Goal: Task Accomplishment & Management: Use online tool/utility

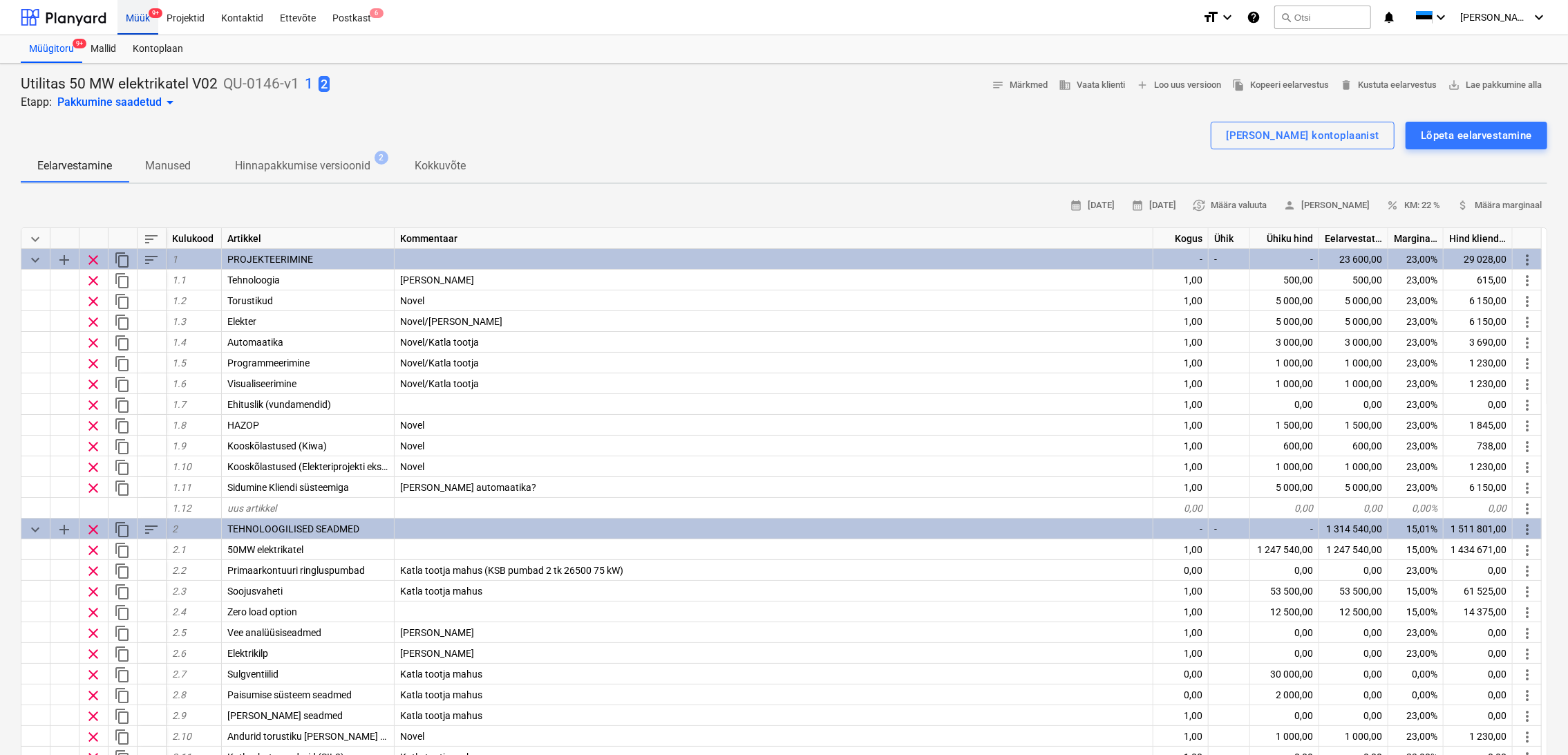
click at [142, 19] on div "Müük 9+" at bounding box center [138, 17] width 41 height 35
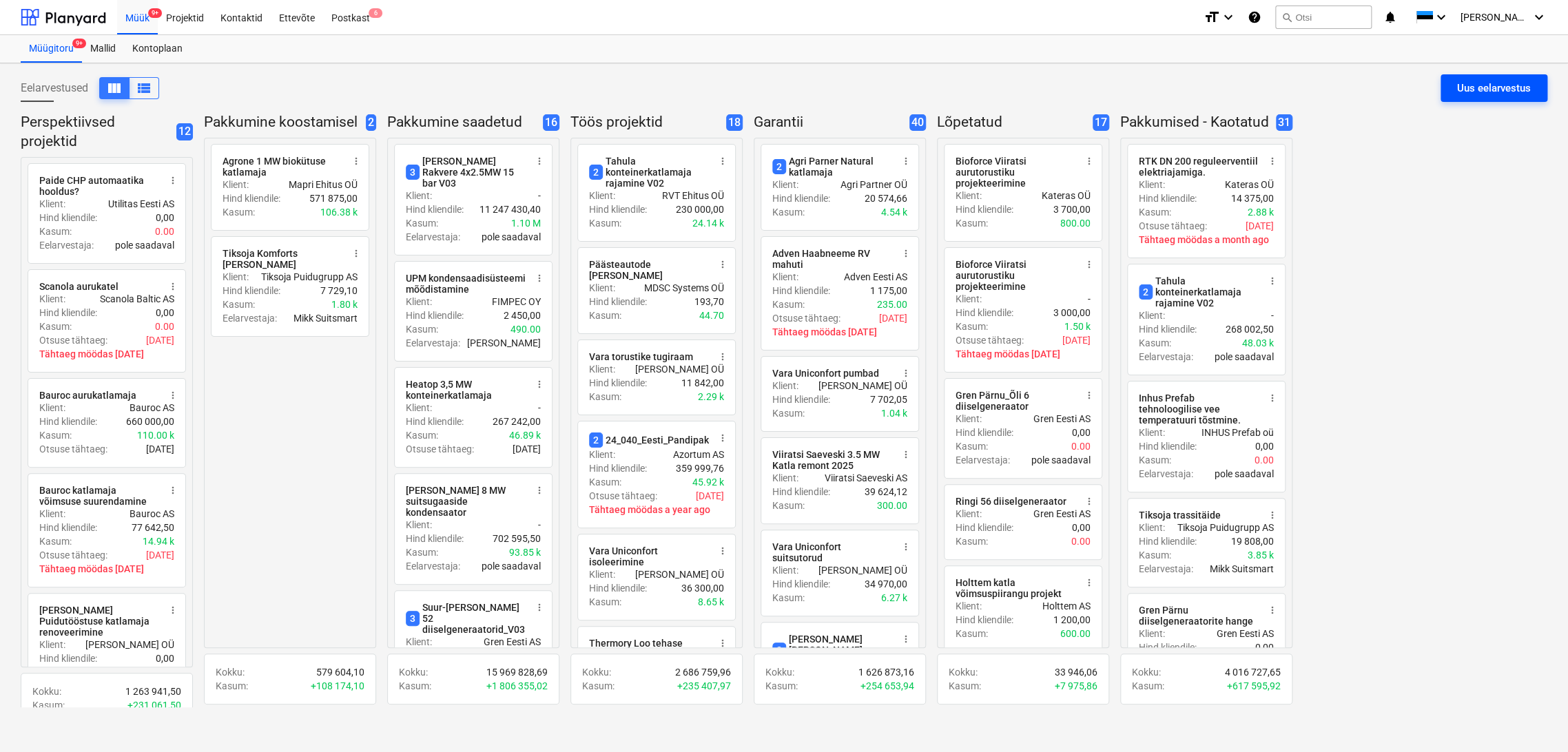
click at [1479, 90] on div "Uus eelarvestus" at bounding box center [1494, 87] width 74 height 18
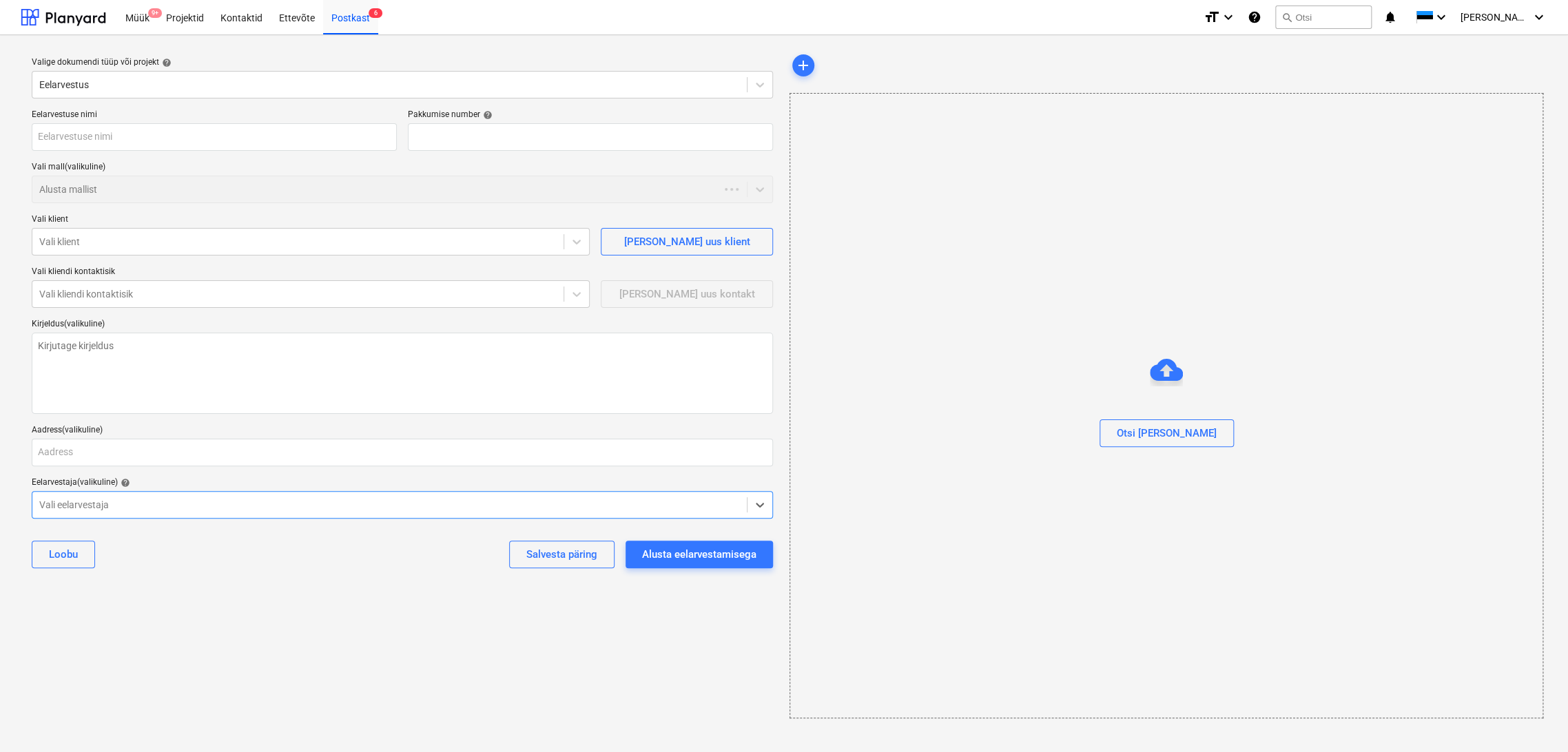
type textarea "x"
type input "QU-0190"
click at [130, 138] on input "text" at bounding box center [214, 137] width 365 height 28
type textarea "x"
type input "S"
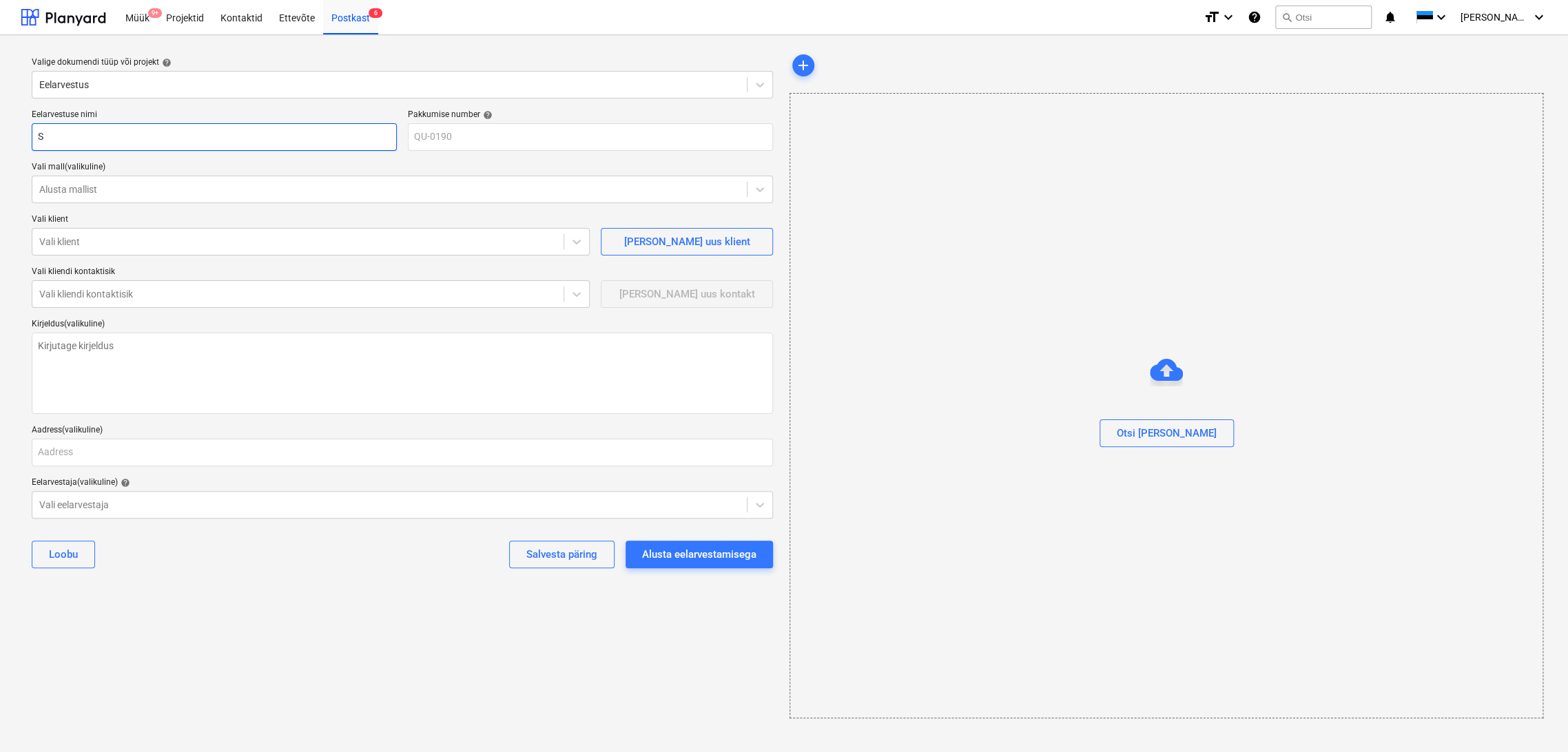
type textarea "x"
type input "Sa"
type textarea "x"
type input "[PERSON_NAME]"
type textarea "x"
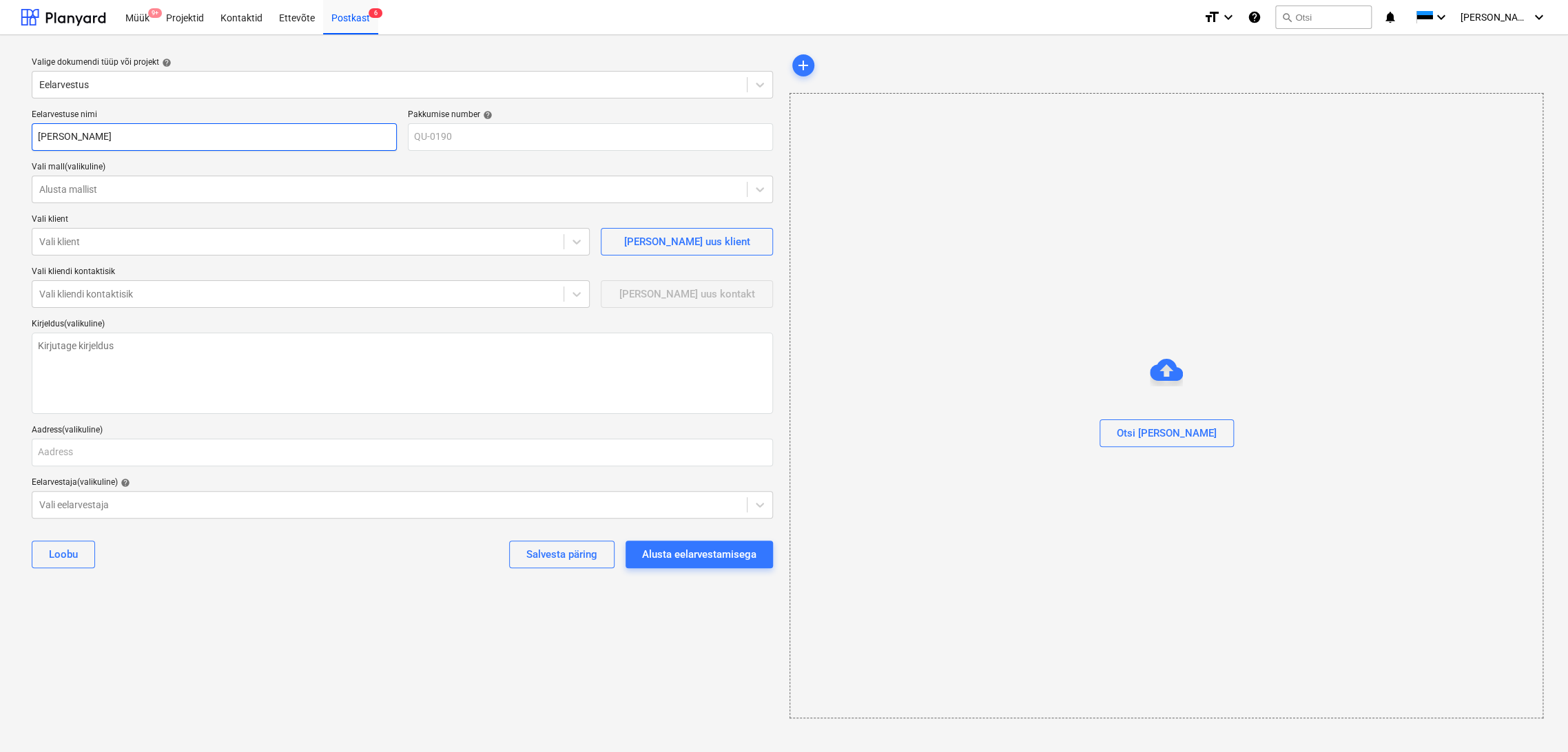
type input "Salu"
type textarea "x"
type input "Salut"
type textarea "x"
type input "Saluta"
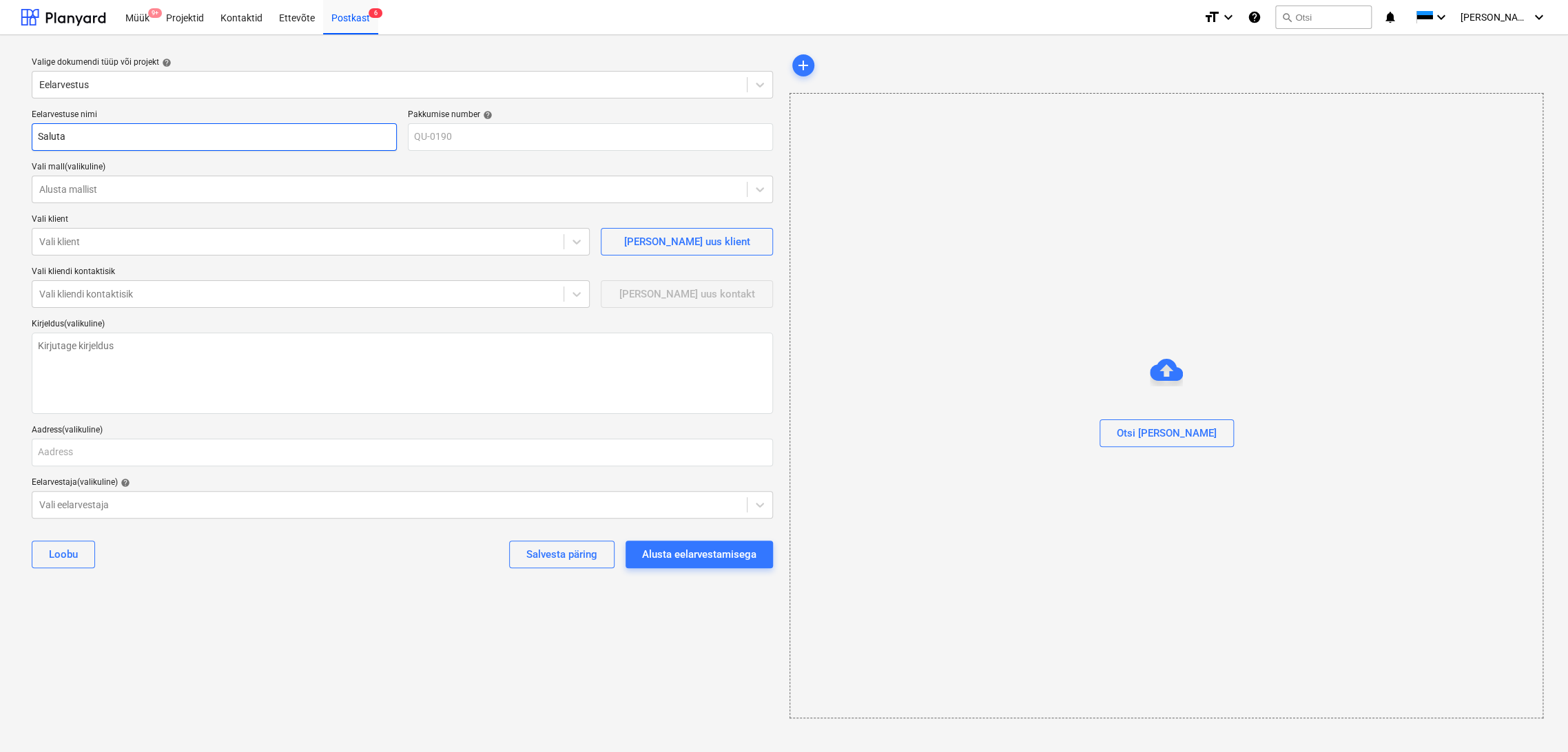
type textarea "x"
type input "Salutag"
type textarea "x"
type input "Salutagu"
type textarea "x"
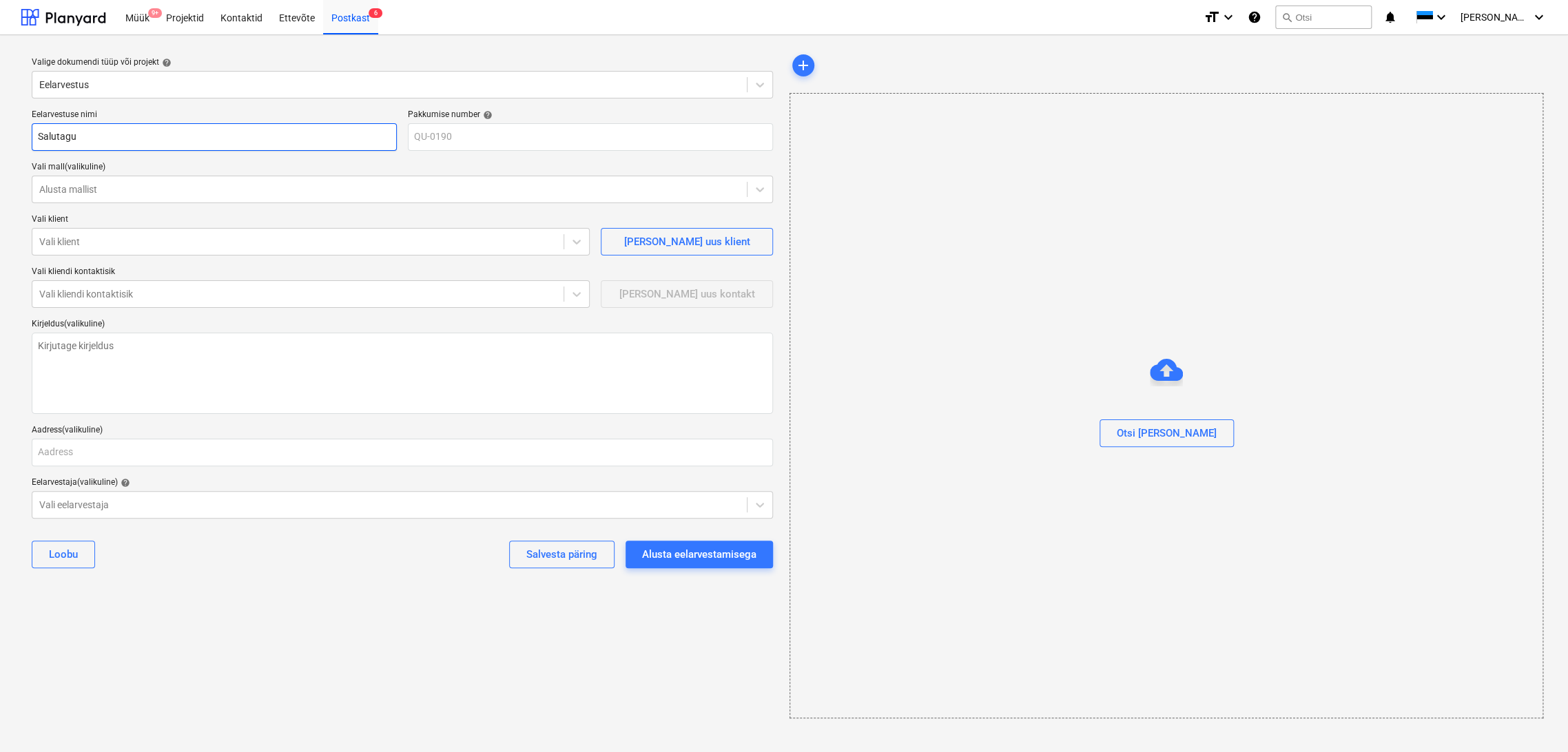
type input "Salutagus"
type textarea "x"
type input "Salutaguse"
type textarea "x"
type input "Salutaguse t"
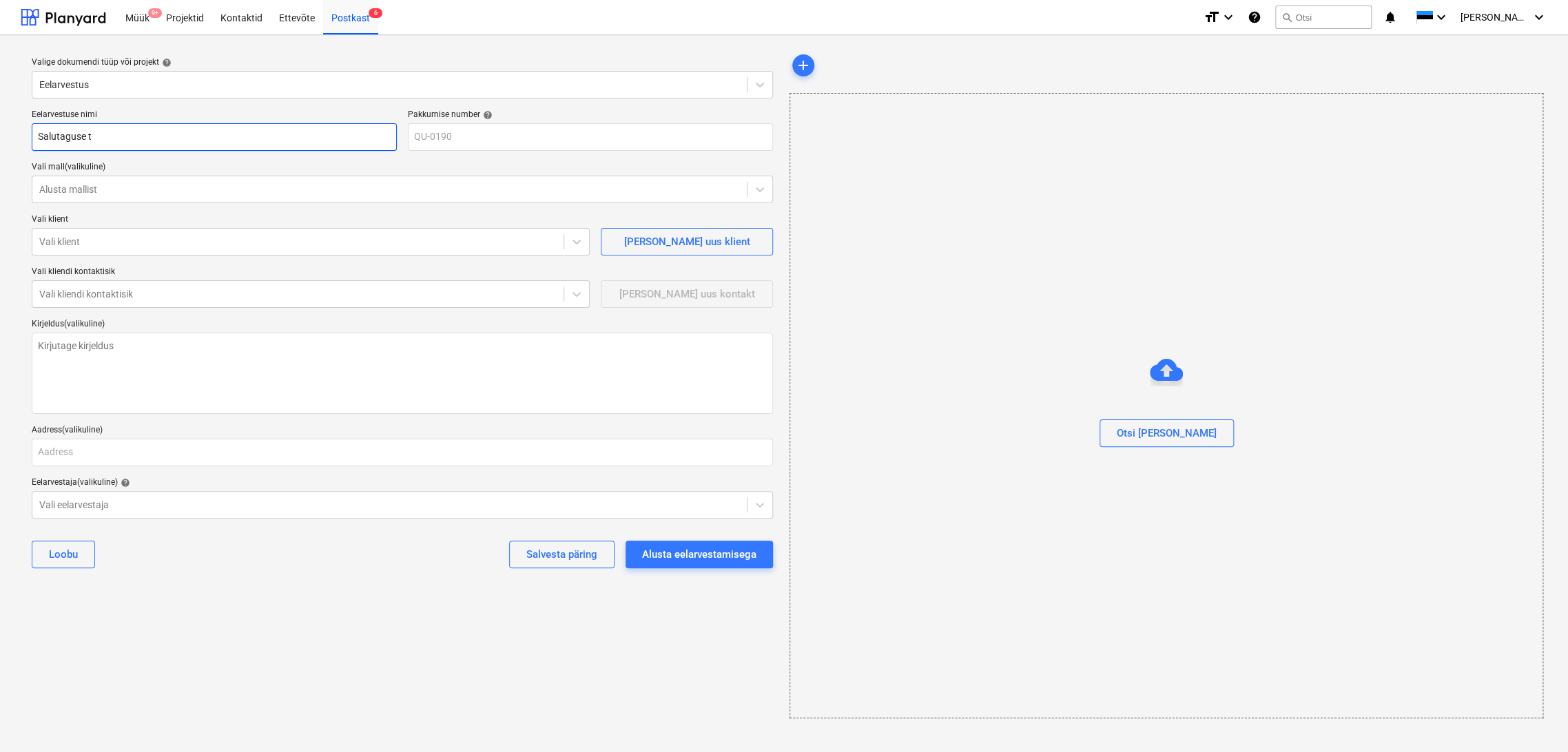
type textarea "x"
type input "Salutaguse th"
type textarea "x"
type input "Salutaguse t"
type textarea "x"
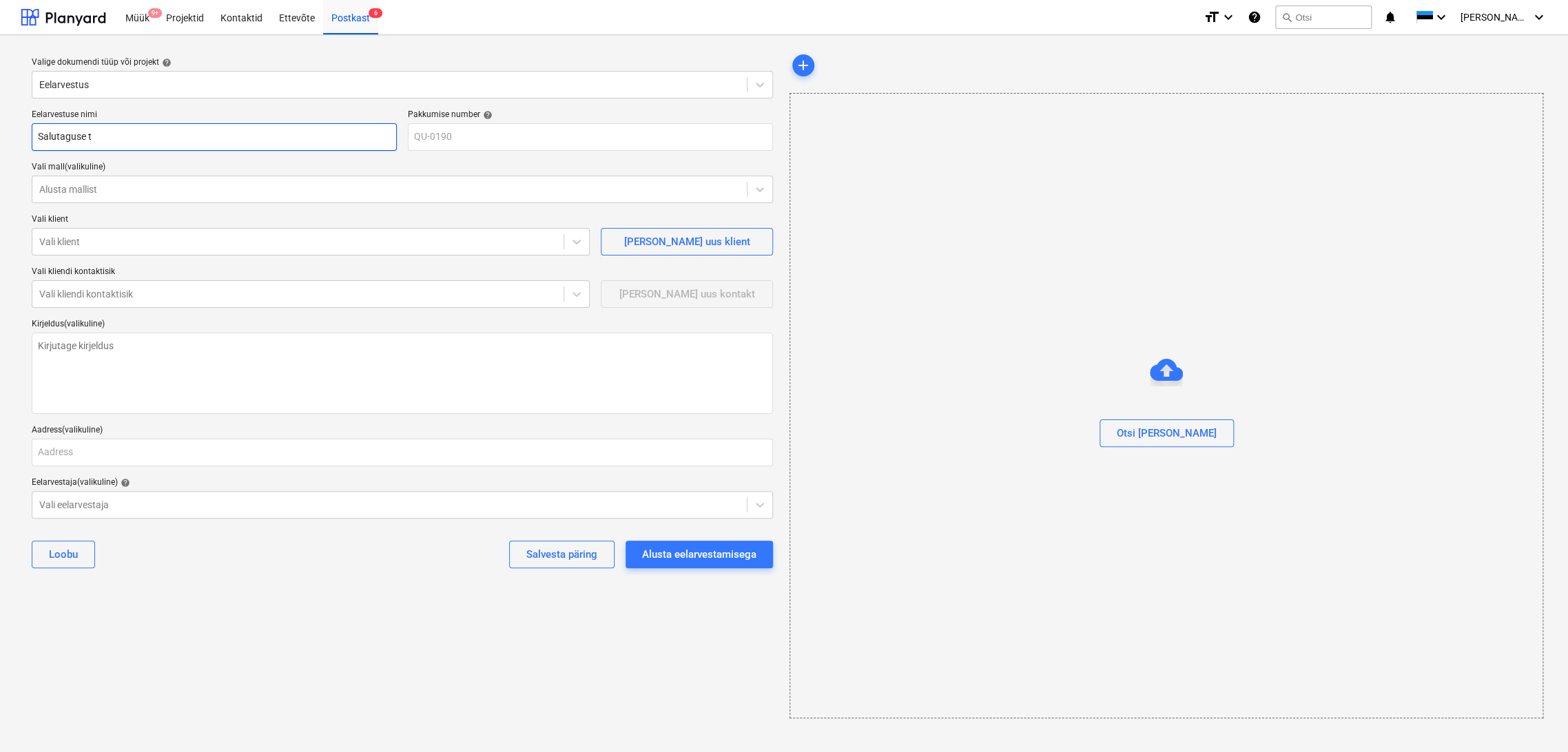
type input "Salutaguse te"
type textarea "x"
type input "Salutaguse t"
type textarea "x"
type input "Salutaguse"
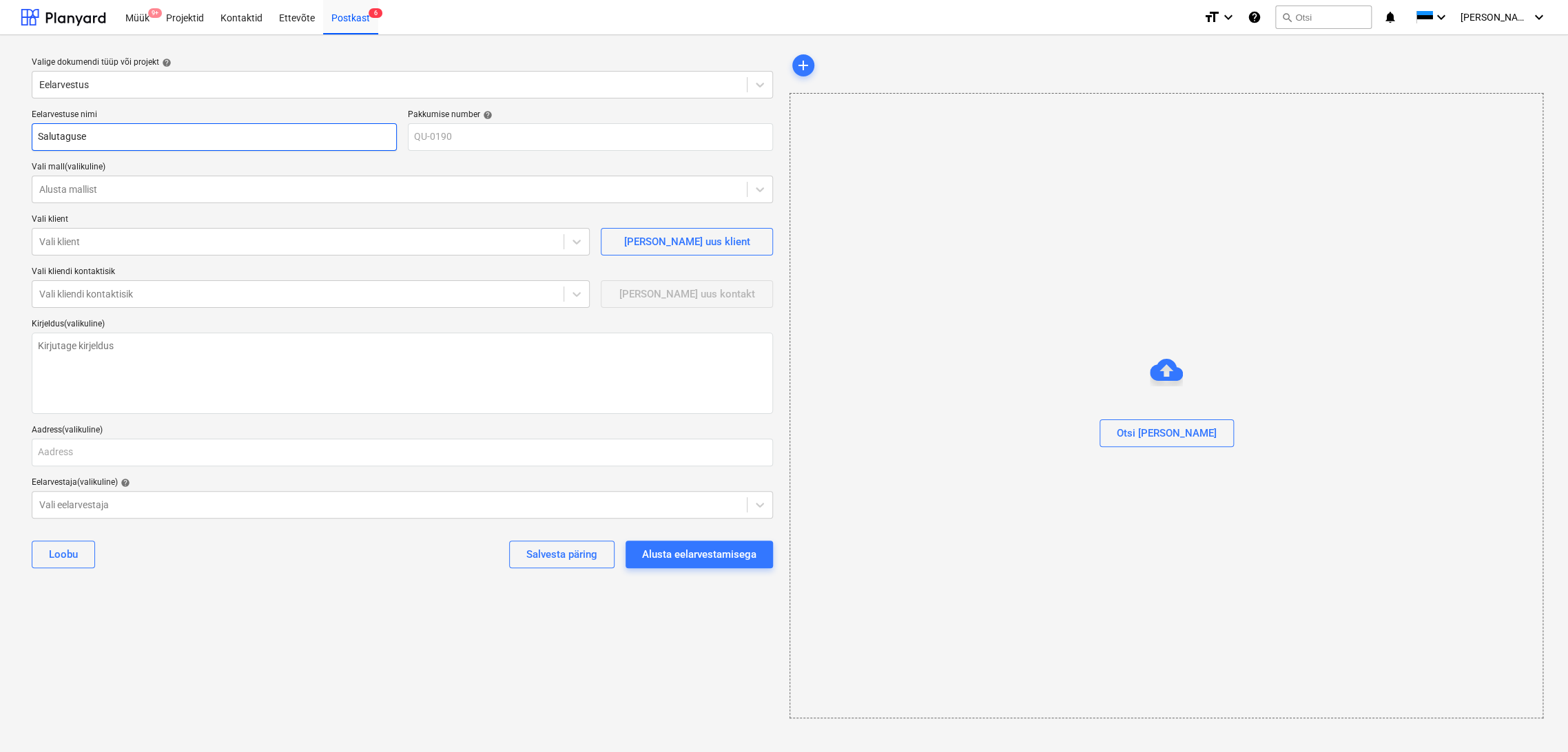
type textarea "x"
type input "Salutaguse T"
type textarea "x"
type input "Salutaguse Te"
type textarea "x"
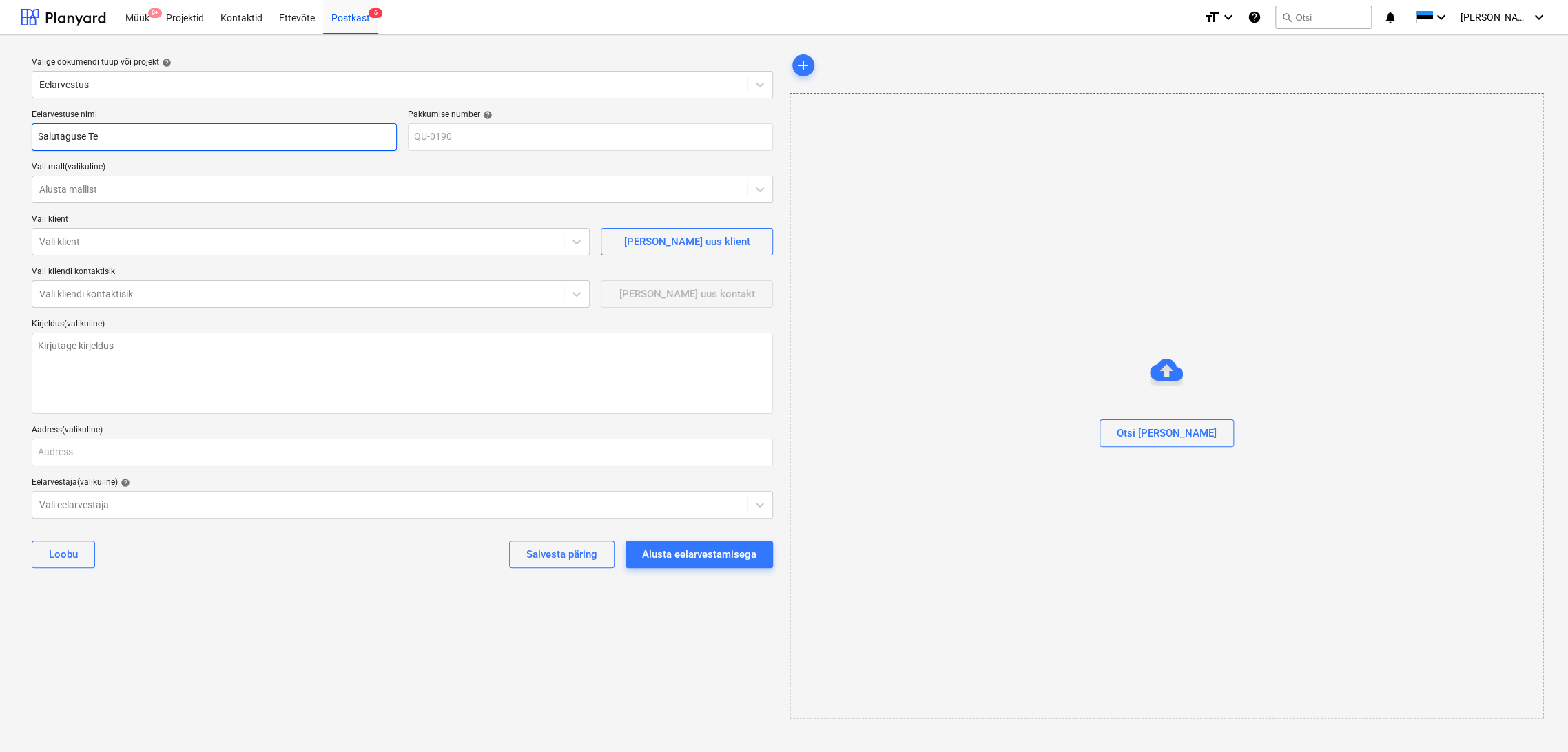
type input "Salutaguse Ter"
type textarea "x"
type input "Salutaguse Term"
type textarea "x"
type input "Salutaguse Termo"
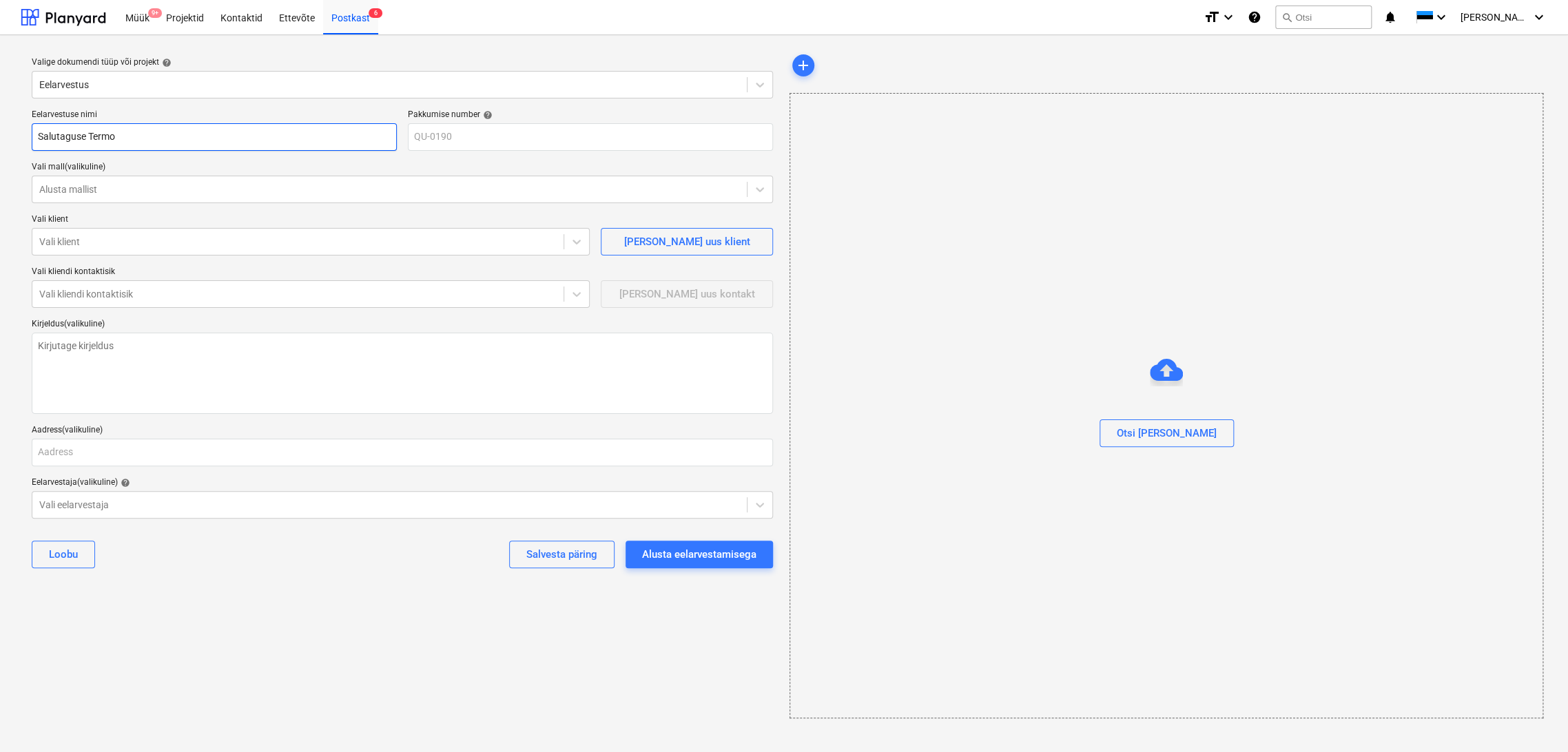
type textarea "x"
type input "Salutaguse Termok"
type textarea "x"
type input "Salutaguse Termoko"
type textarea "x"
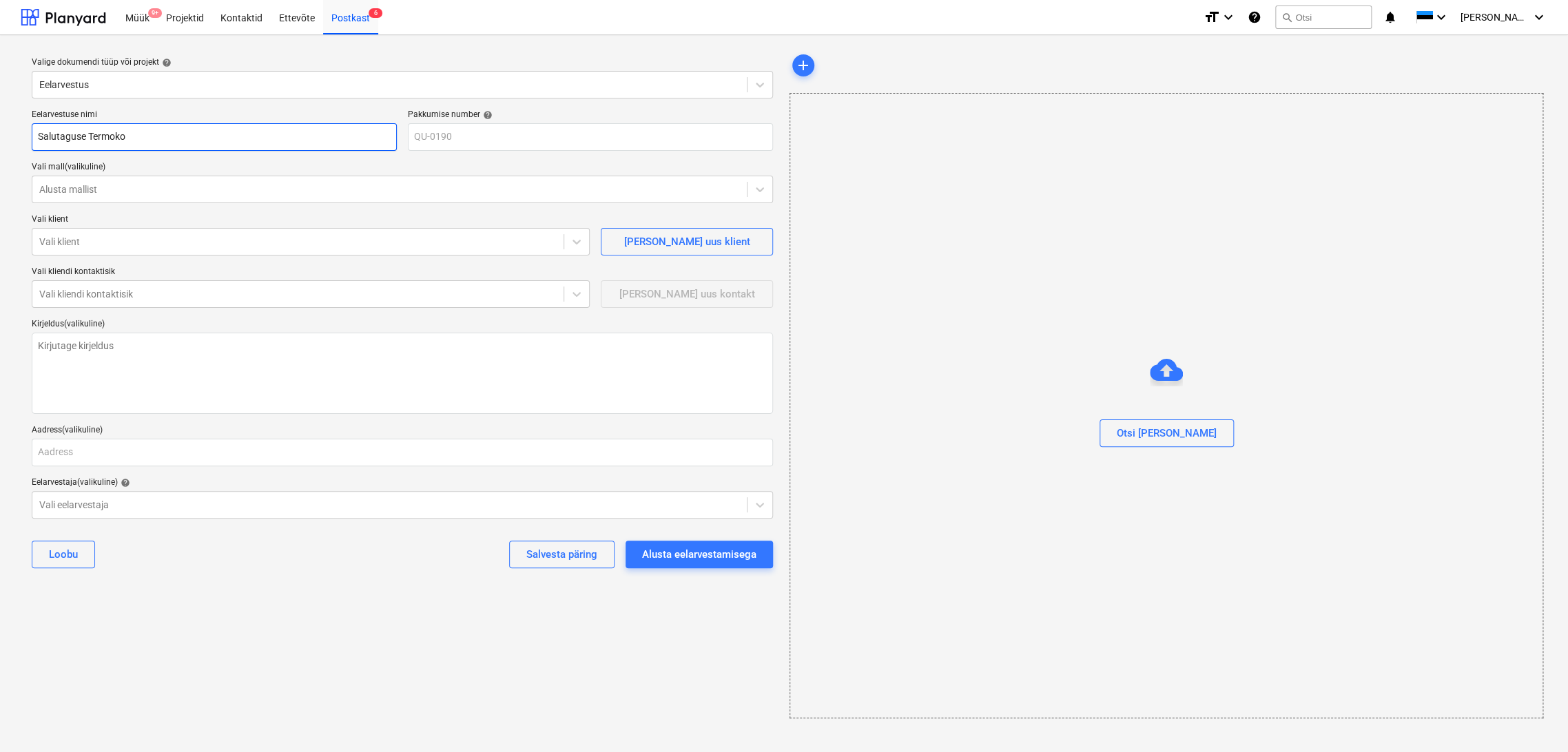
type input "Salutaguse Termokom"
type textarea "x"
type input "Salutaguse Termokomp"
type textarea "x"
type input "Salutaguse Termokompr"
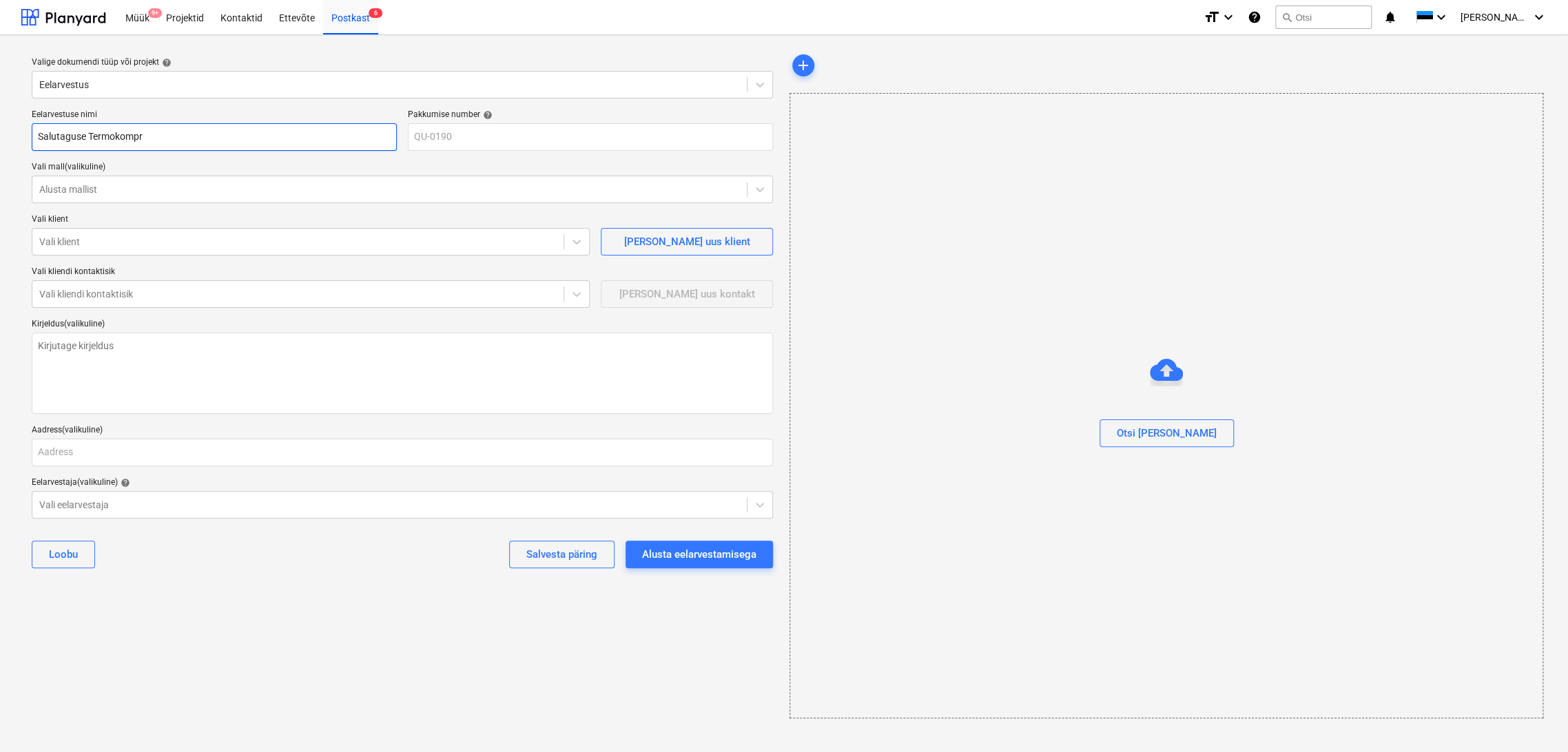
type textarea "x"
type input "Salutaguse Termokompre"
type textarea "x"
type input "Salutaguse Termokompres"
type textarea "x"
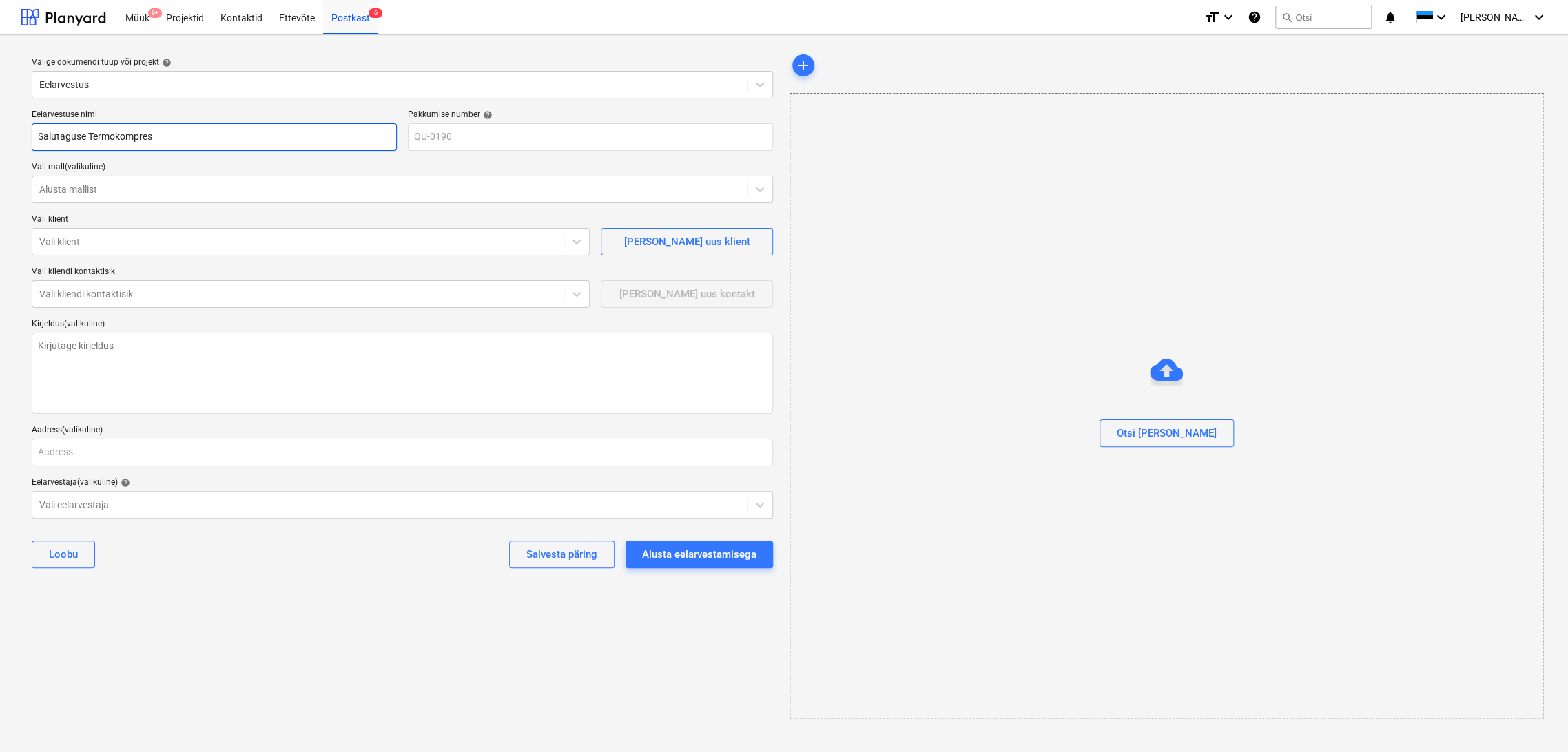
type input "Salutaguse Termokompress"
type textarea "x"
type input "Salutaguse Termokompresso"
type textarea "x"
type input "Salutaguse Termokompressor"
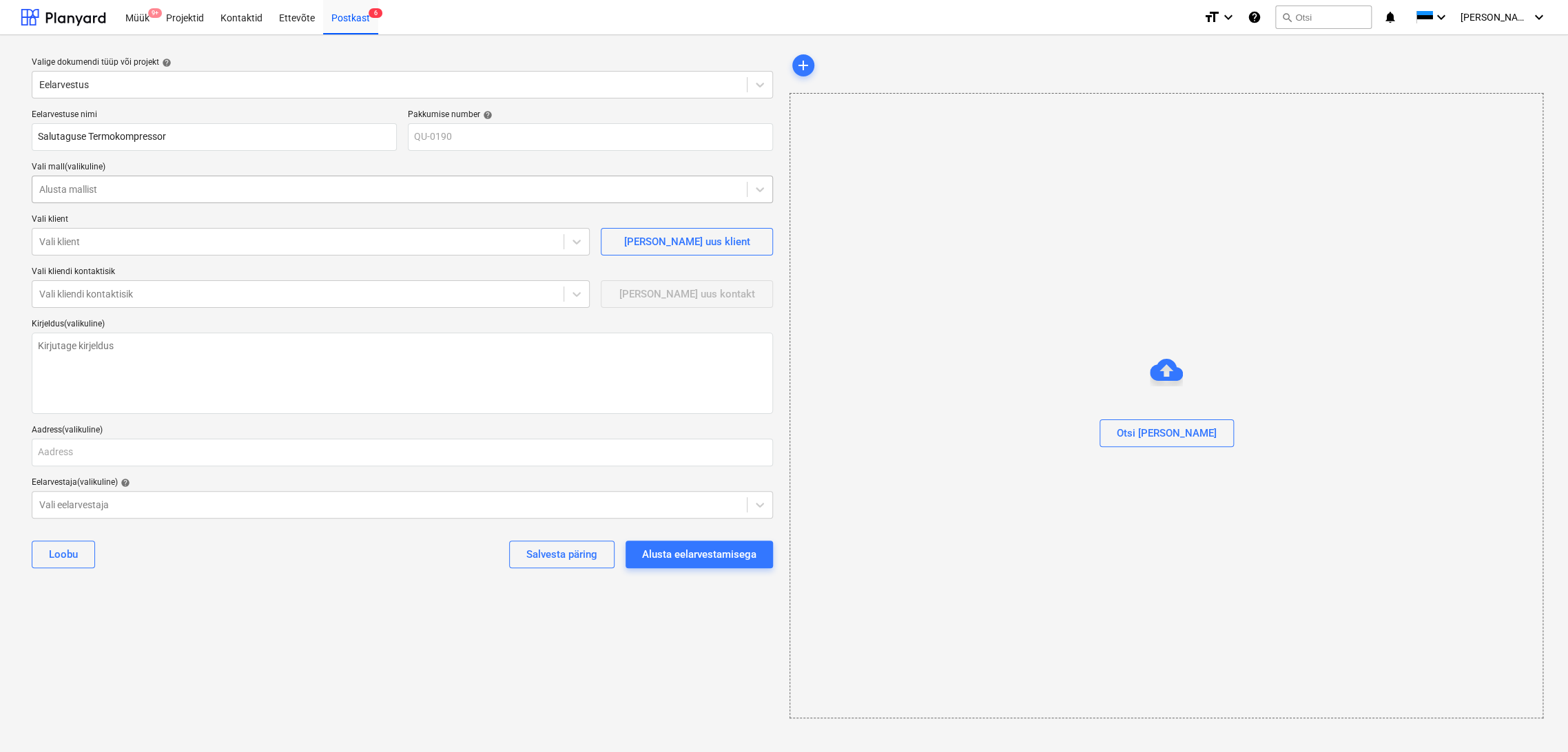
click at [164, 194] on div at bounding box center [389, 189] width 701 height 14
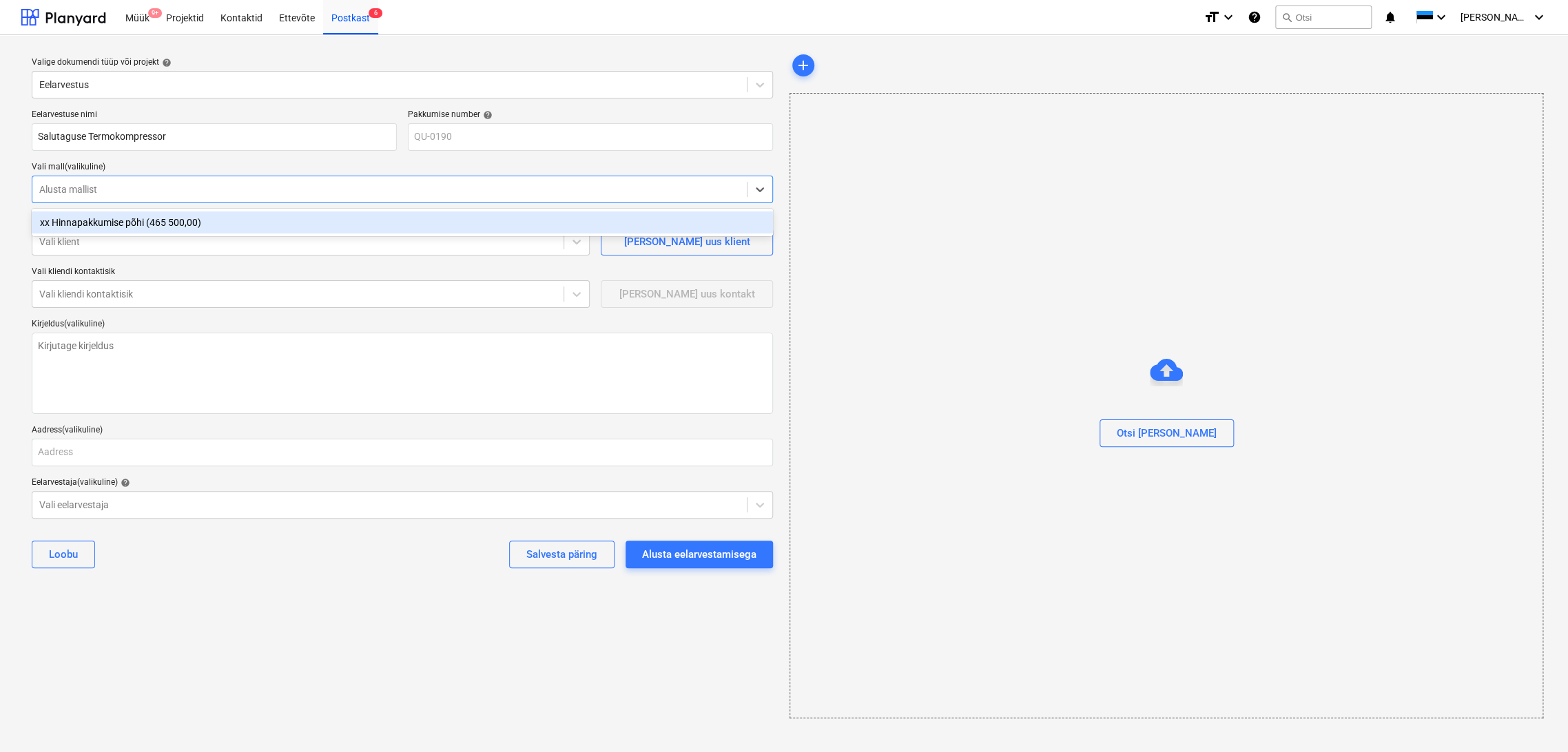
click at [145, 223] on div "xx Hinnapakkumise põhi (465 500,00)" at bounding box center [402, 222] width 741 height 22
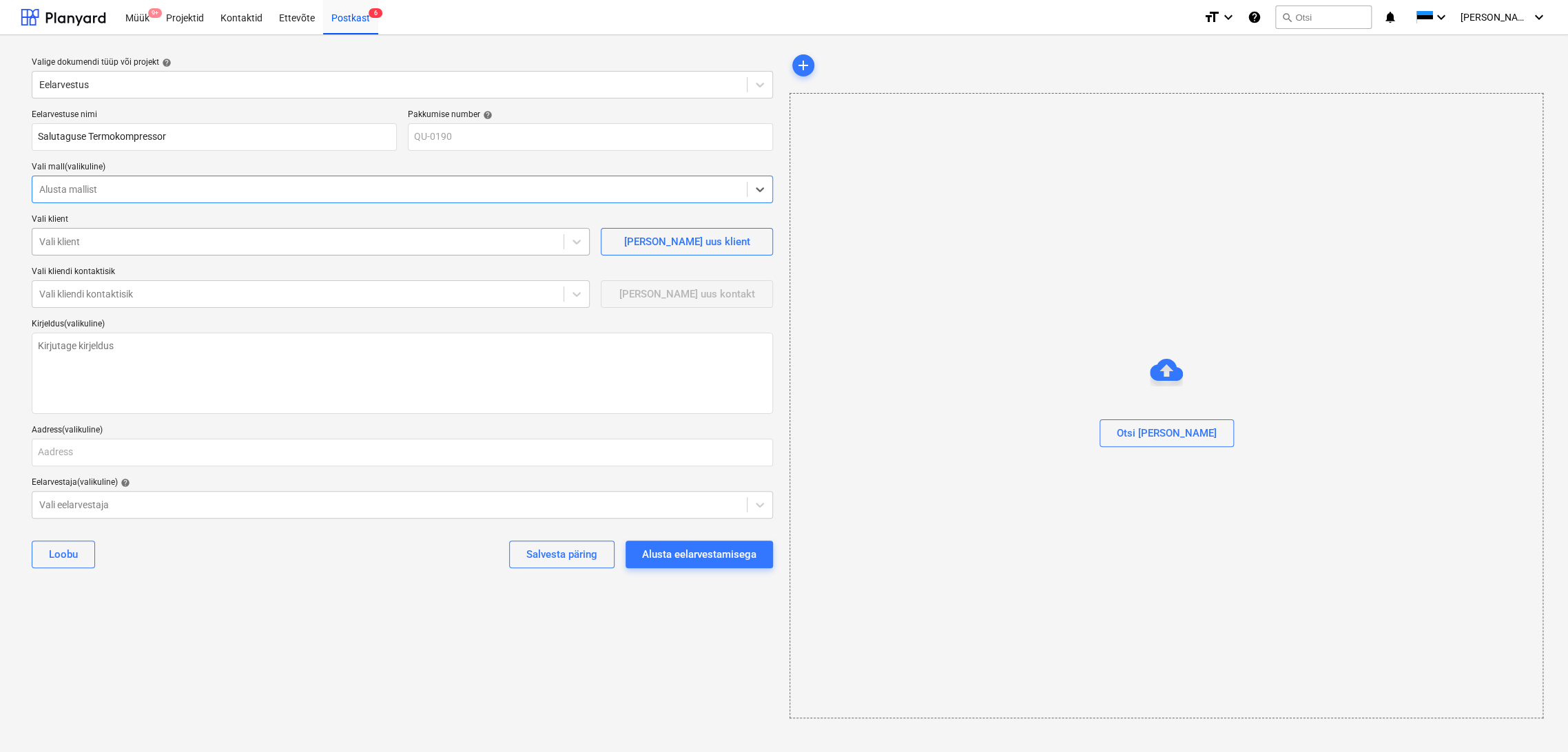
click at [129, 246] on div at bounding box center [297, 242] width 517 height 14
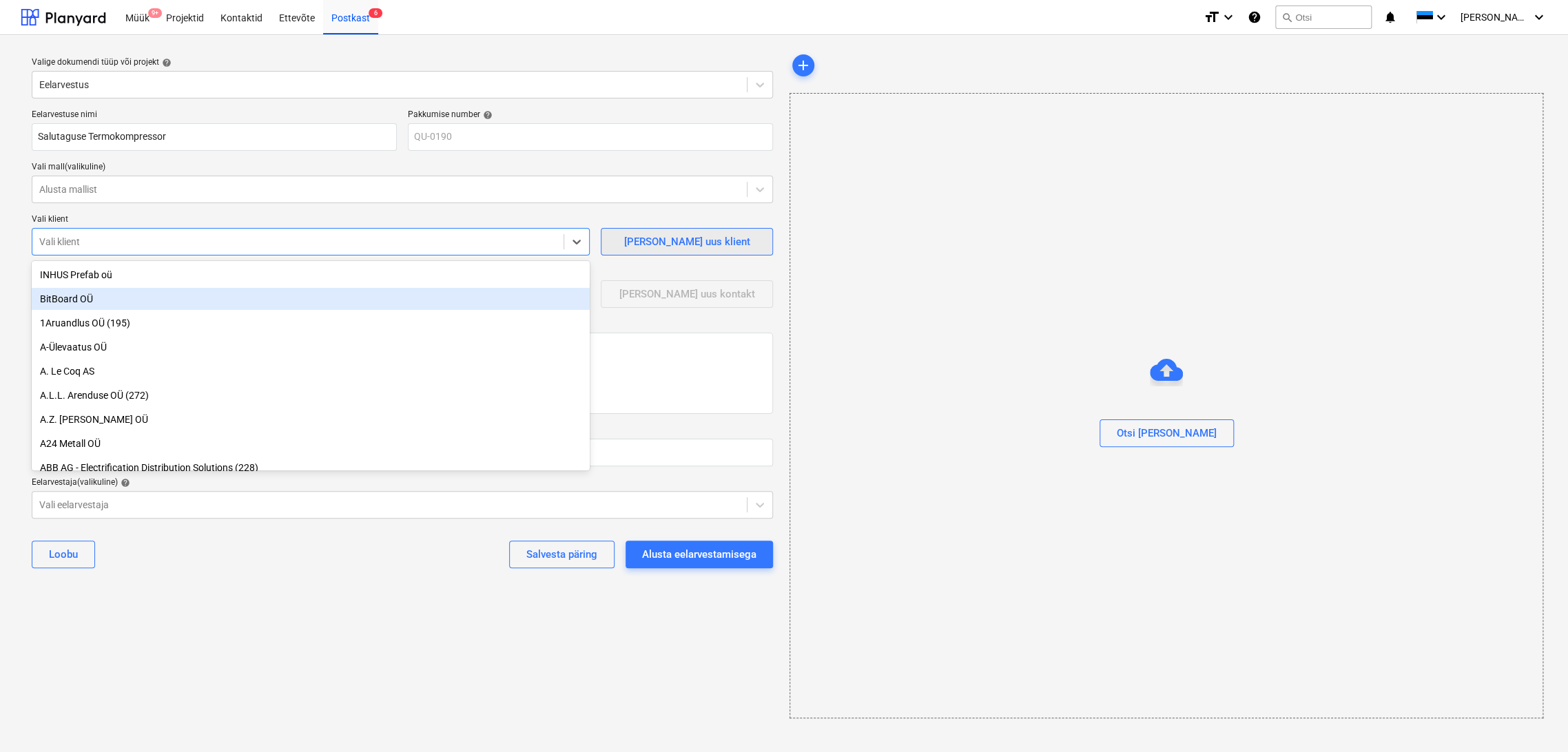
click at [705, 242] on div "[PERSON_NAME] uus klient" at bounding box center [688, 241] width 126 height 18
type textarea "x"
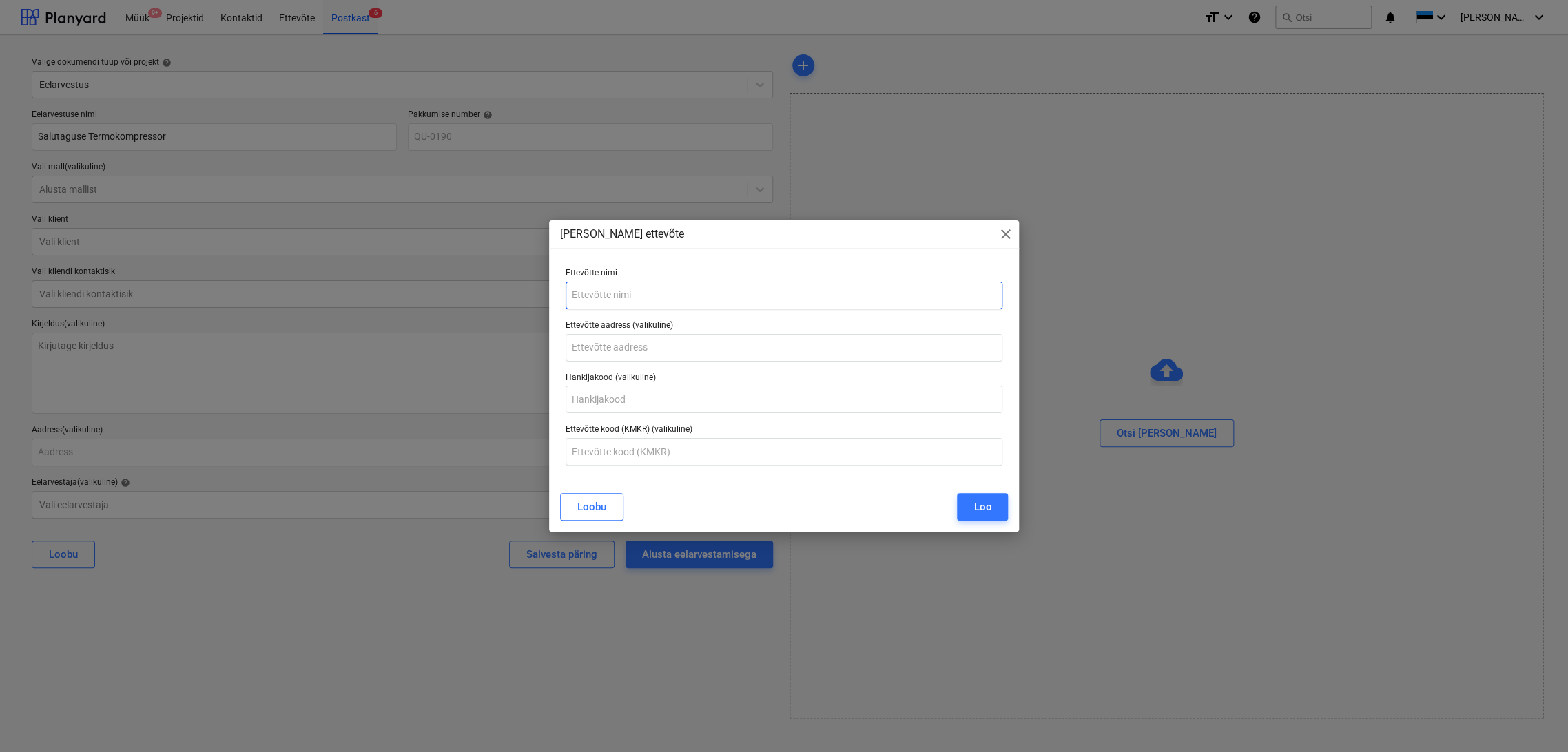
drag, startPoint x: 634, startPoint y: 297, endPoint x: 626, endPoint y: 291, distance: 10.0
click at [634, 296] on input "text" at bounding box center [784, 295] width 437 height 28
type input "Salutaguse Pärmitehas AS"
click at [658, 352] on input "text" at bounding box center [784, 348] width 437 height 28
click at [983, 506] on div "Loo" at bounding box center [982, 507] width 18 height 18
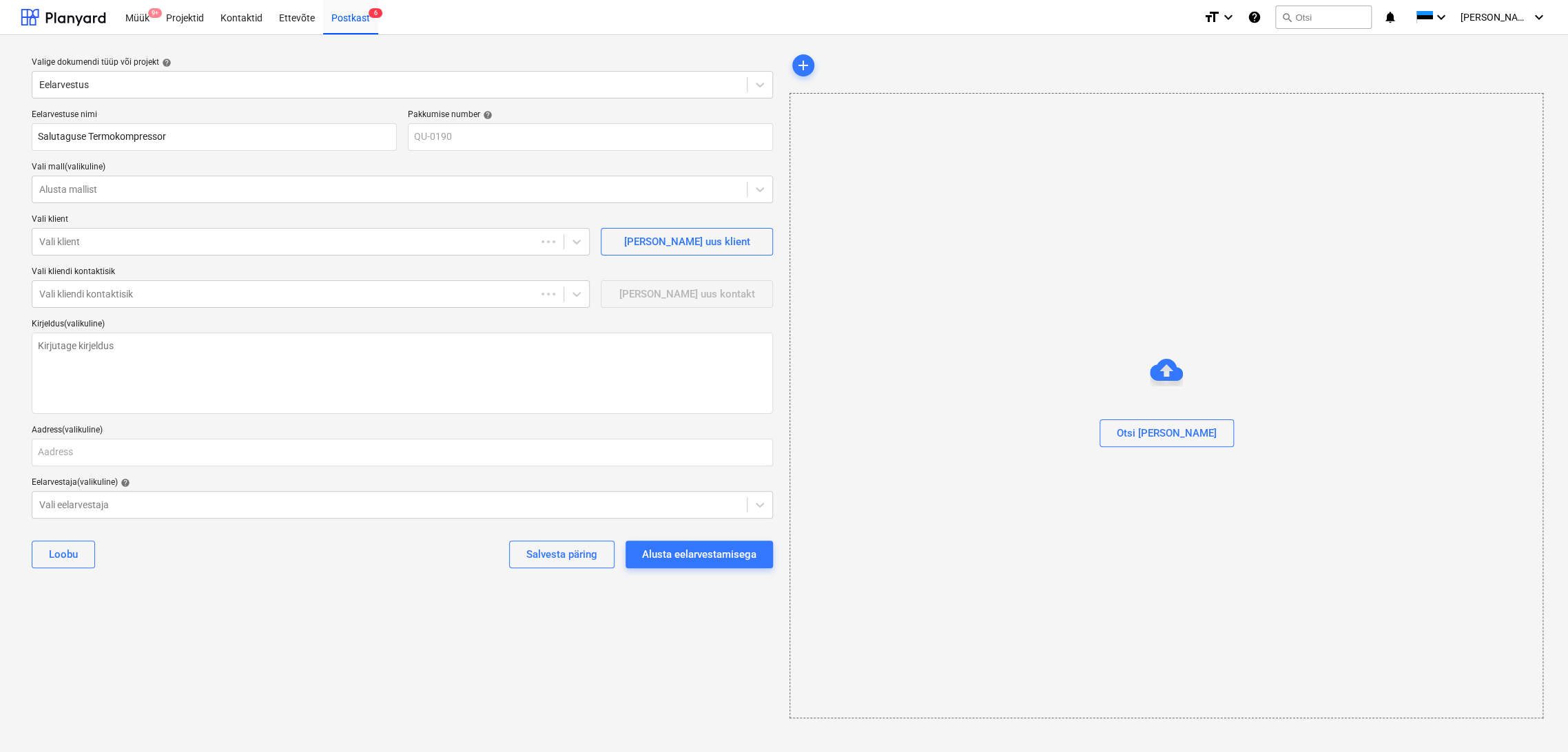
type textarea "x"
click at [318, 292] on div at bounding box center [297, 294] width 517 height 14
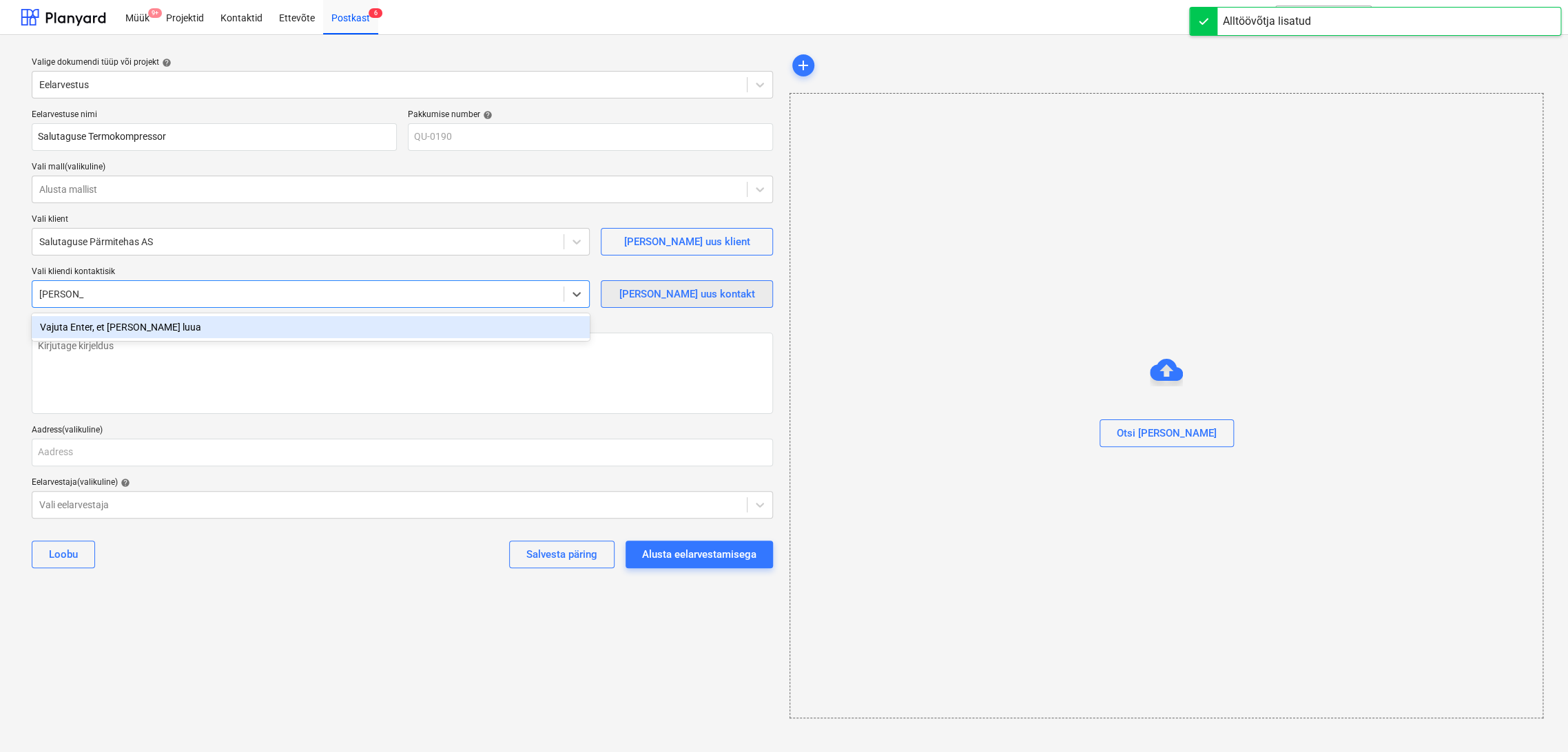
type input "[PERSON_NAME]"
type textarea "x"
click at [739, 294] on span "[PERSON_NAME] uus kontakt" at bounding box center [687, 294] width 138 height 18
type textarea "x"
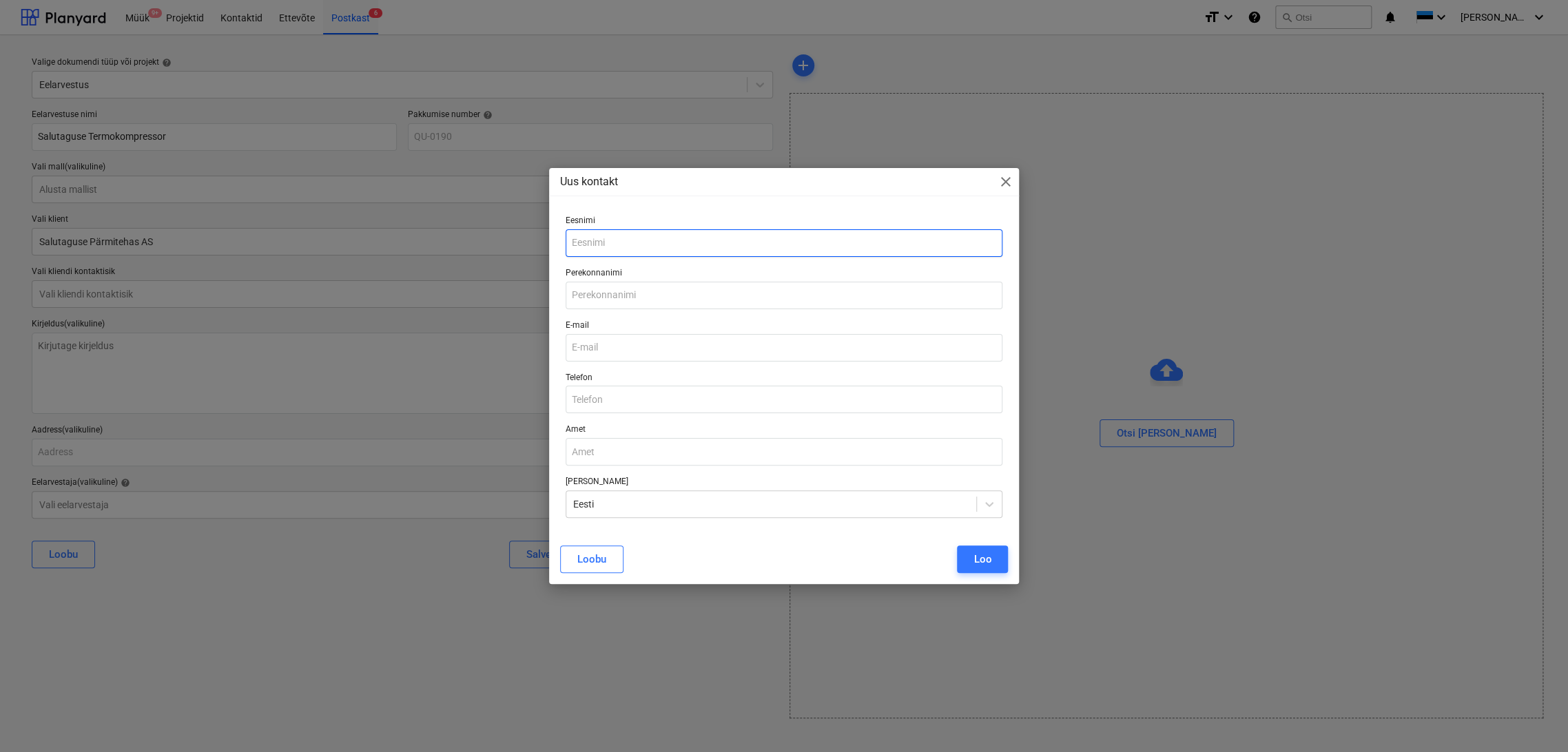
click at [597, 245] on input "text" at bounding box center [784, 244] width 437 height 28
type input "[PERSON_NAME]"
click at [598, 291] on input "text" at bounding box center [784, 295] width 437 height 28
type input "Kuus"
click at [653, 340] on input "email" at bounding box center [784, 348] width 437 height 28
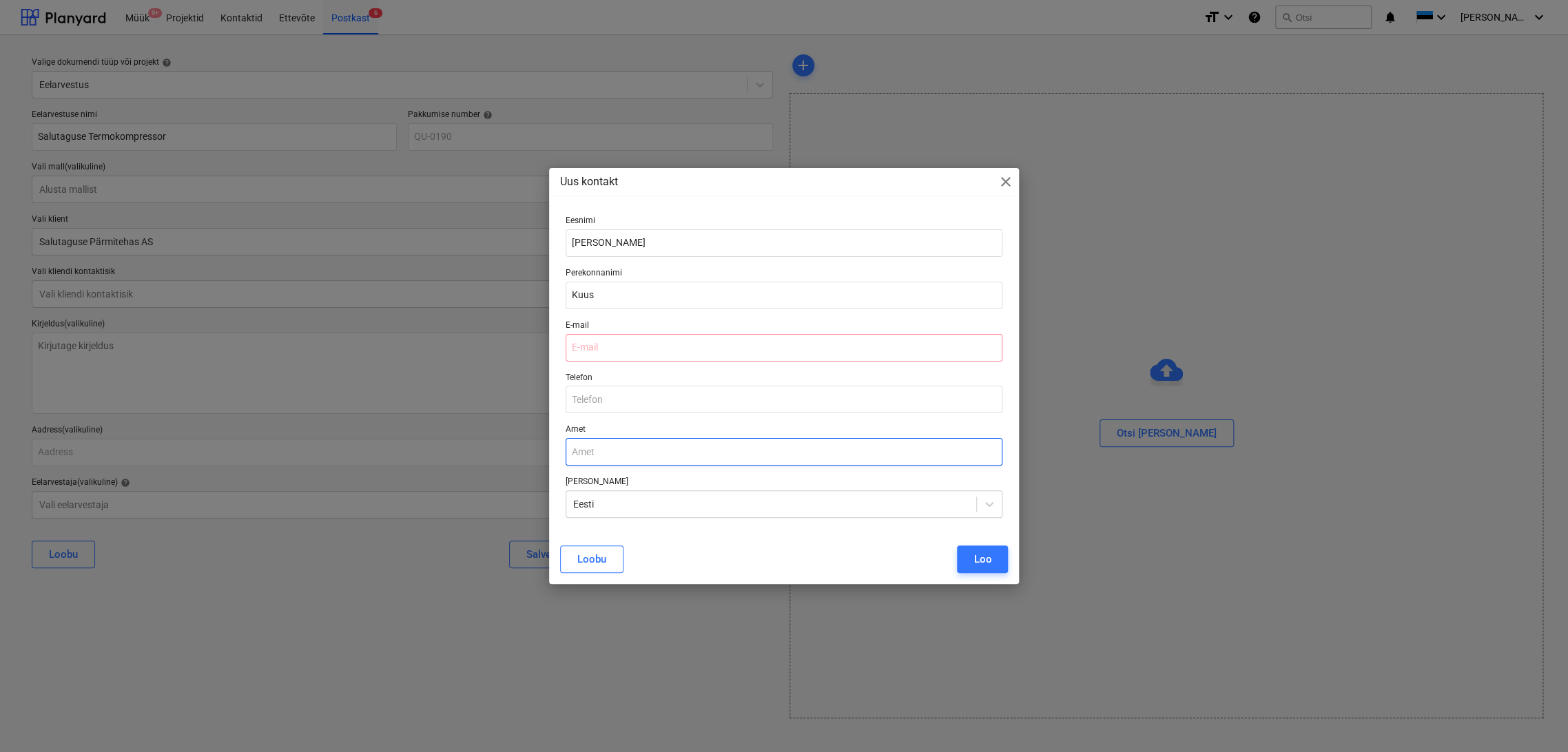
click at [613, 456] on input "text" at bounding box center [784, 452] width 437 height 28
paste input "Investeeringute Juht"
type input "Investeeringute Juht"
click at [603, 356] on input "email" at bounding box center [784, 348] width 437 height 28
type input "gkuus"
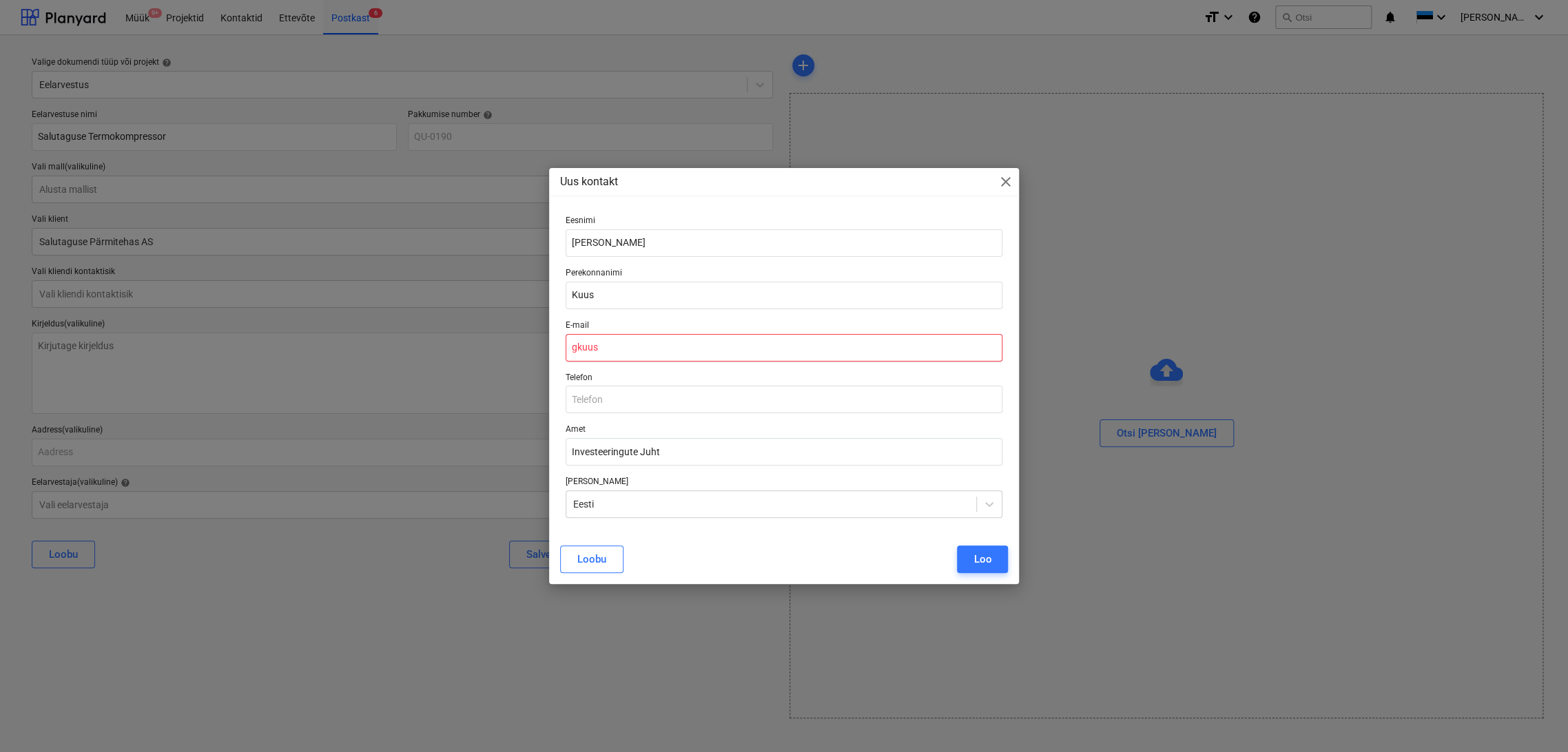
type textarea "x"
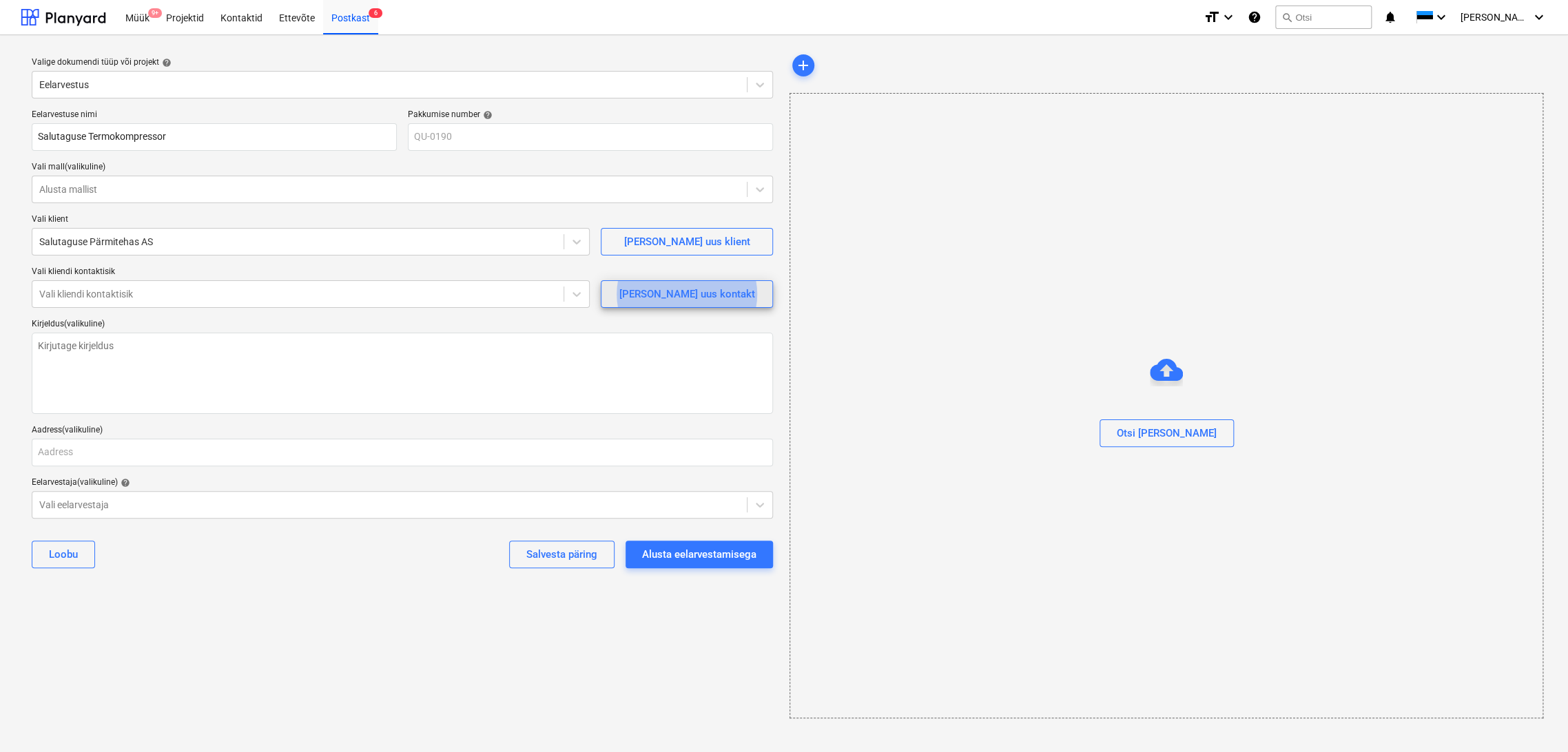
click at [729, 294] on span "[PERSON_NAME] uus kontakt" at bounding box center [687, 294] width 138 height 18
type textarea "x"
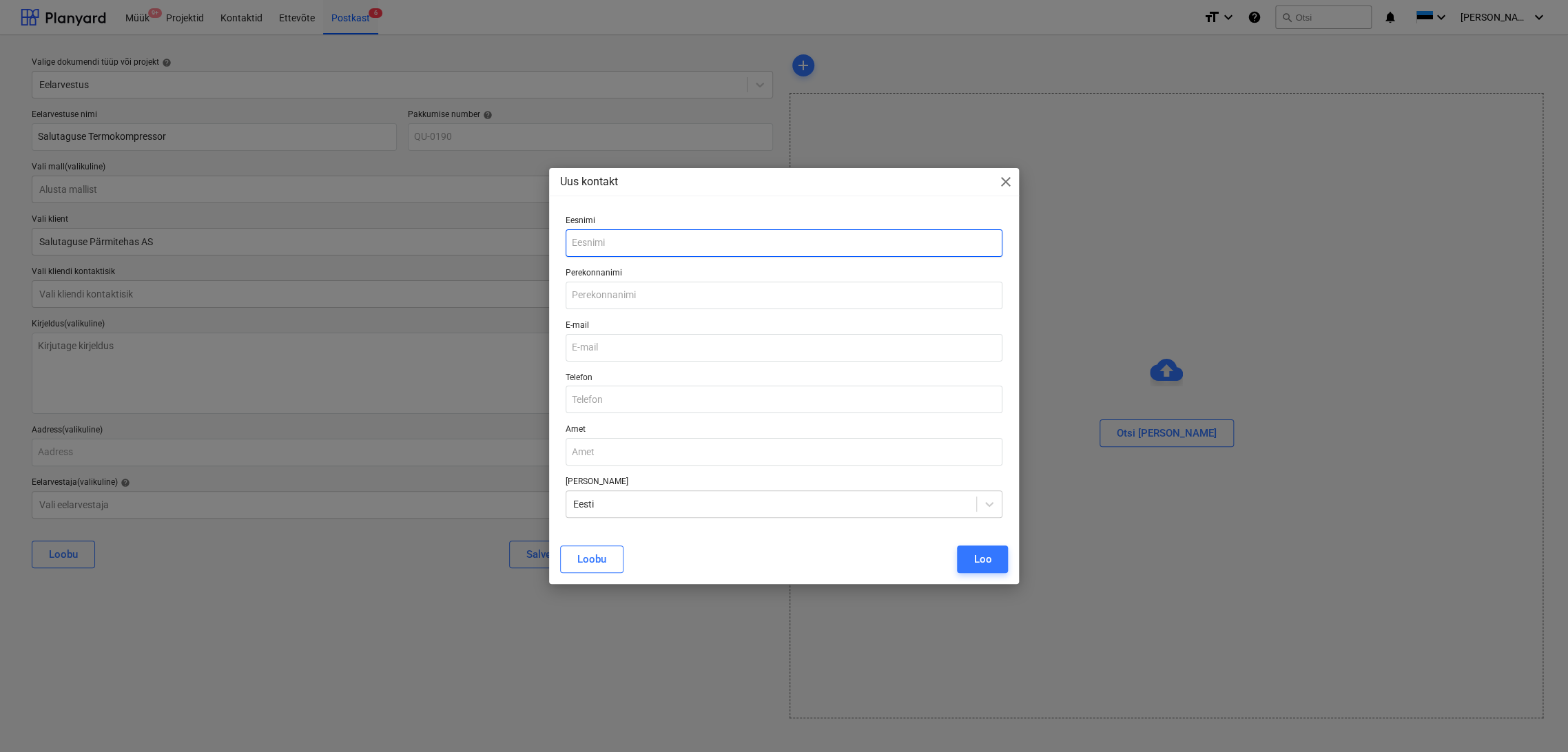
click at [617, 236] on input "text" at bounding box center [784, 244] width 437 height 28
type input "[PERSON_NAME]"
type input "Kuus"
click at [669, 345] on input "gkuus@lallemand." at bounding box center [784, 348] width 437 height 28
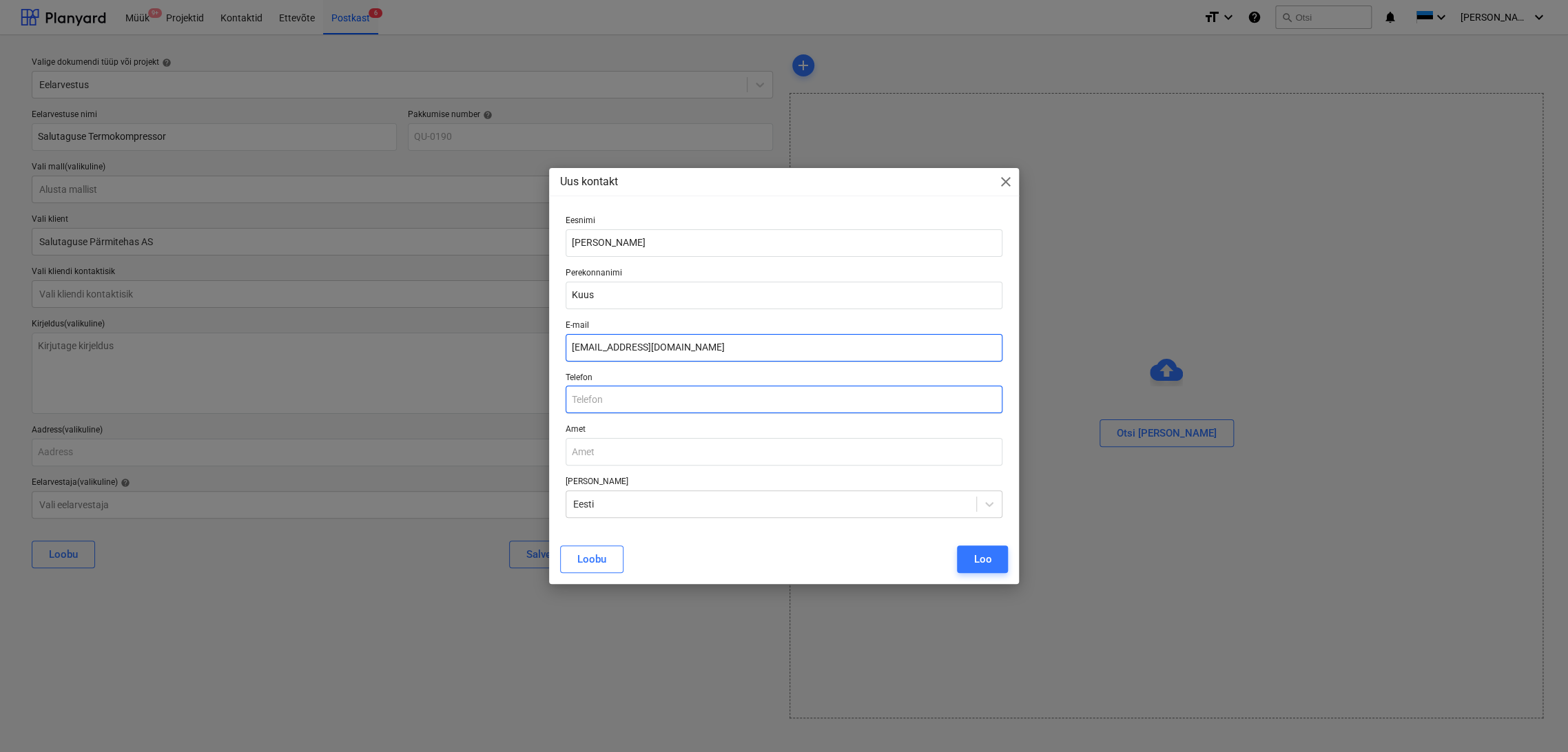
type input "[EMAIL_ADDRESS][DOMAIN_NAME]"
click at [658, 404] on input "text" at bounding box center [784, 399] width 437 height 28
paste input "[PHONE_NUMBER]"
type input "[PHONE_NUMBER]"
click at [627, 452] on input "text" at bounding box center [784, 452] width 437 height 28
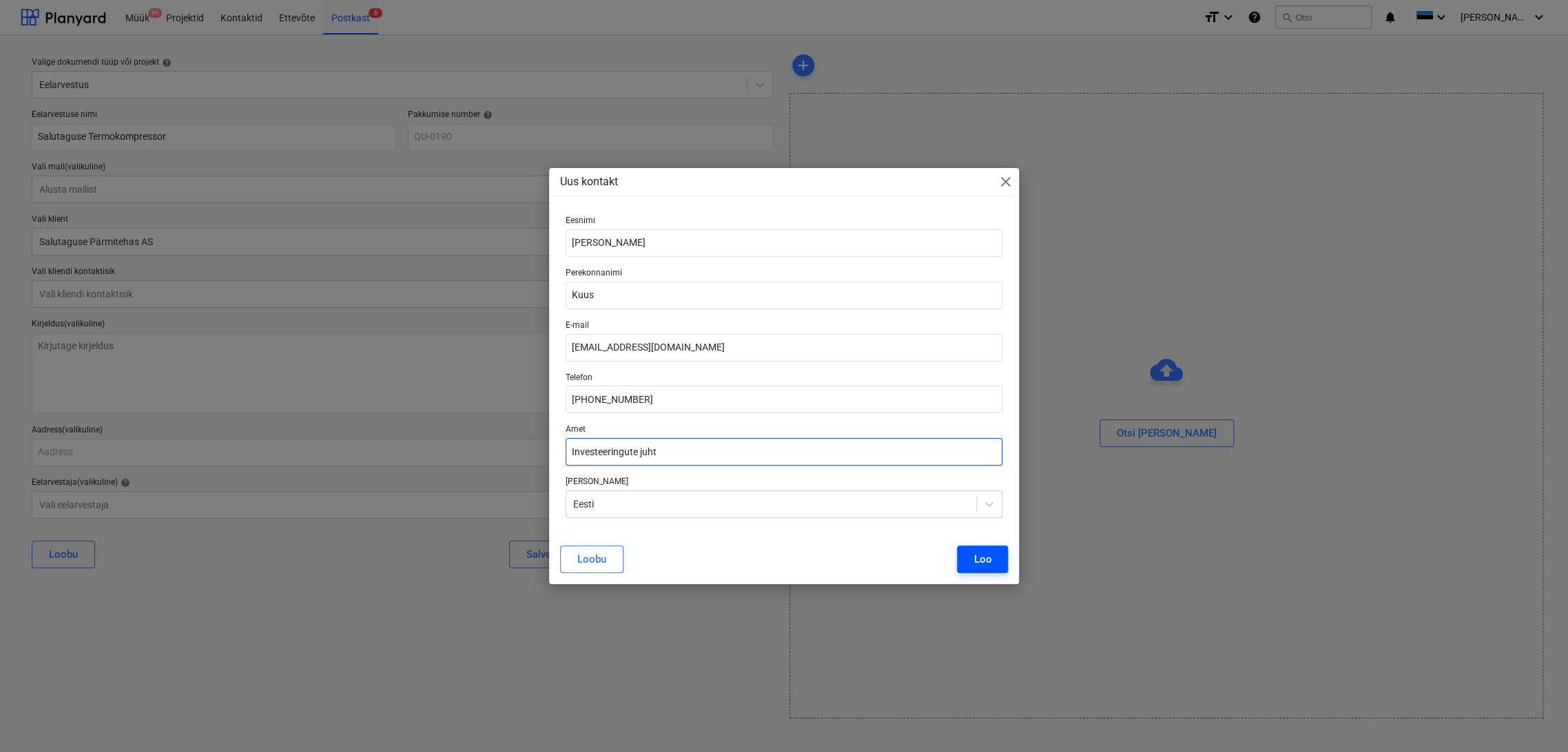
type input "Investeeringute juht"
click at [998, 555] on button "Loo" at bounding box center [982, 559] width 51 height 28
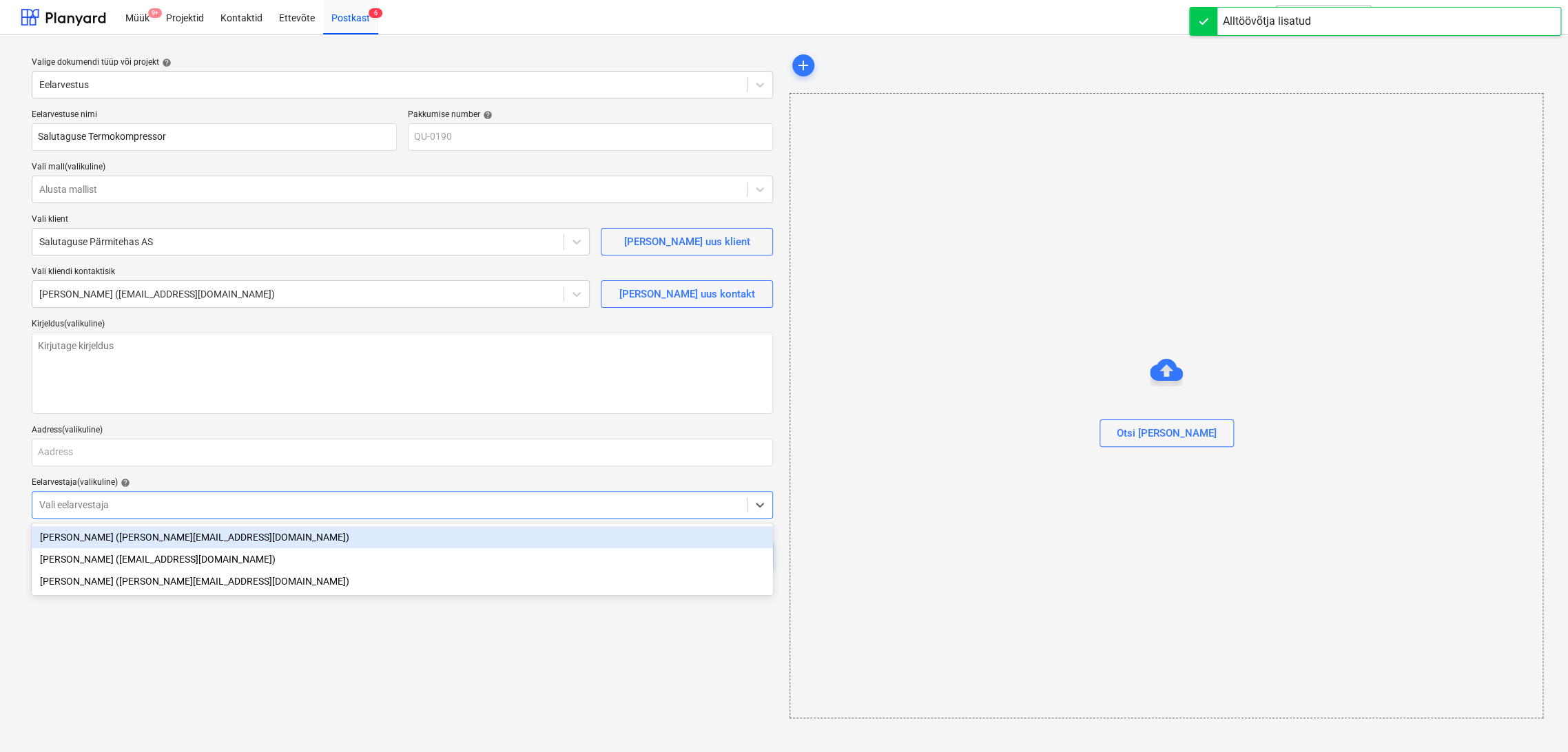
click at [132, 501] on div at bounding box center [389, 505] width 701 height 14
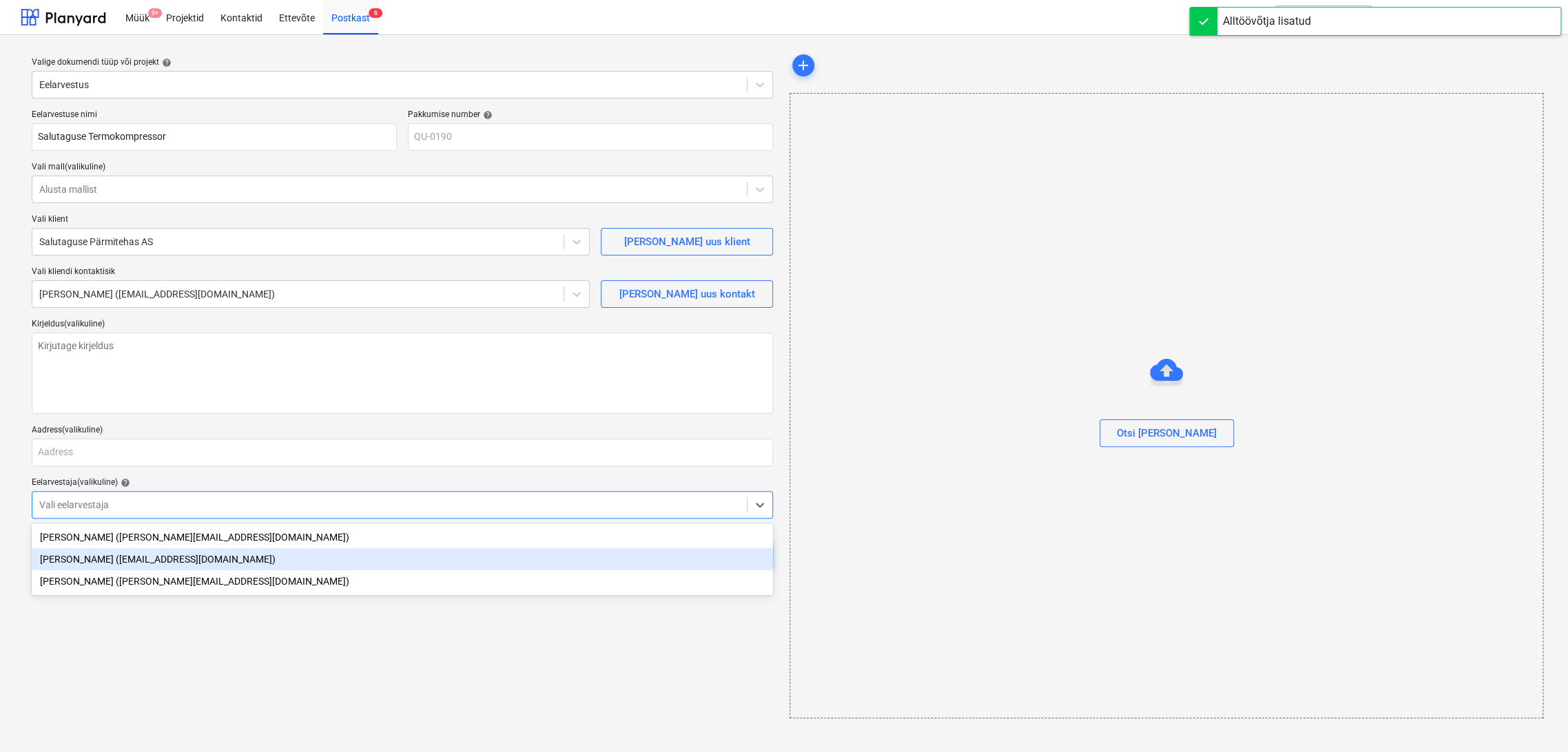
click at [71, 564] on div "[PERSON_NAME] ([EMAIL_ADDRESS][DOMAIN_NAME])" at bounding box center [402, 559] width 741 height 22
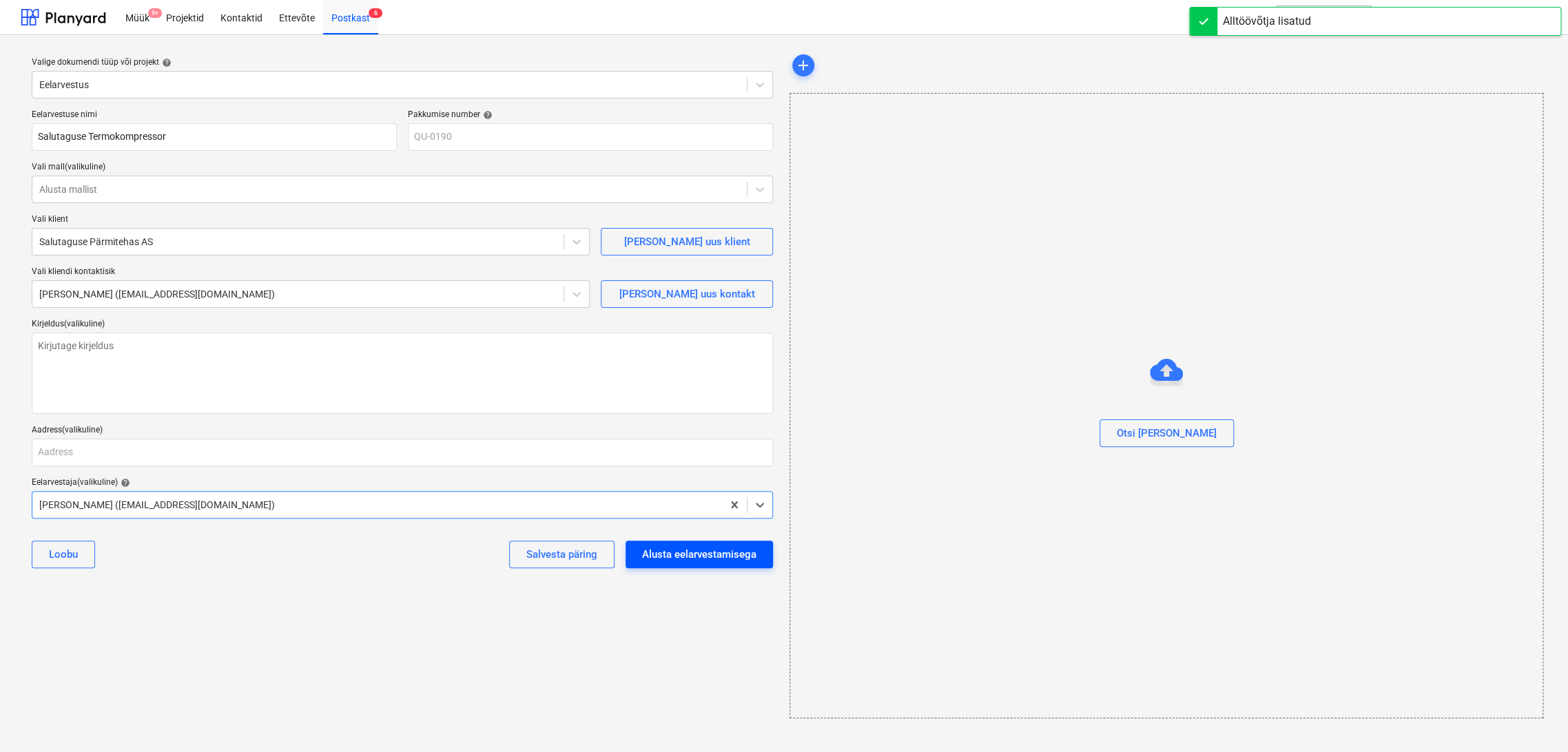
click at [709, 557] on div "Alusta eelarvestamisega" at bounding box center [699, 554] width 114 height 18
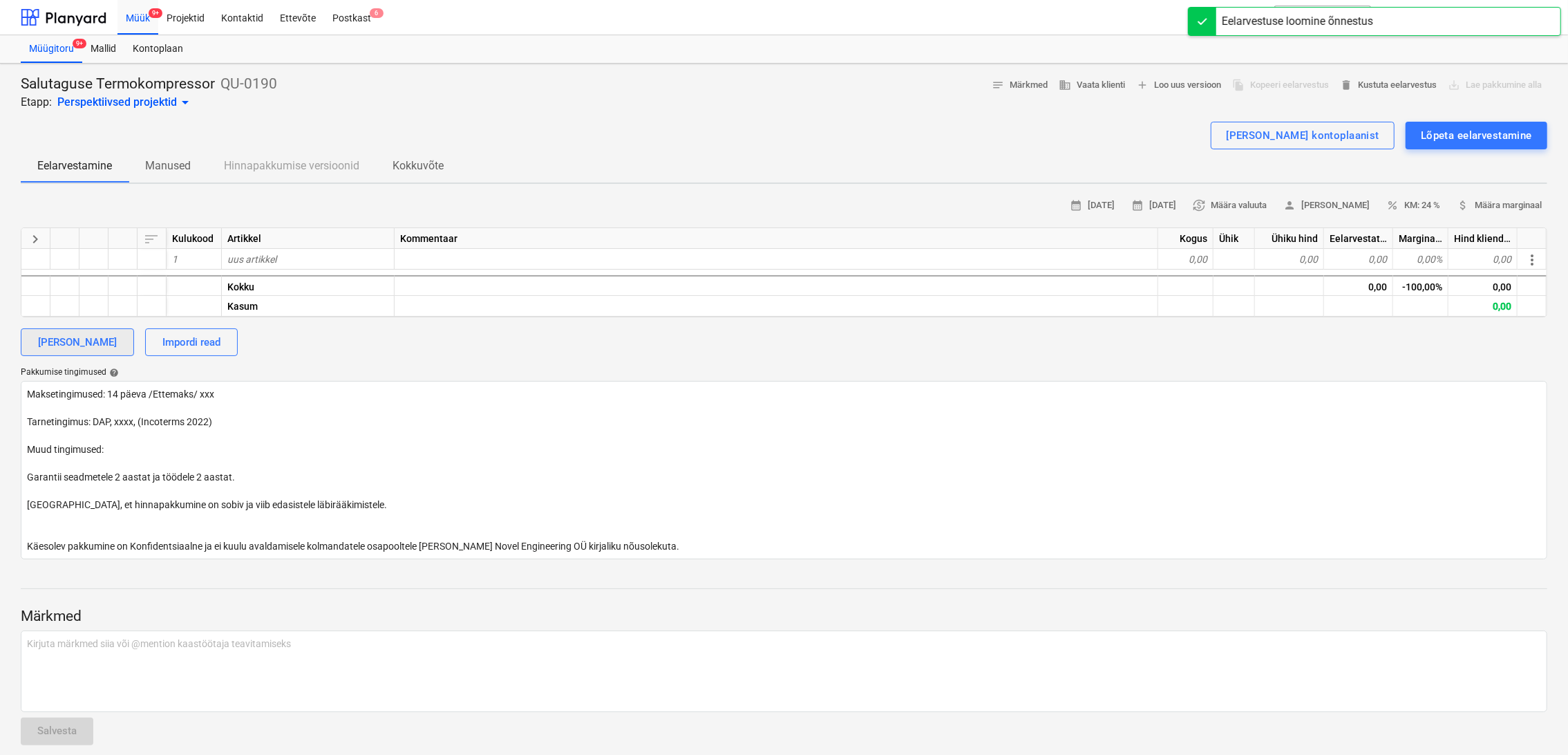
click at [78, 339] on div "[PERSON_NAME]" at bounding box center [77, 341] width 79 height 18
type textarea "x"
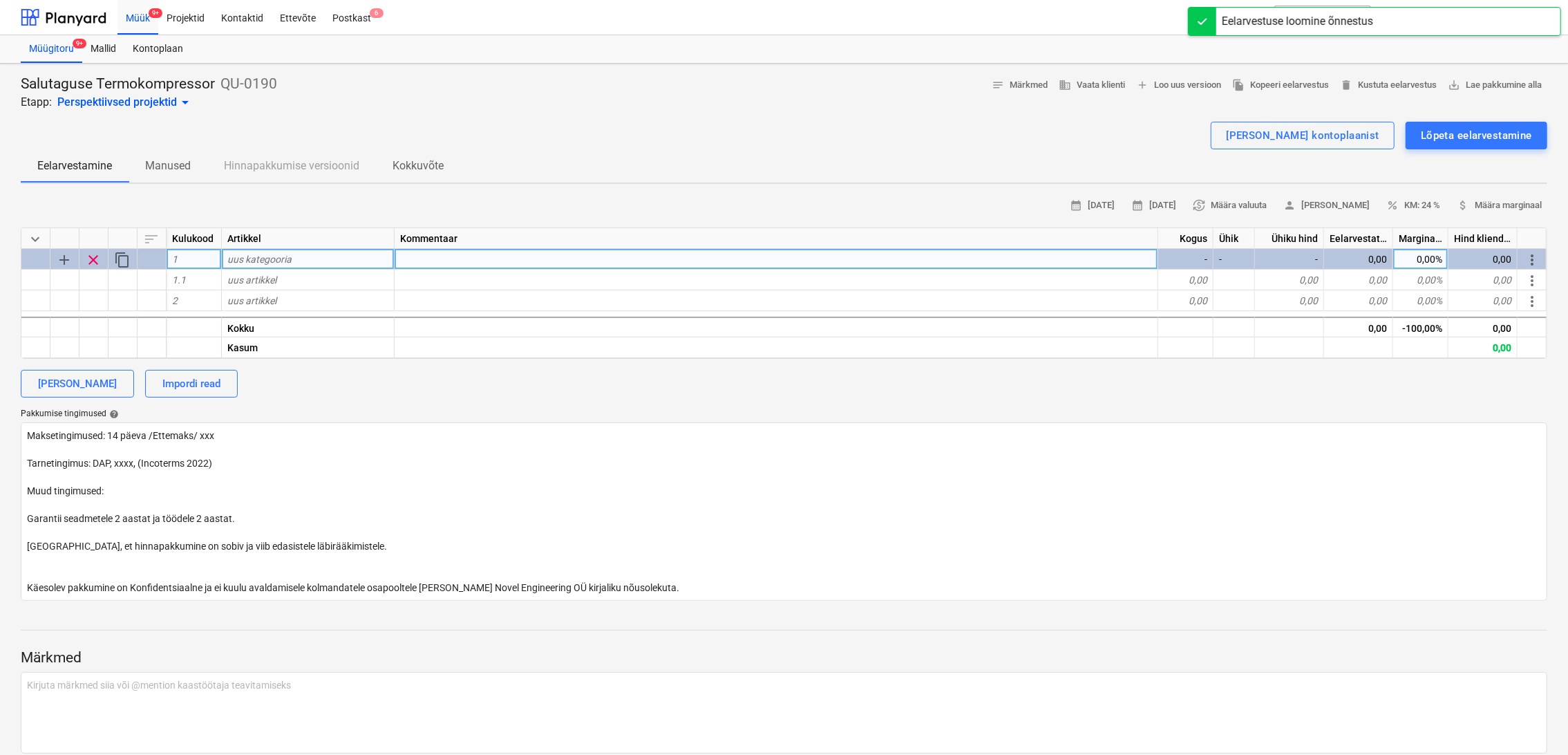
click at [303, 259] on div "uus kategooria" at bounding box center [309, 259] width 173 height 20
type input "PROJEKTEERIMINE"
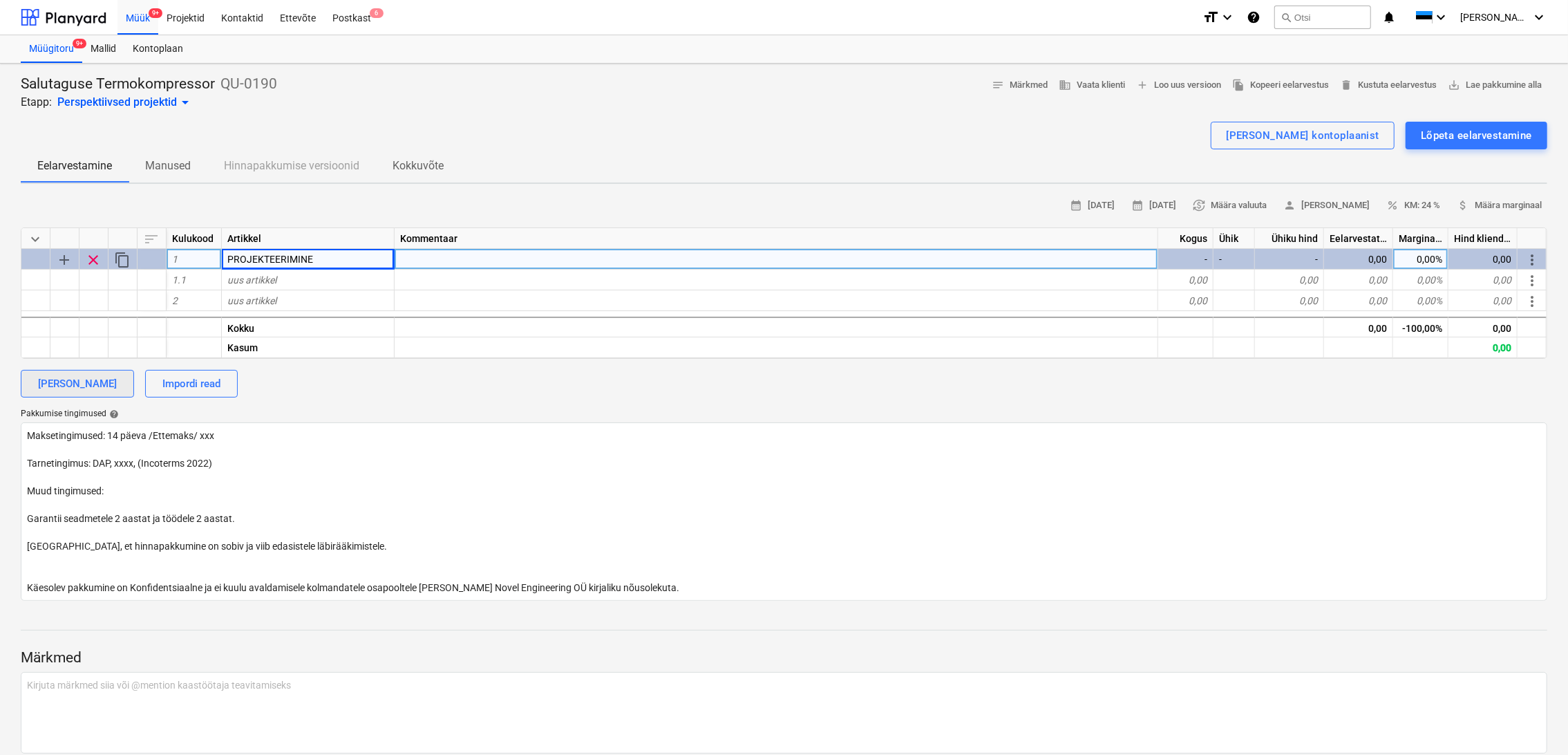
click at [56, 378] on div "[PERSON_NAME]" at bounding box center [77, 383] width 79 height 18
type textarea "x"
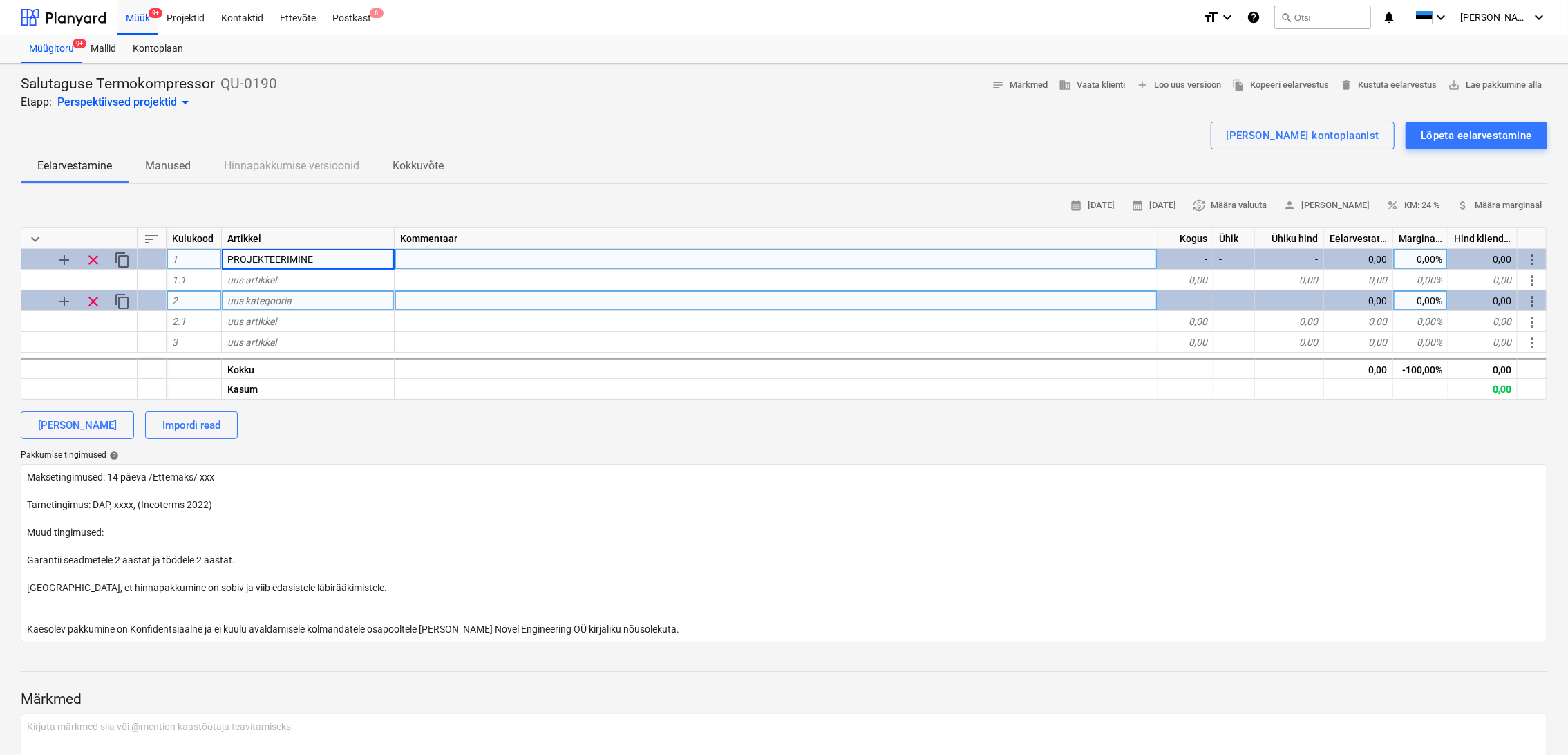
click at [306, 300] on div "uus kategooria" at bounding box center [309, 300] width 173 height 20
type input "SEADMESTIK"
click at [86, 430] on div "[PERSON_NAME]" at bounding box center [77, 425] width 79 height 18
type textarea "x"
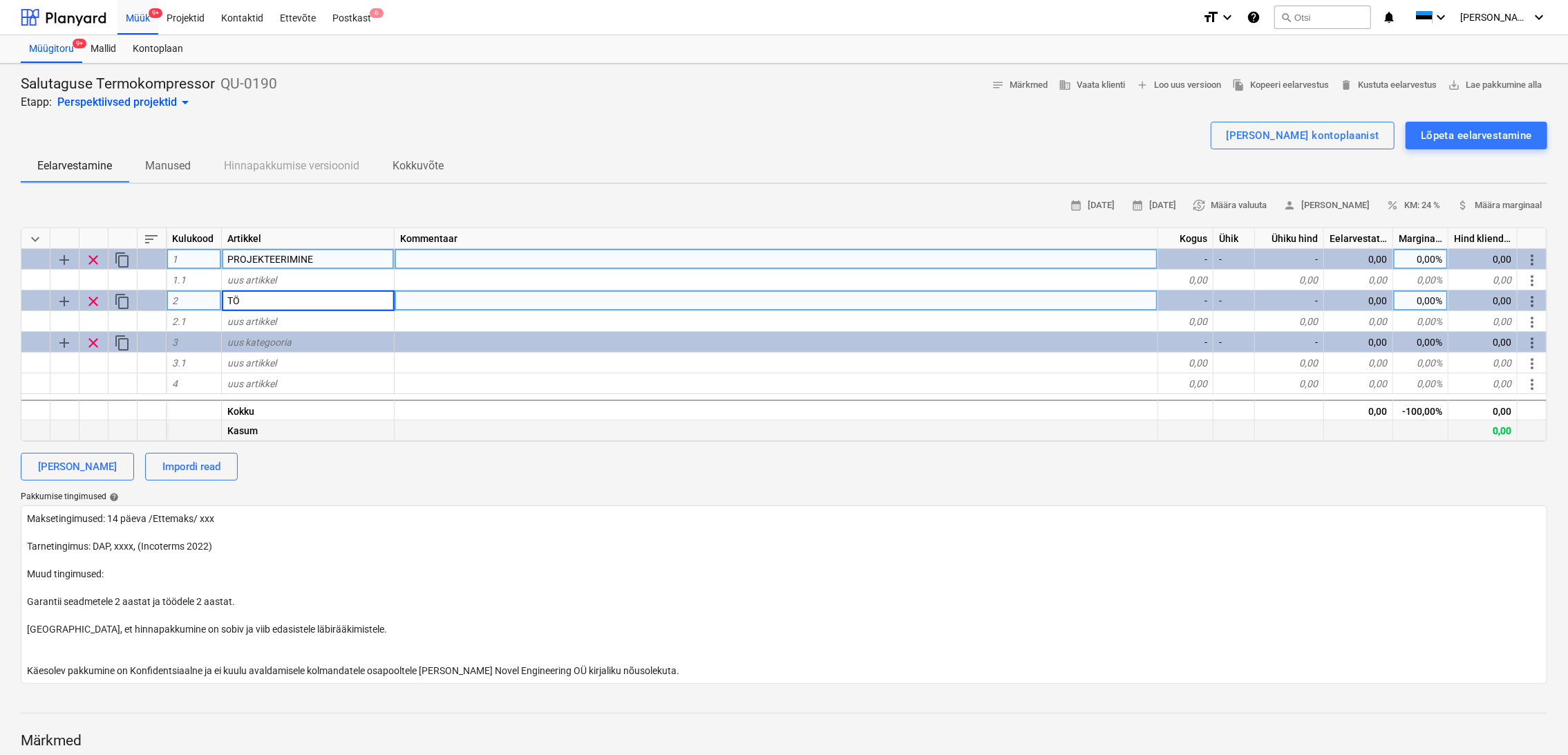
type input "T"
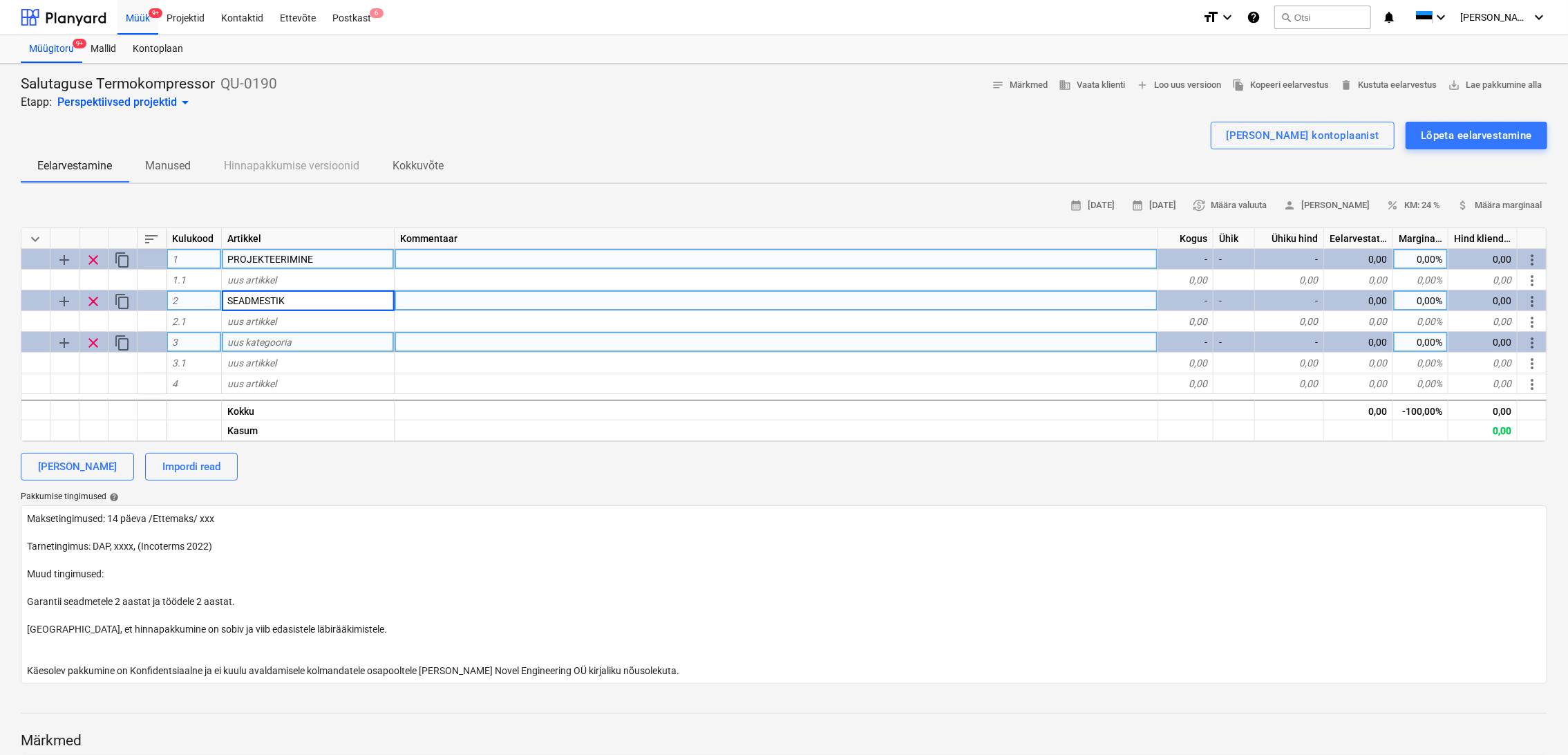
click at [248, 341] on span "uus kategooria" at bounding box center [259, 342] width 64 height 11
type input "PAIGALDUSTÖÖD"
click at [98, 466] on div "[PERSON_NAME]" at bounding box center [77, 466] width 79 height 18
type textarea "x"
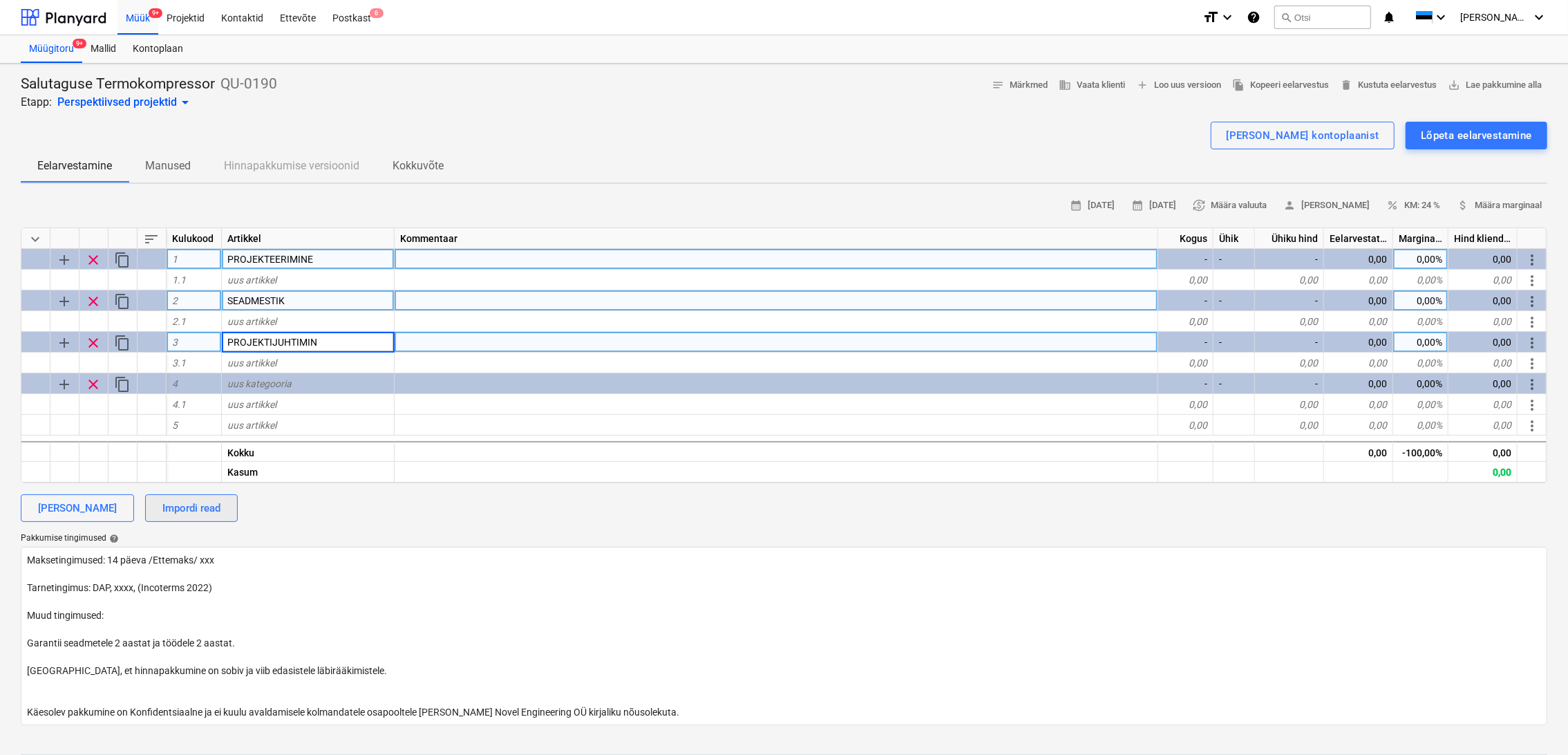
type input "PROJEKTIJUHTIMINE"
type textarea "x"
click at [322, 335] on div "PROJEKTIJUHTIMINE" at bounding box center [309, 342] width 173 height 20
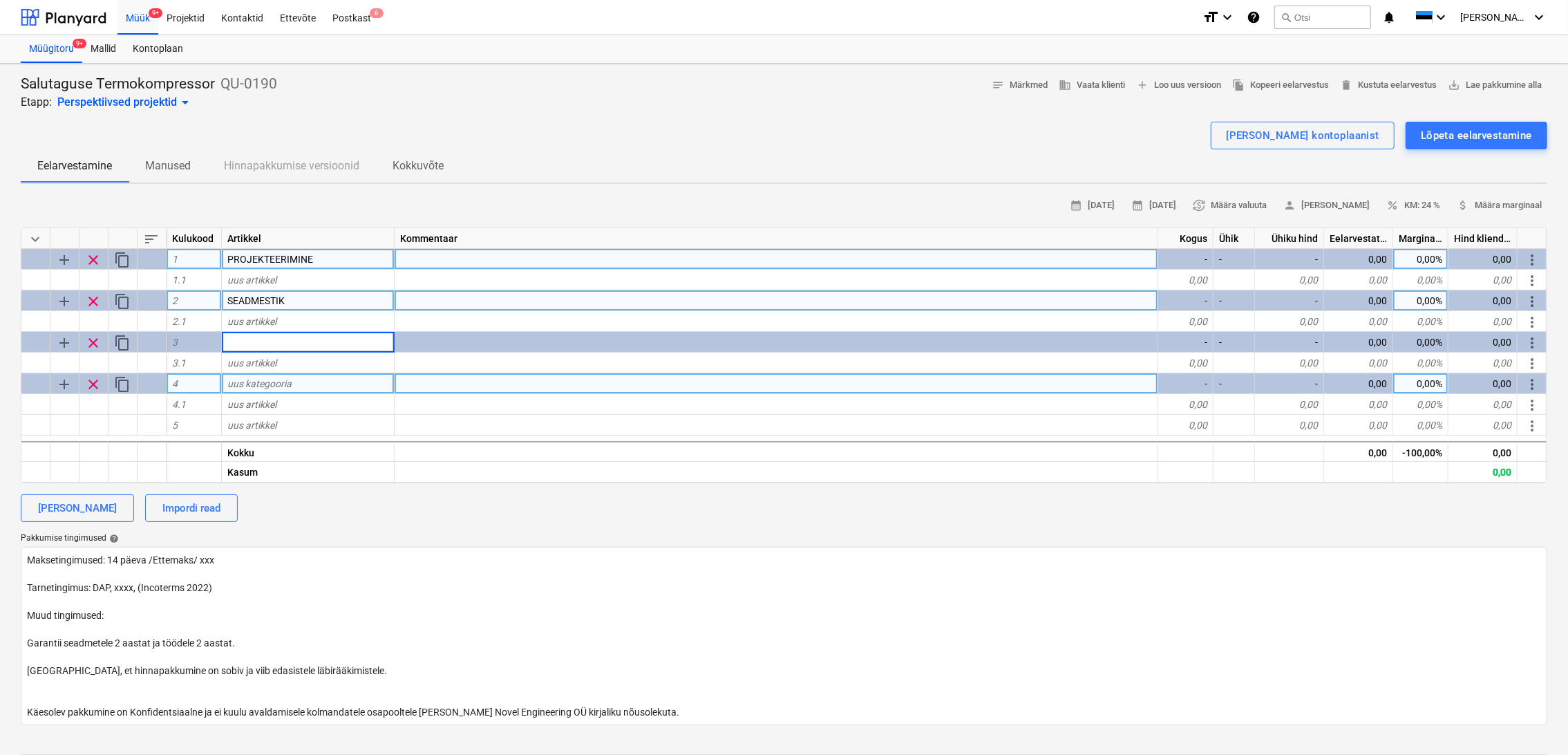
click at [312, 380] on div "uus kategooria" at bounding box center [309, 383] width 173 height 20
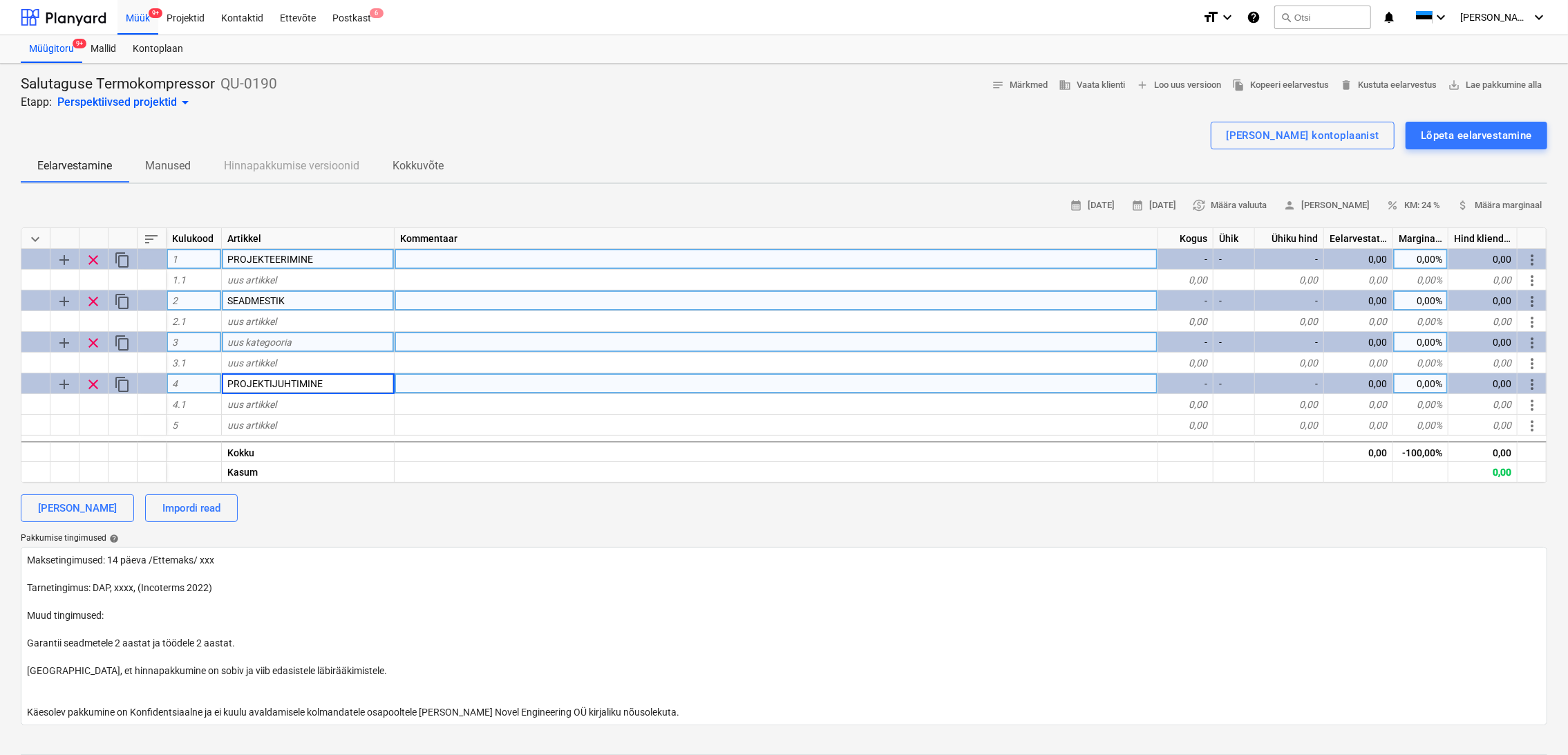
type textarea "x"
click at [308, 344] on div "uus kategooria" at bounding box center [309, 342] width 173 height 20
type input "PAIGALDUSTÖÖD"
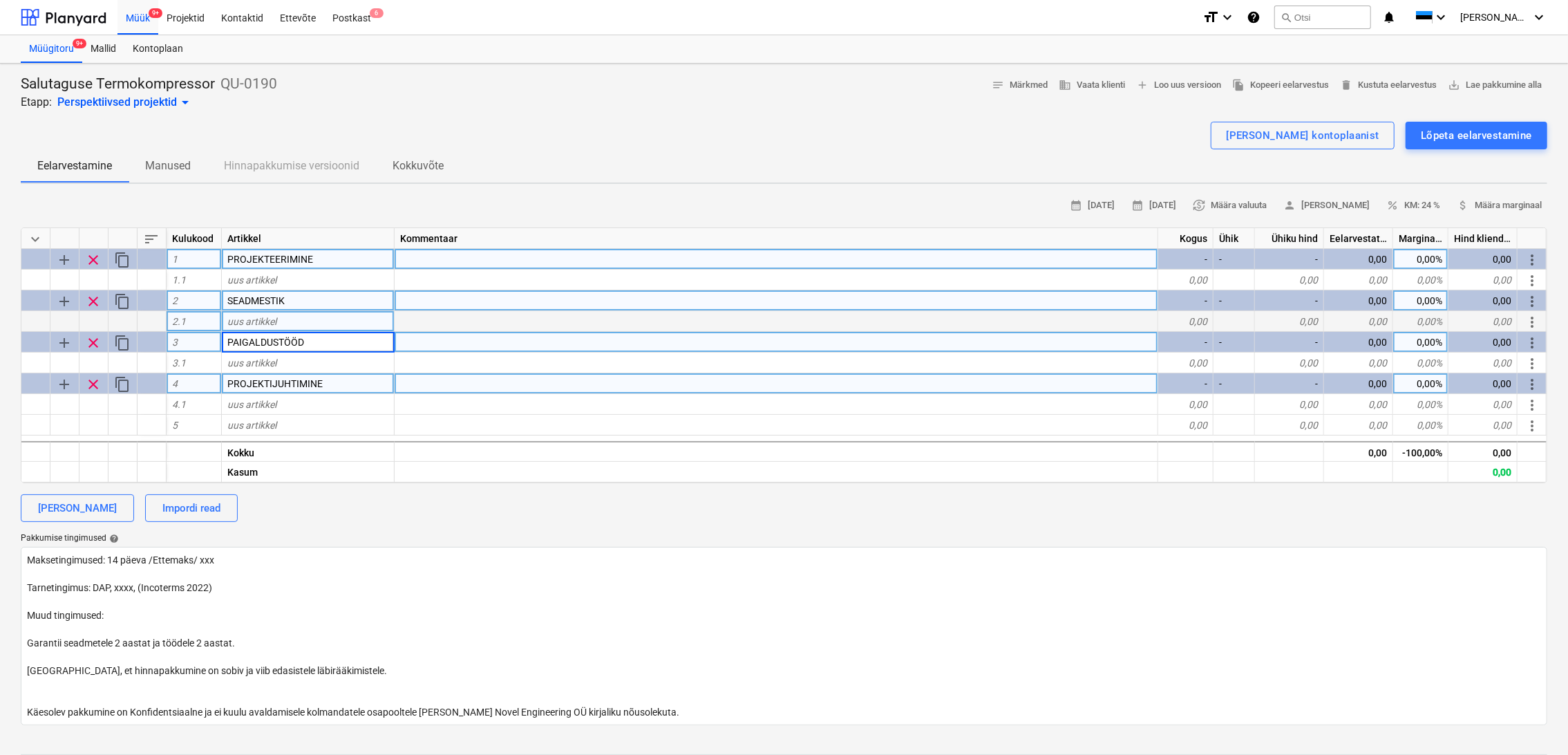
type textarea "x"
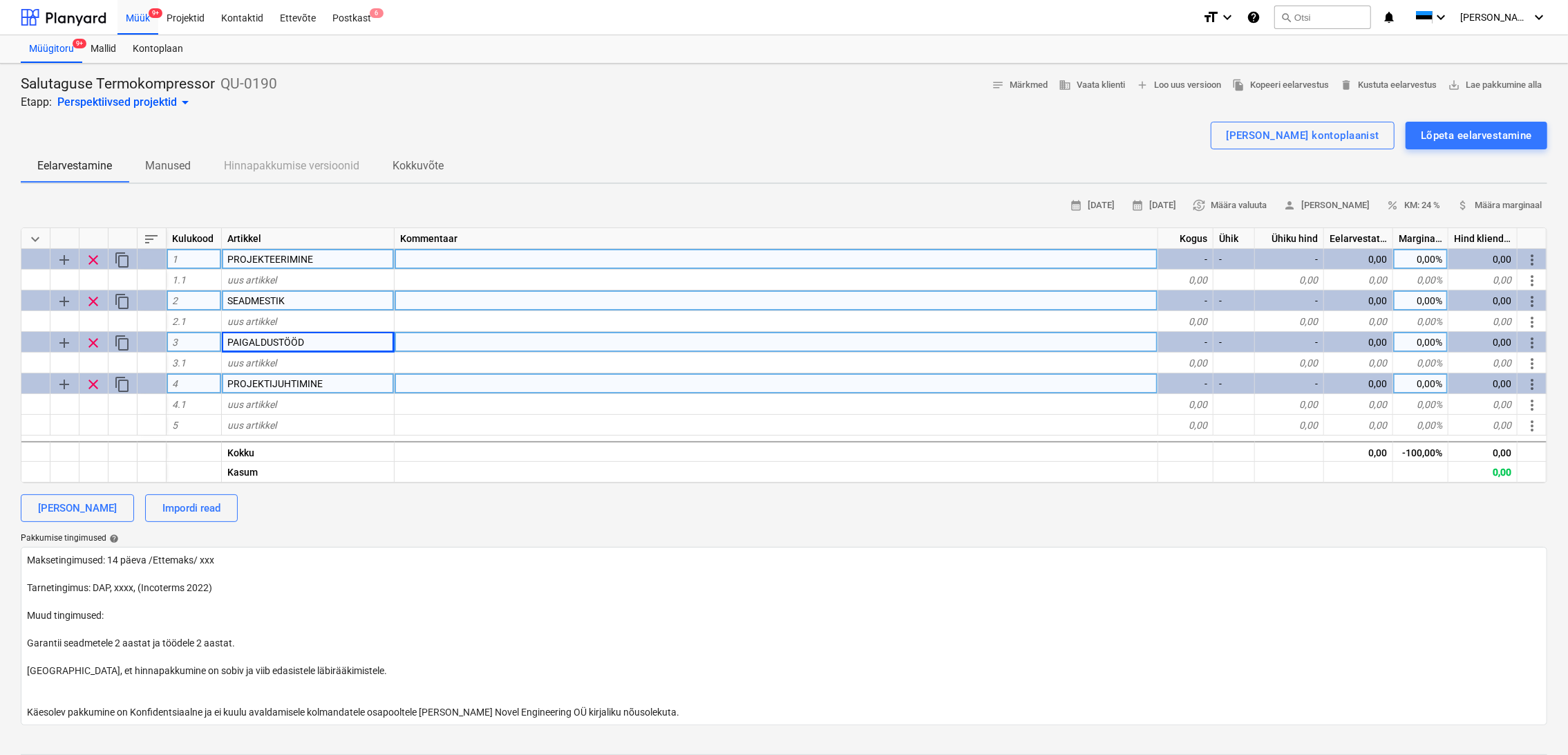
drag, startPoint x: 344, startPoint y: 314, endPoint x: 318, endPoint y: 290, distance: 35.4
click at [343, 314] on div "uus artikkel" at bounding box center [309, 322] width 173 height 20
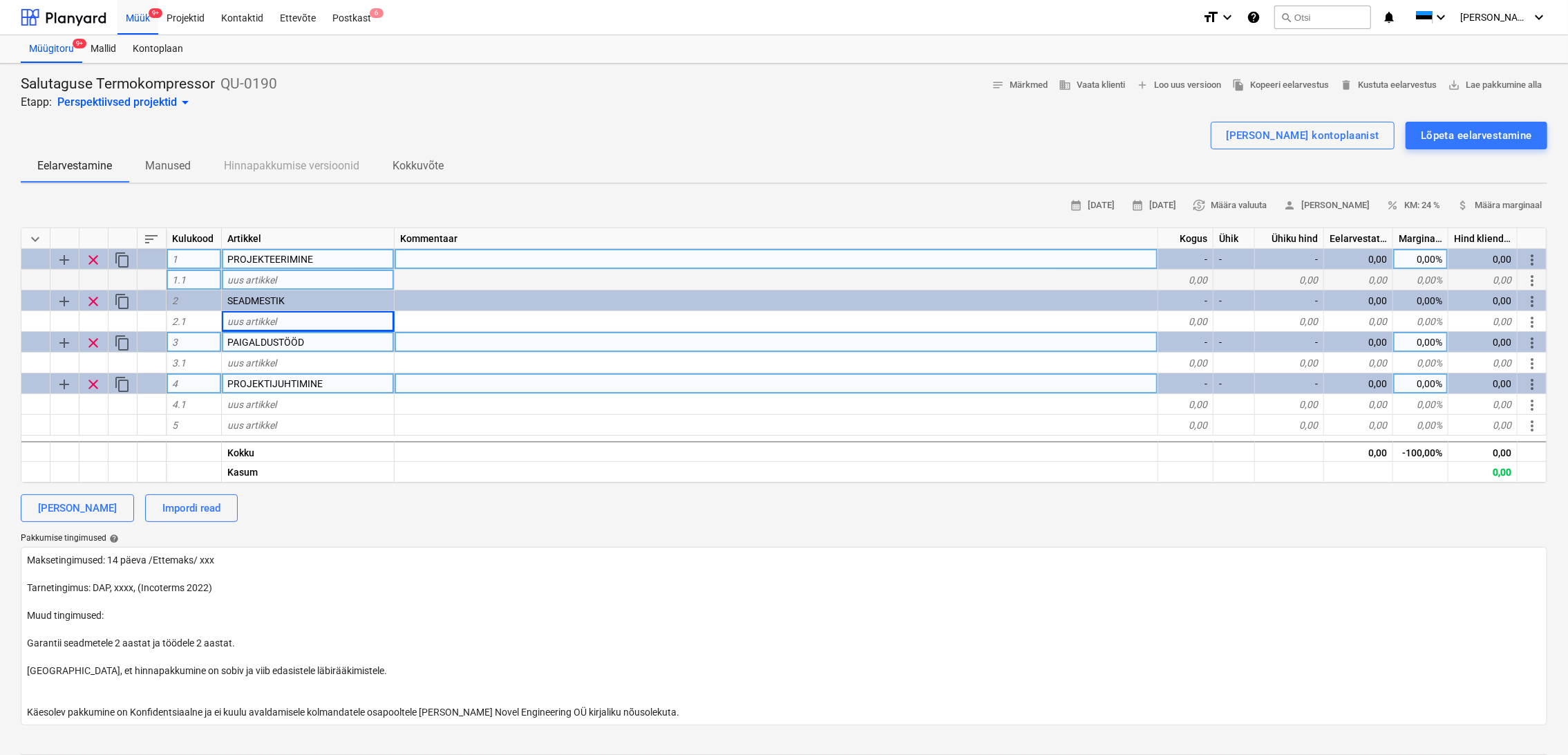
click at [303, 273] on div "uus artikkel" at bounding box center [309, 280] width 173 height 20
type input "Tehnoloogia (torustikud)"
type textarea "x"
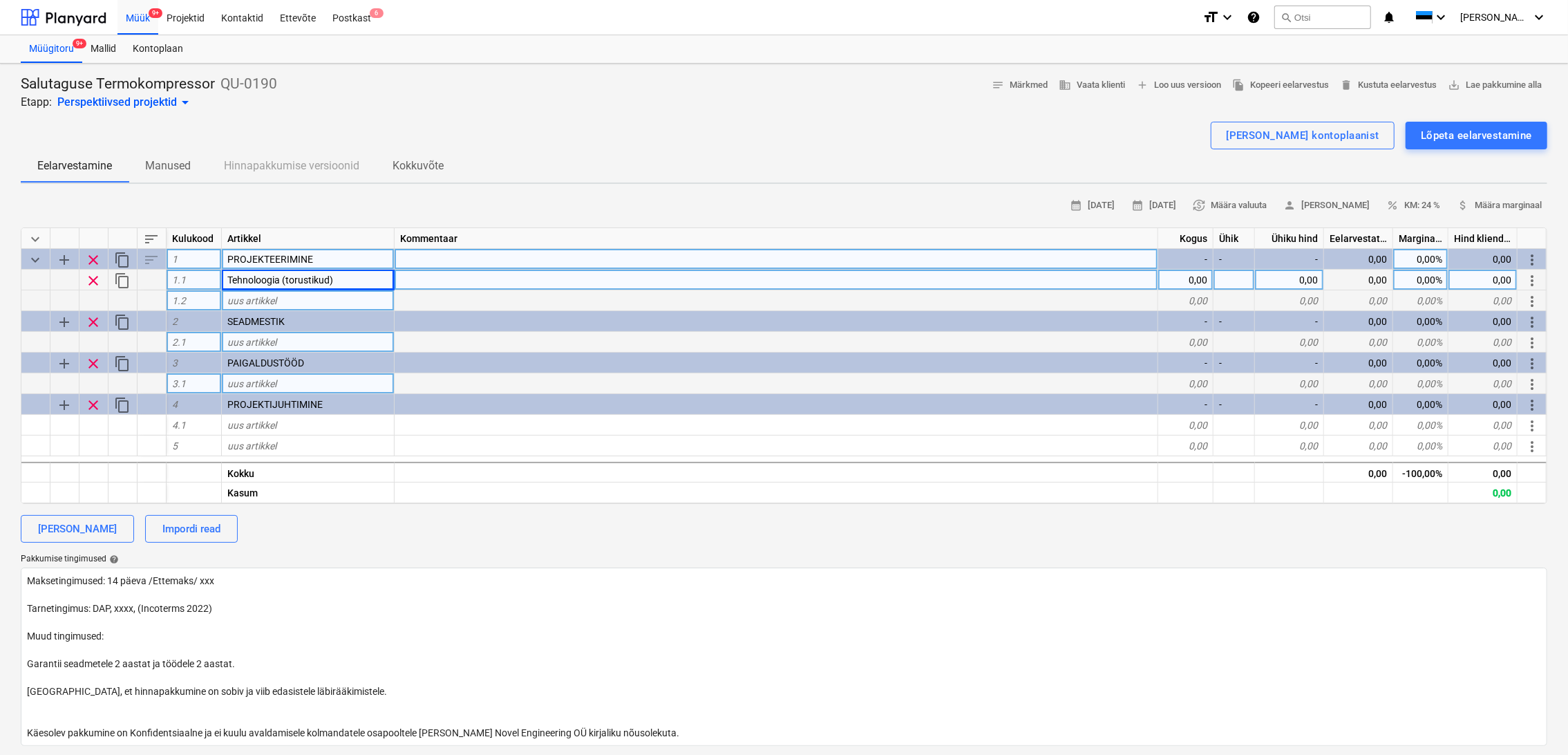
click at [293, 298] on div "uus artikkel" at bounding box center [309, 300] width 173 height 20
type input "Automaatika (sidumine olemasolevaga)"
type textarea "x"
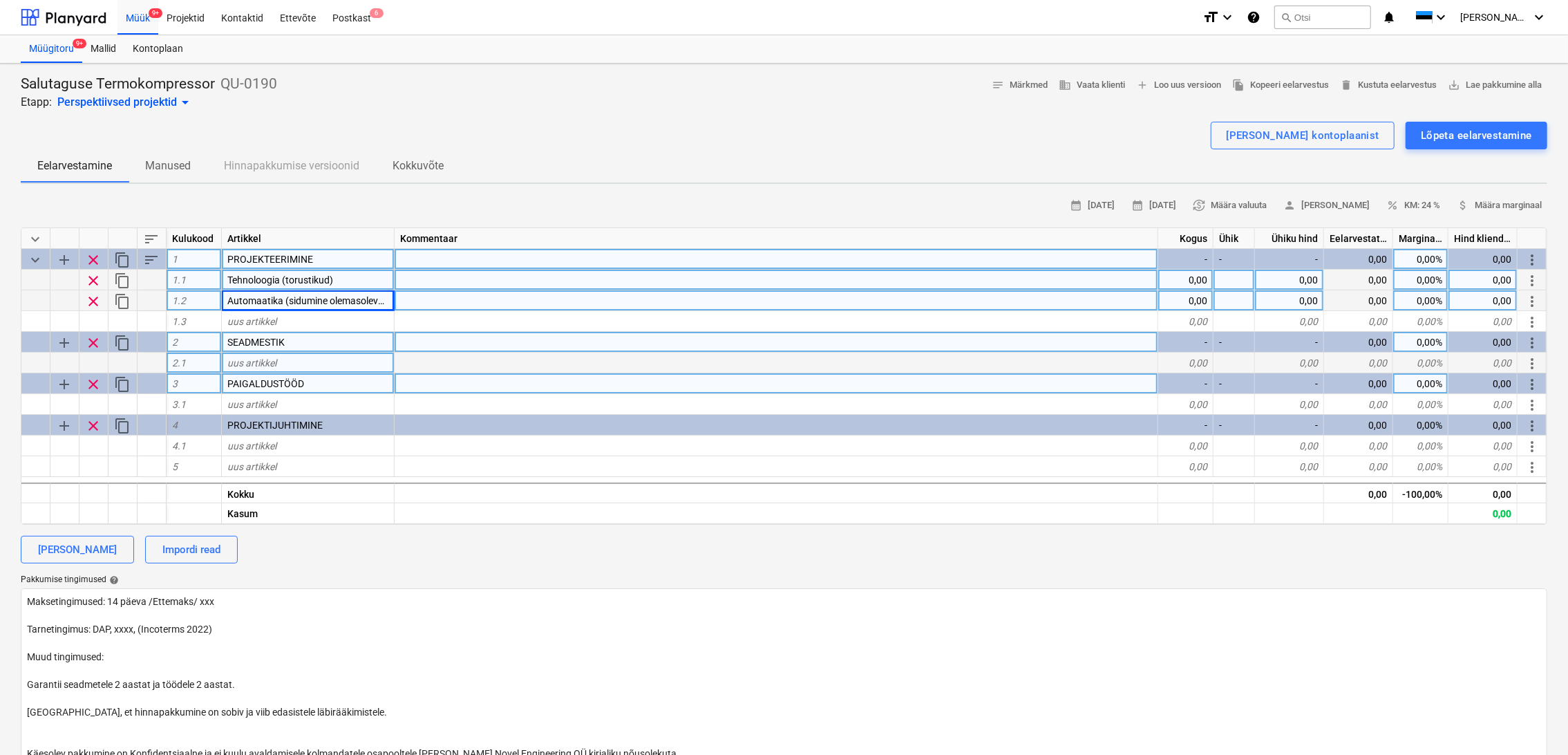
click at [283, 363] on div "uus artikkel" at bounding box center [309, 363] width 173 height 20
type input "Termokompressor"
type textarea "x"
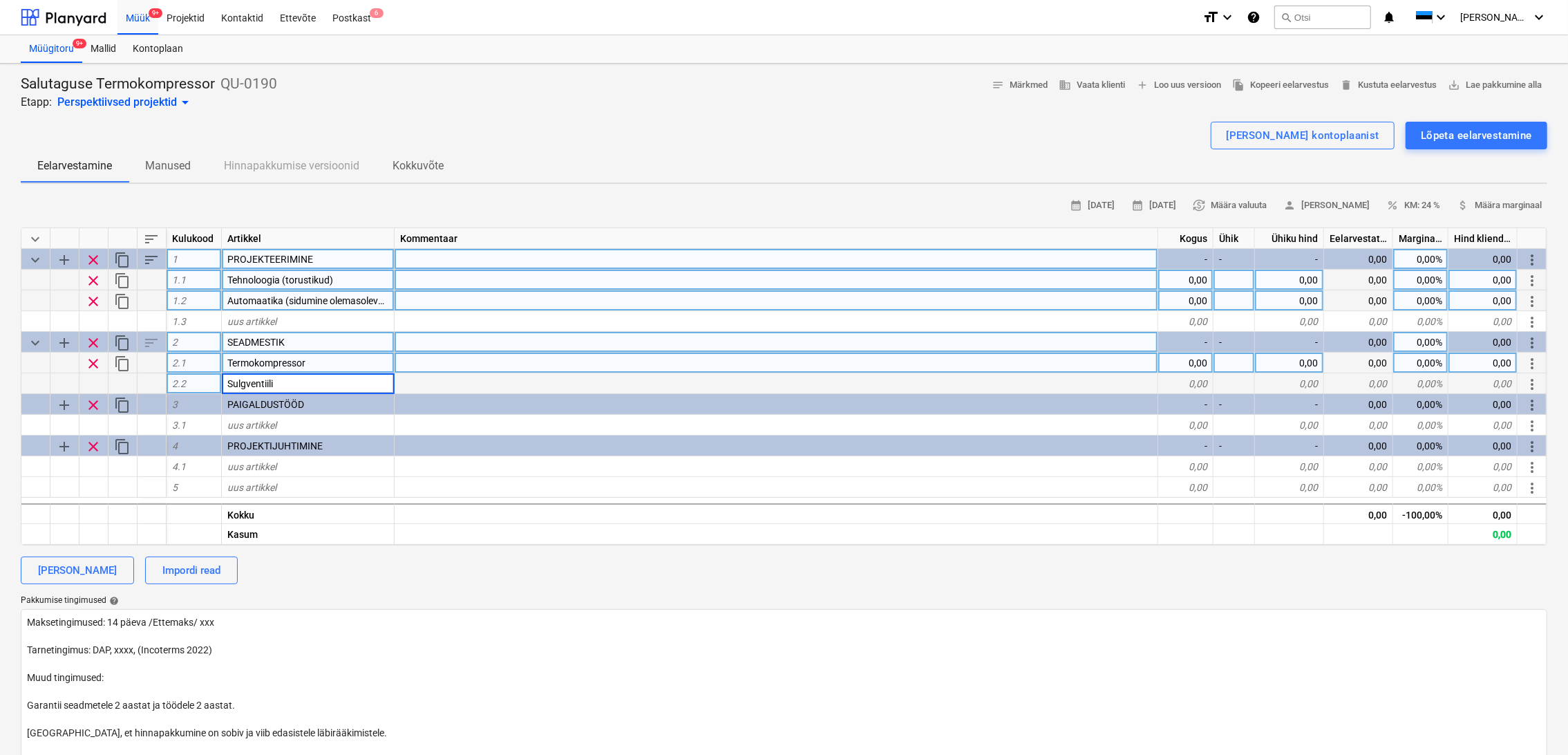
type input "Sulgventiilid"
type textarea "x"
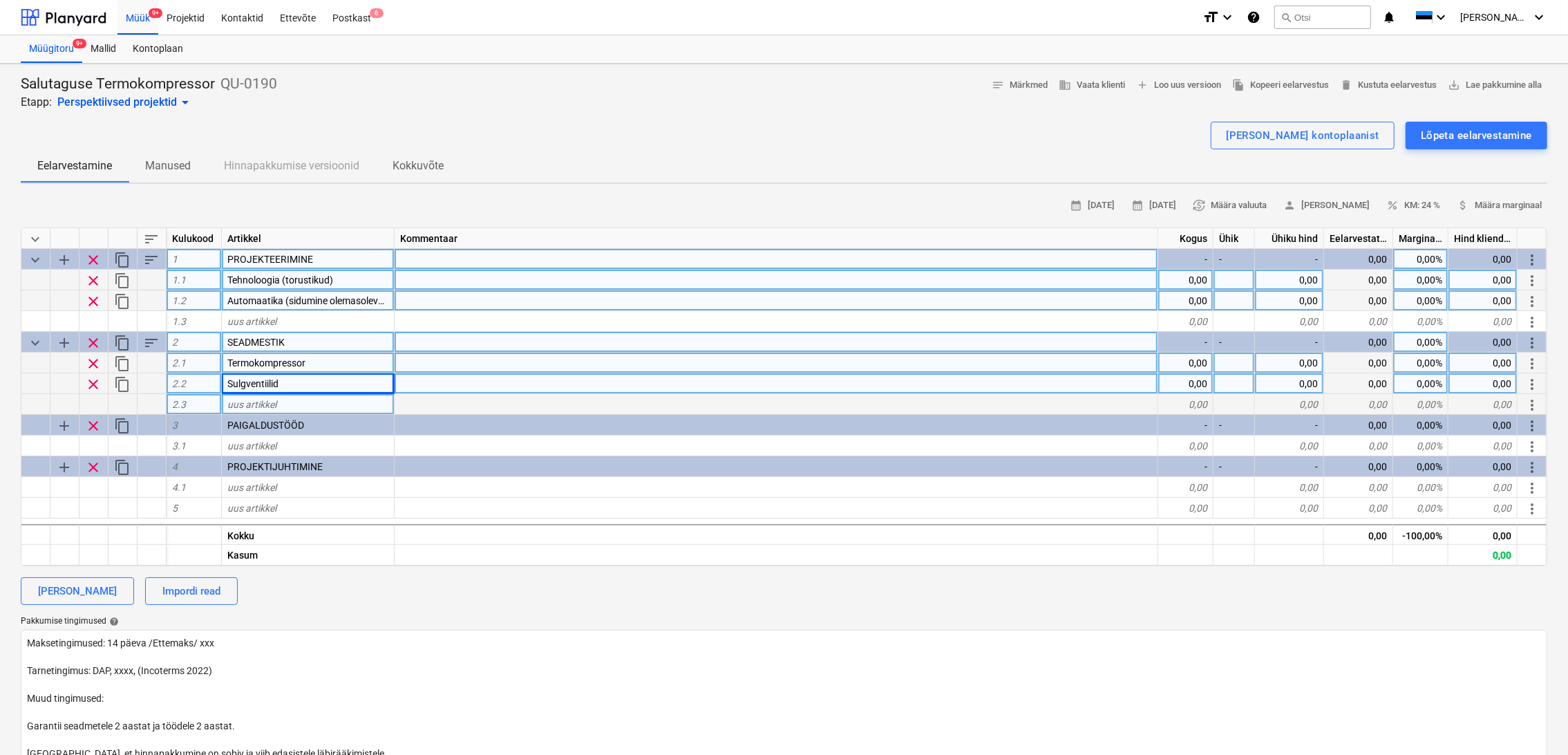
click at [285, 400] on div "uus artikkel" at bounding box center [309, 404] width 173 height 20
type input "Andurid (rõhk, temp)"
type textarea "x"
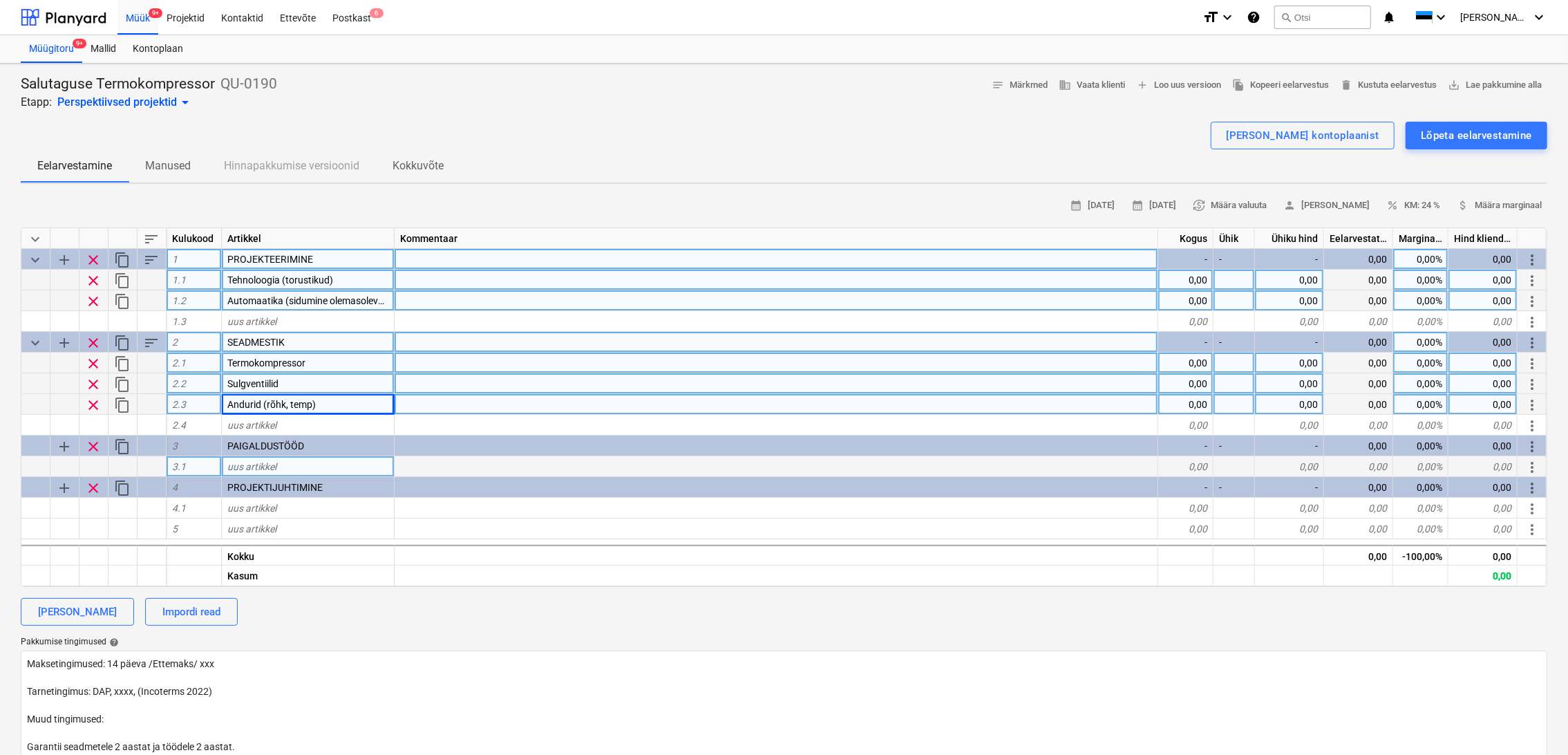
click at [286, 465] on div "uus artikkel" at bounding box center [309, 467] width 173 height 20
type input "[DEMOGRAPHIC_DATA]"
type textarea "x"
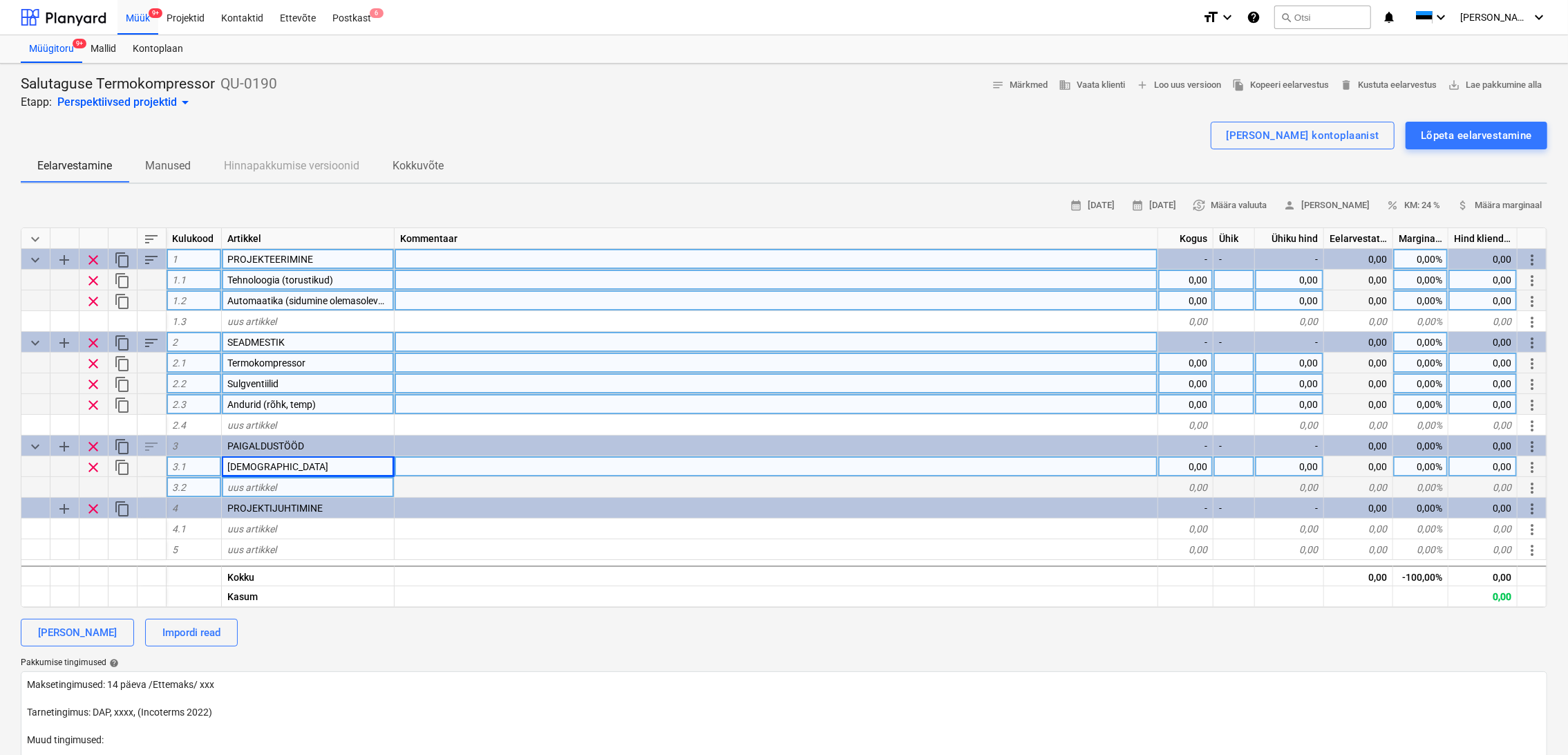
click at [282, 488] on div "uus artikkel" at bounding box center [309, 487] width 173 height 20
type input "Isoleerimine"
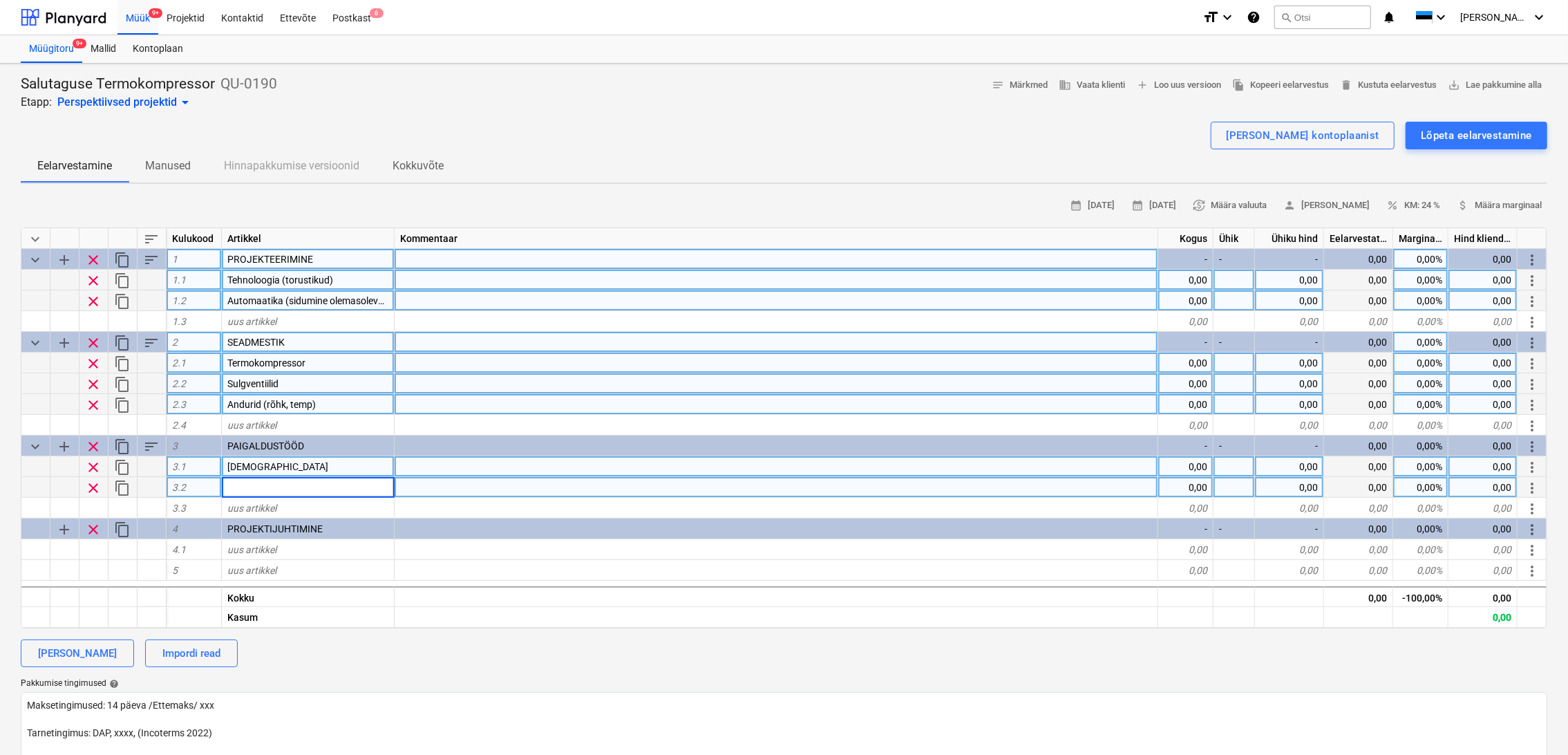
type textarea "x"
click at [410, 462] on div at bounding box center [777, 467] width 764 height 20
type input "[PERSON_NAME] teeb otse"
type textarea "x"
click at [351, 488] on div at bounding box center [309, 487] width 173 height 20
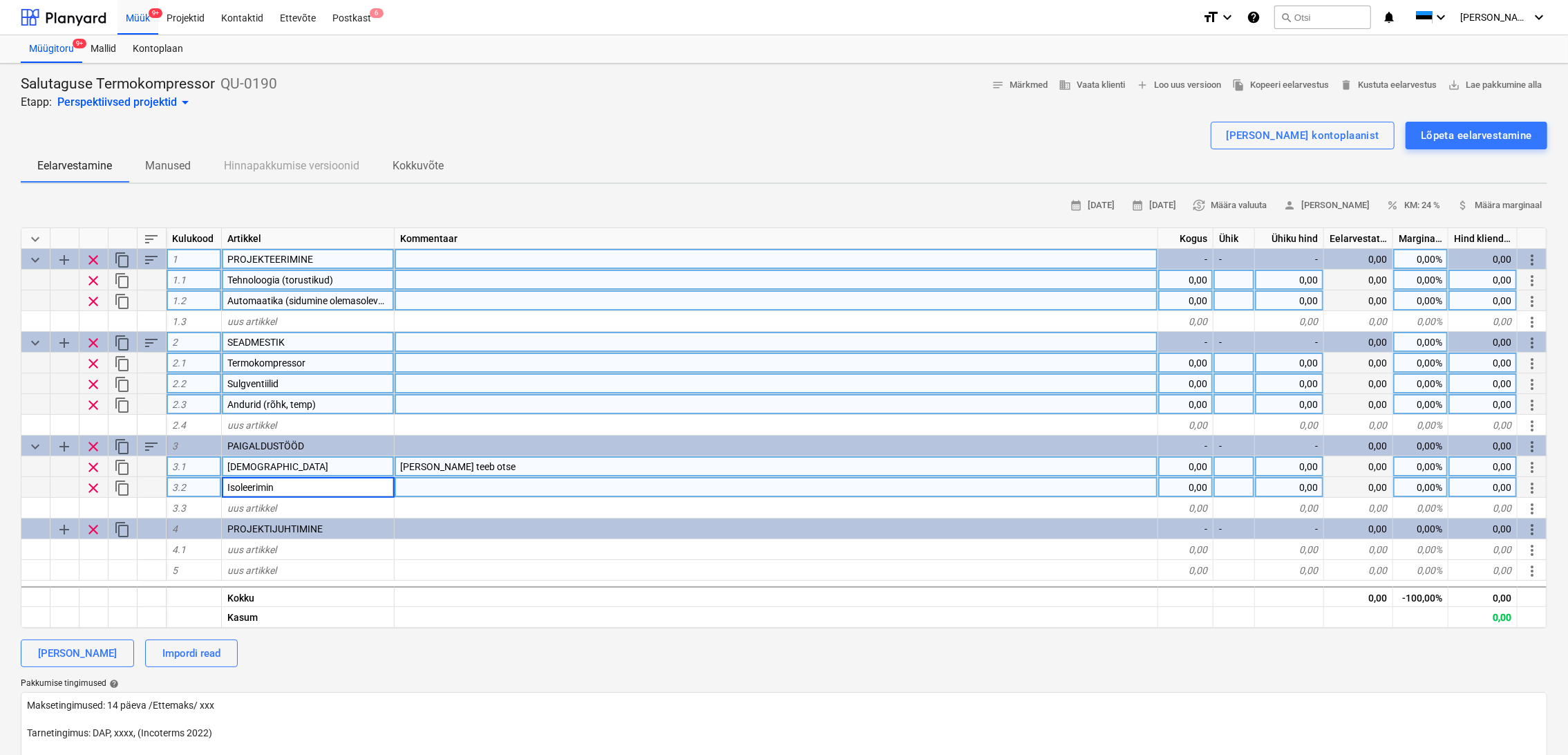
type input "Isoleerimine"
type textarea "x"
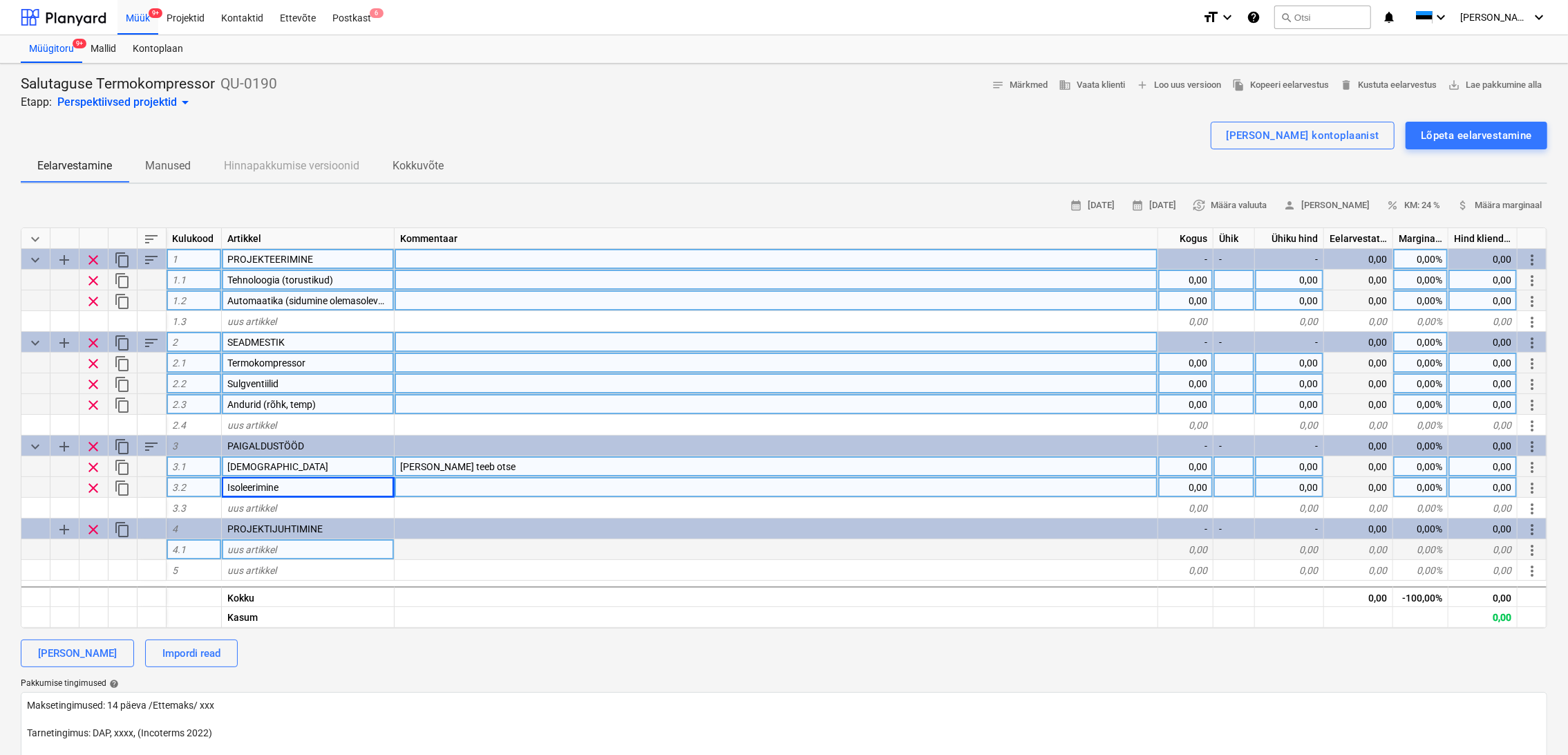
click at [288, 551] on div "uus artikkel" at bounding box center [309, 550] width 173 height 20
type input "Projektijuhtimine"
type textarea "x"
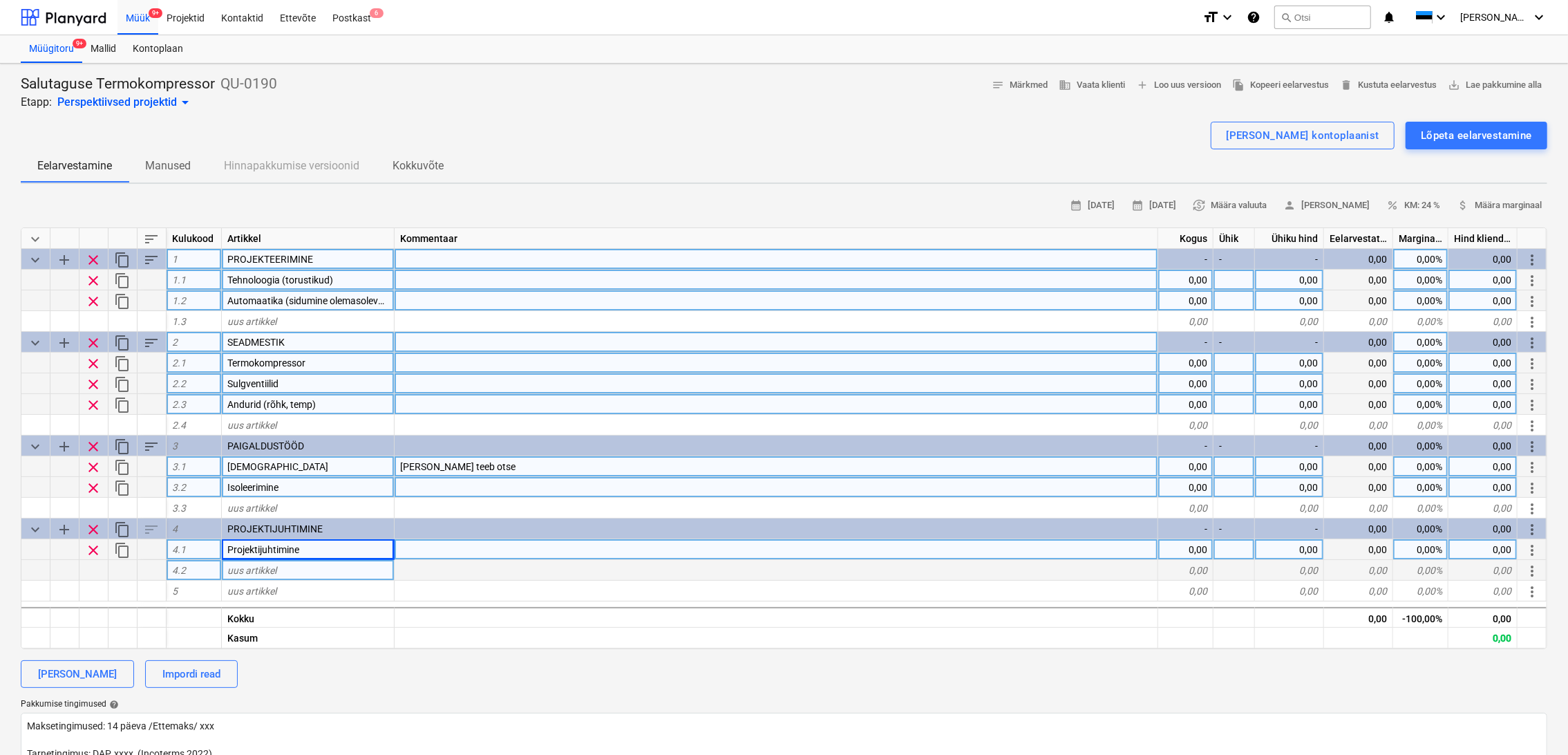
click at [298, 574] on div "uus artikkel" at bounding box center [309, 570] width 173 height 20
type input "Transport"
type textarea "x"
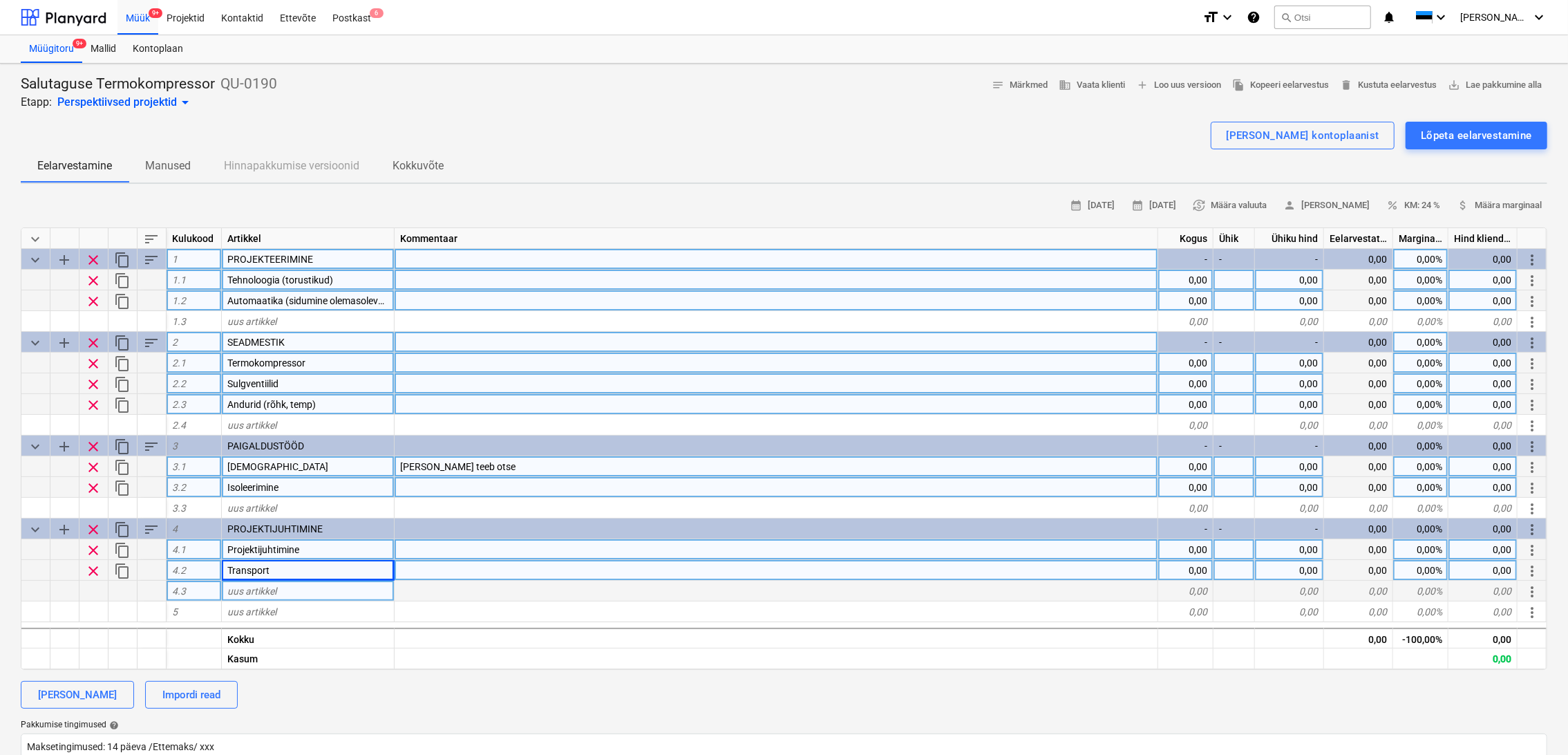
click at [297, 590] on div "uus artikkel" at bounding box center [309, 591] width 173 height 20
type input "Ettenägematud kulud"
type textarea "x"
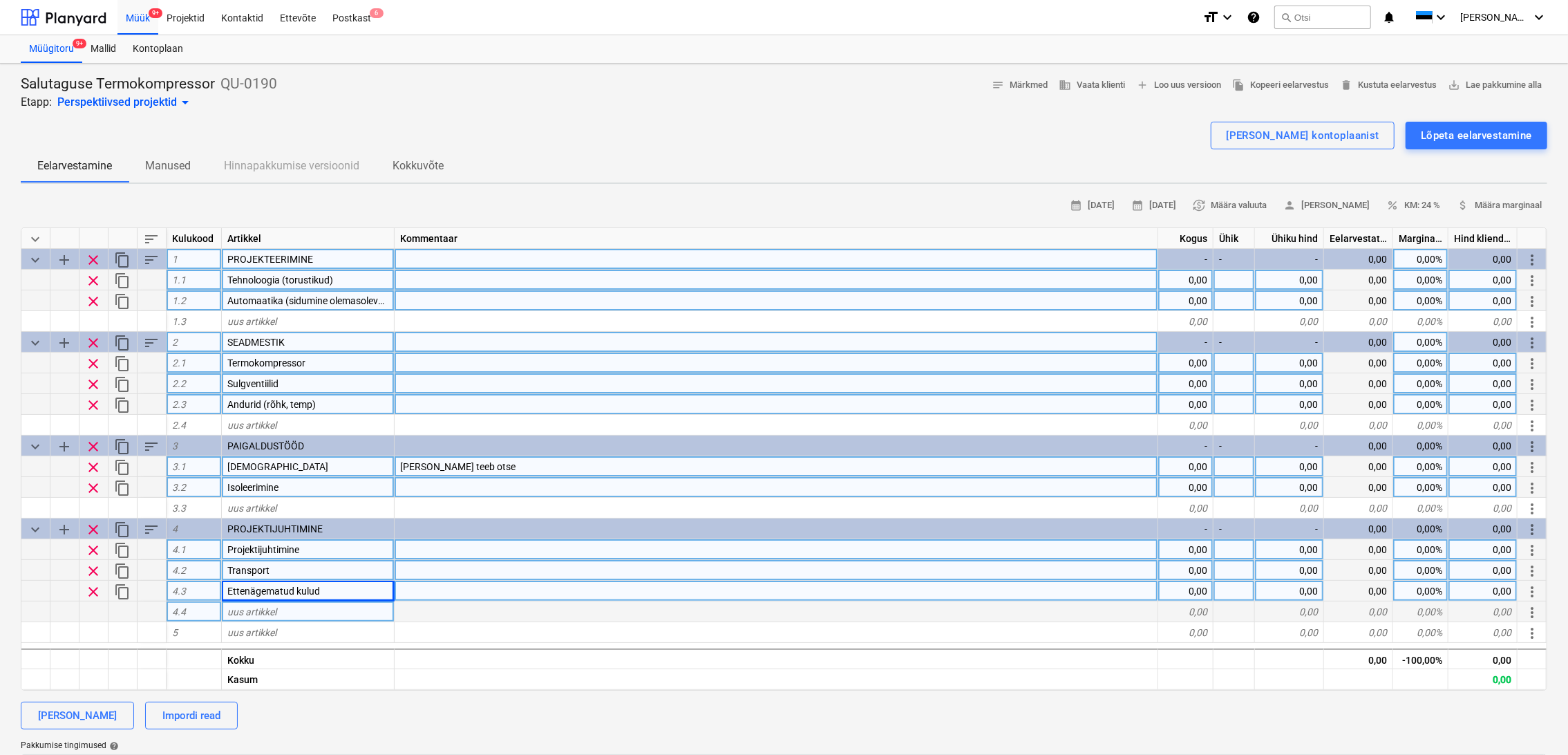
click at [293, 612] on div "uus artikkel" at bounding box center [309, 612] width 173 height 20
type input "Kontorikulud"
type textarea "x"
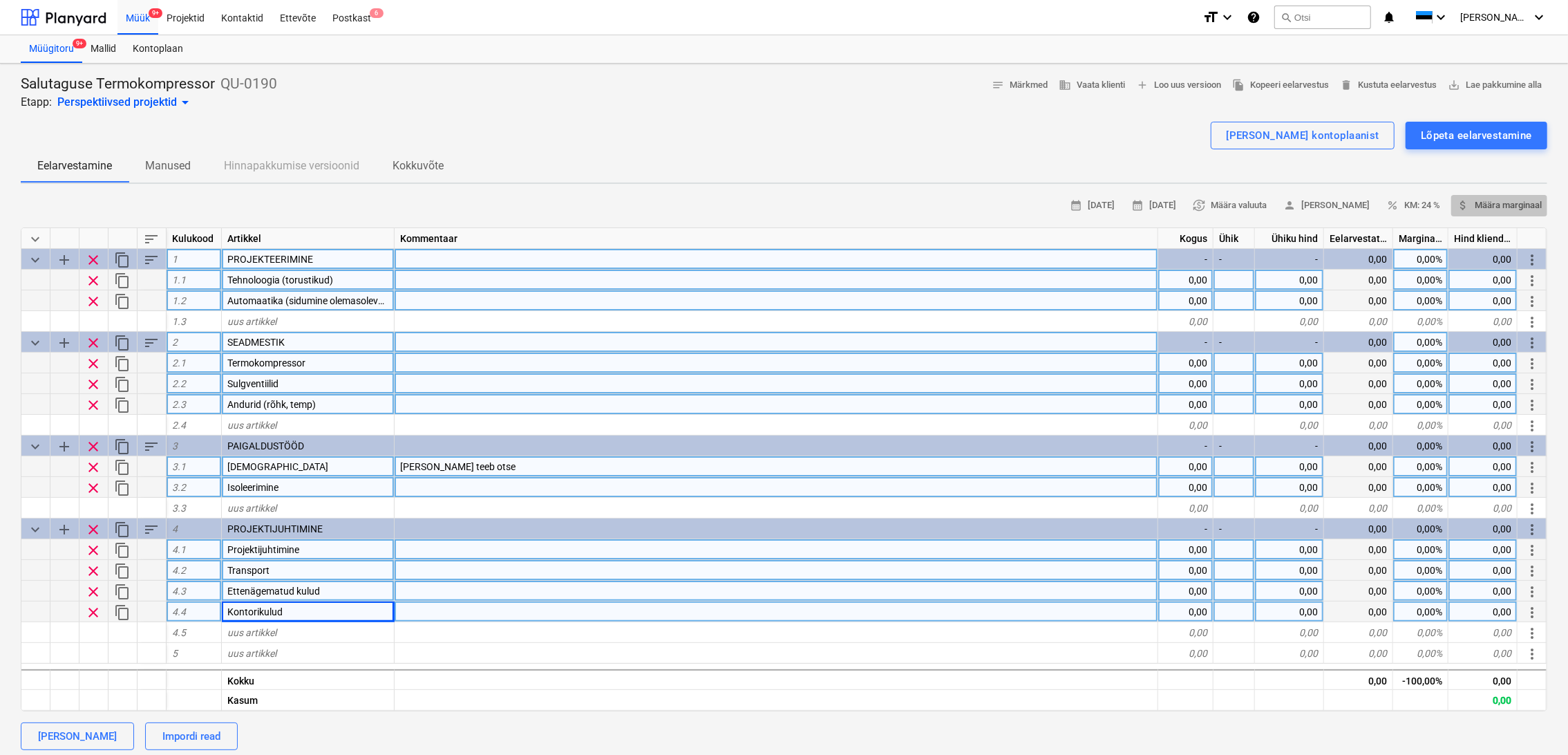
click at [1523, 210] on span "attach_money Määra marginaal" at bounding box center [1498, 205] width 85 height 16
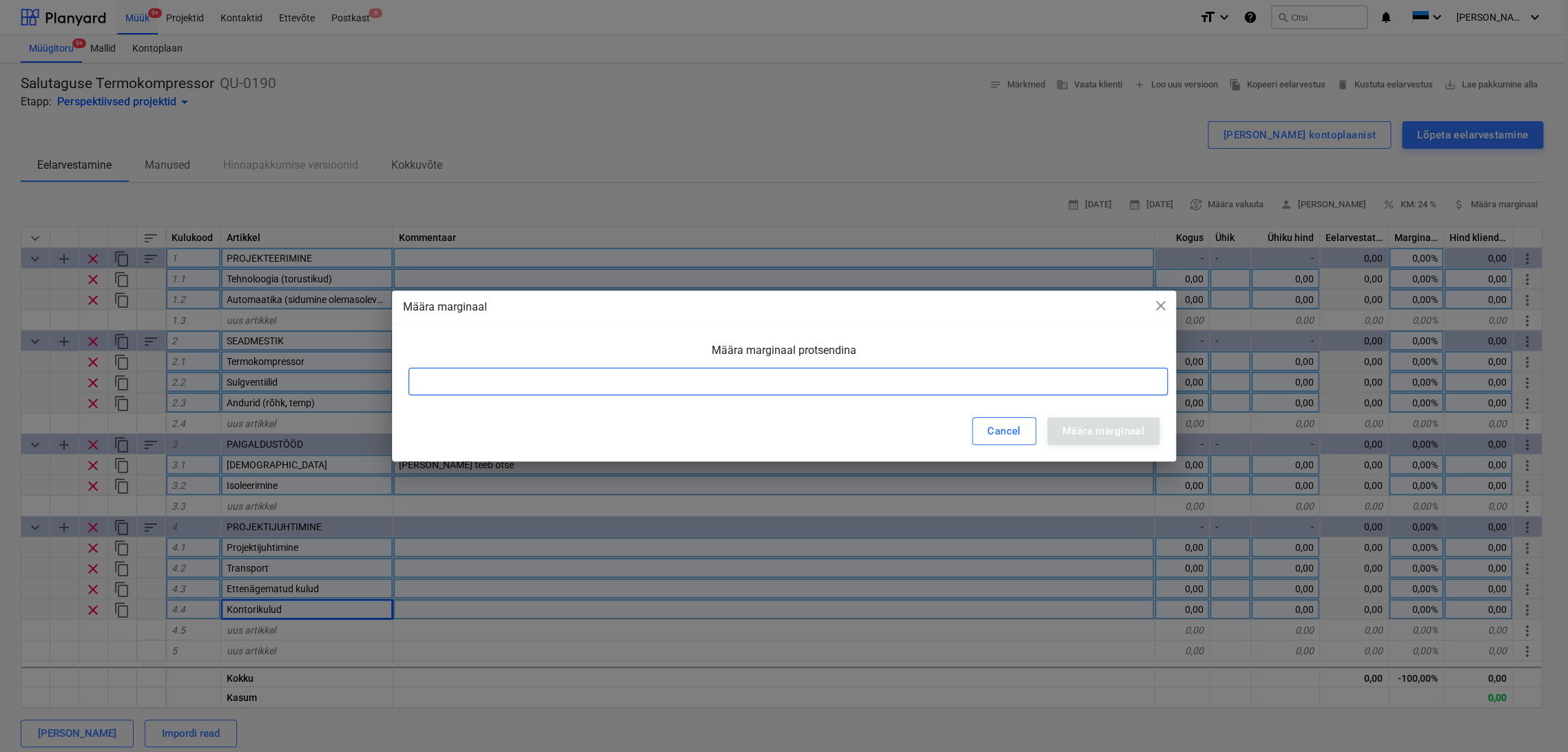
click at [1005, 388] on input at bounding box center [788, 382] width 759 height 28
type input "23"
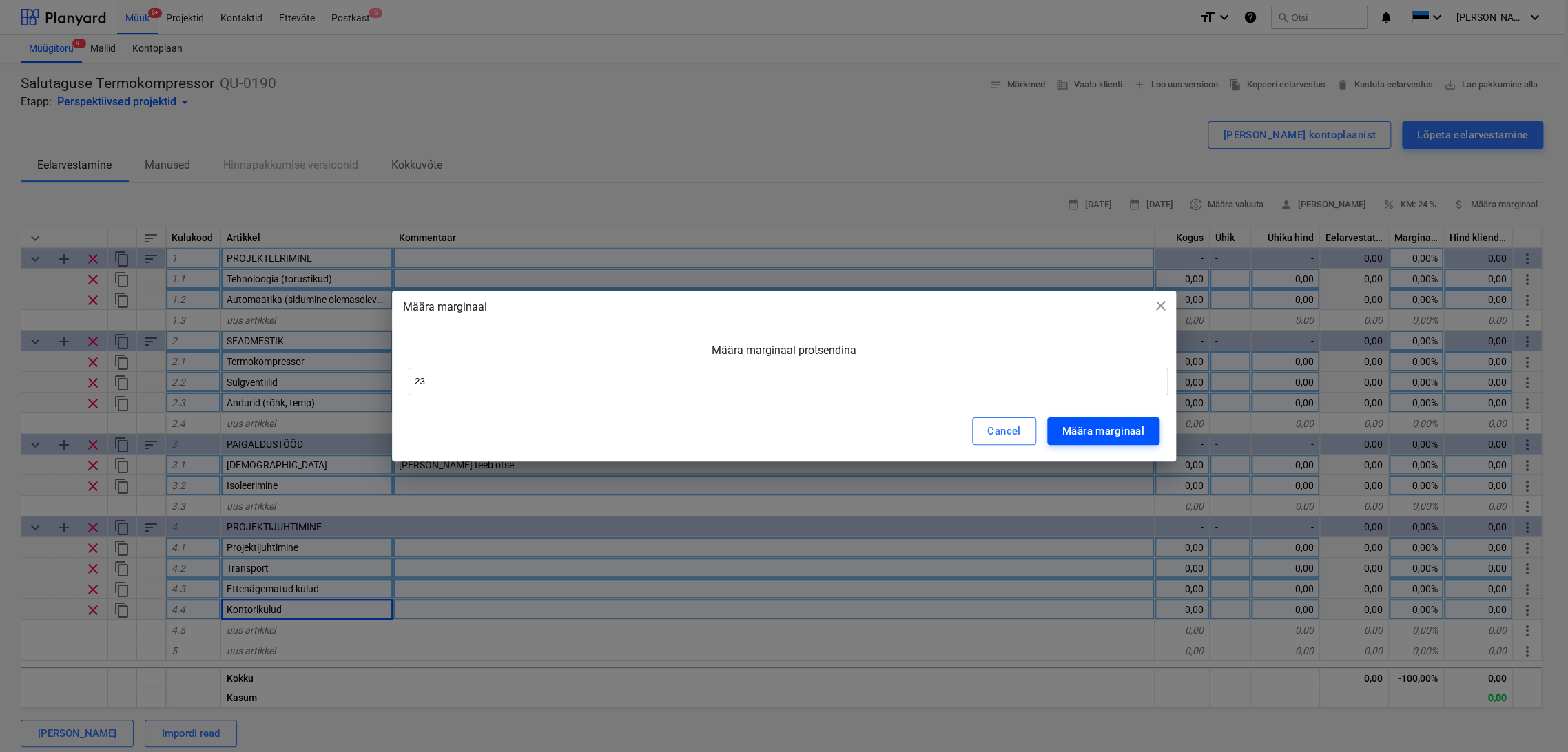
click at [1098, 432] on div "Määra marginaal" at bounding box center [1103, 431] width 82 height 18
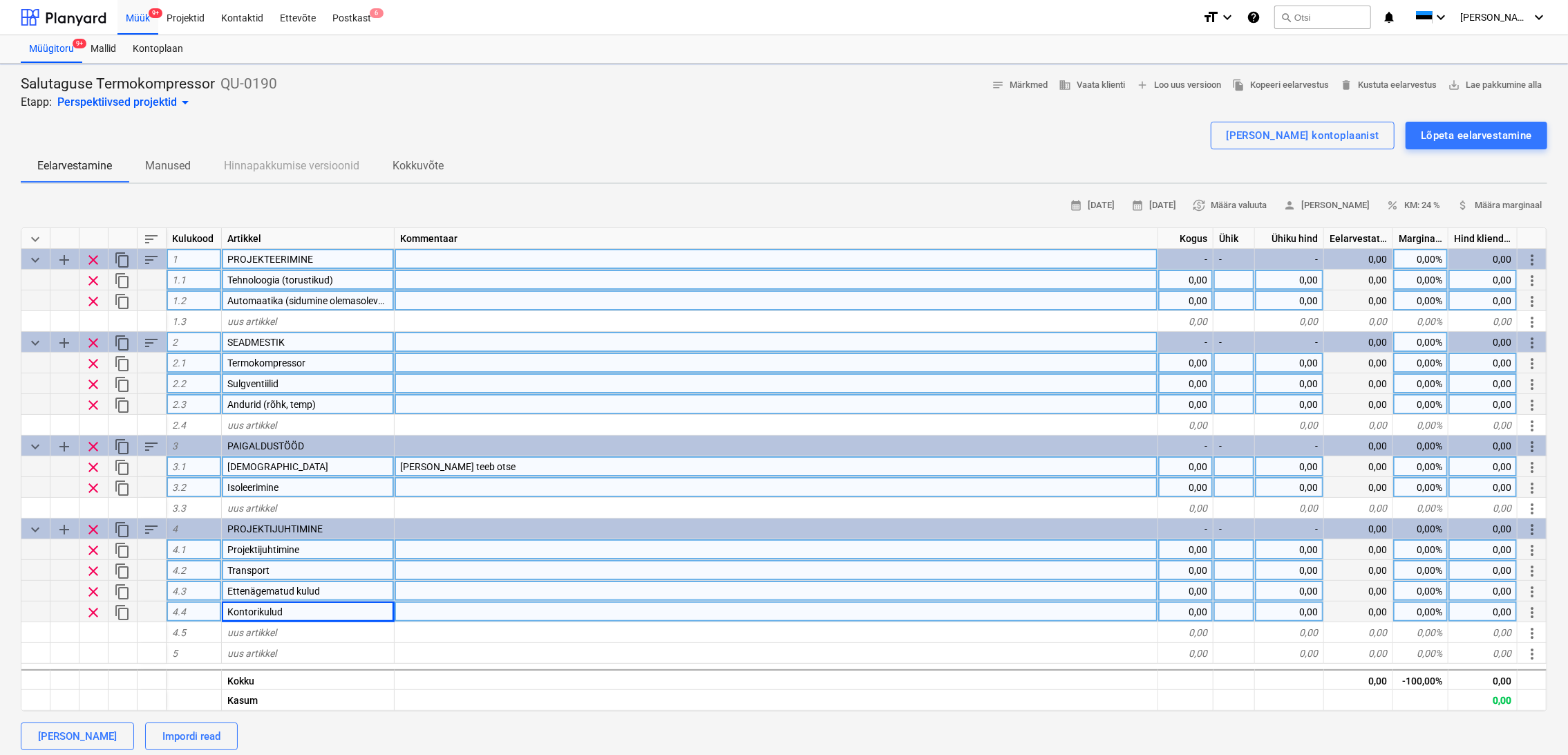
type textarea "x"
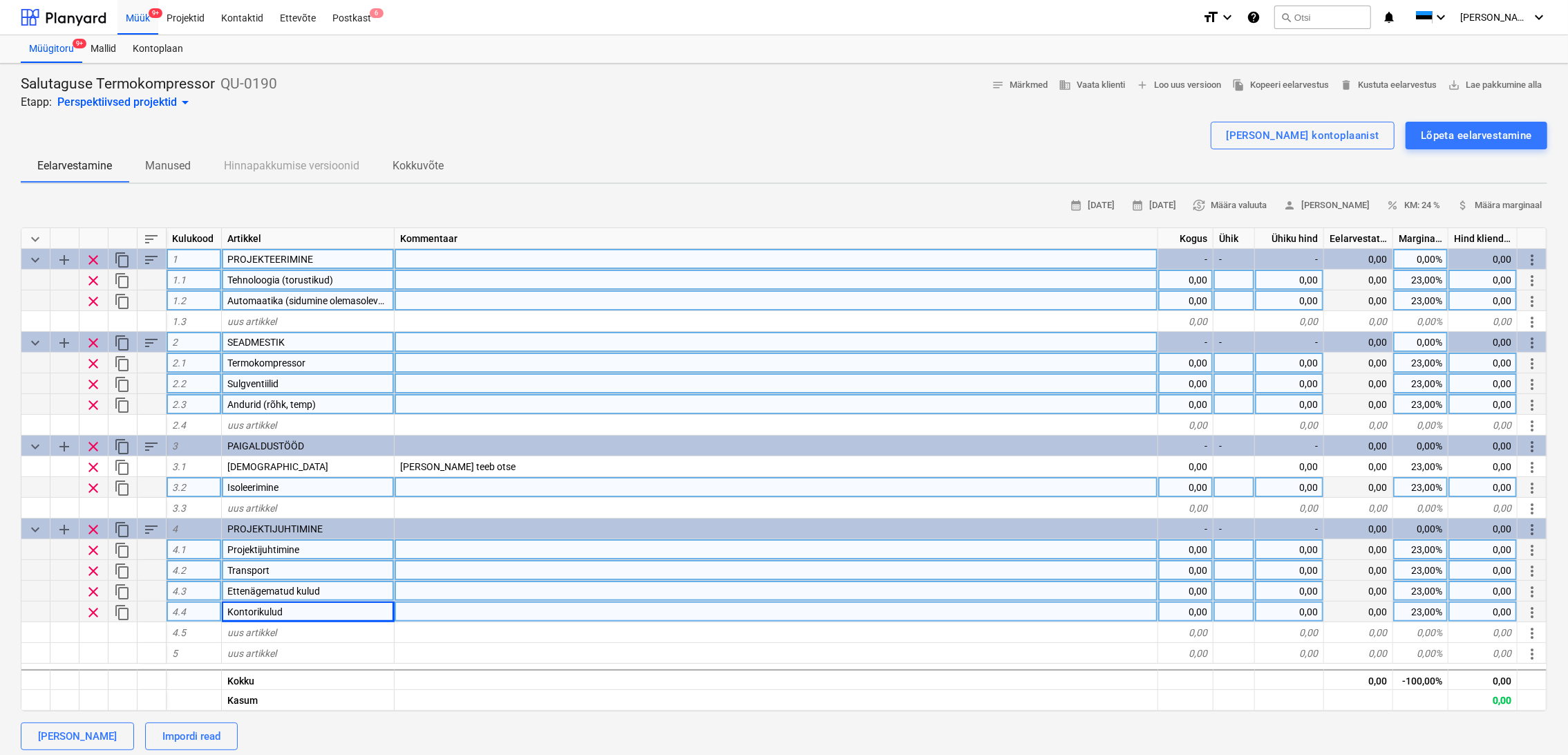
click at [1184, 282] on div "0,00" at bounding box center [1185, 280] width 55 height 20
type input "1"
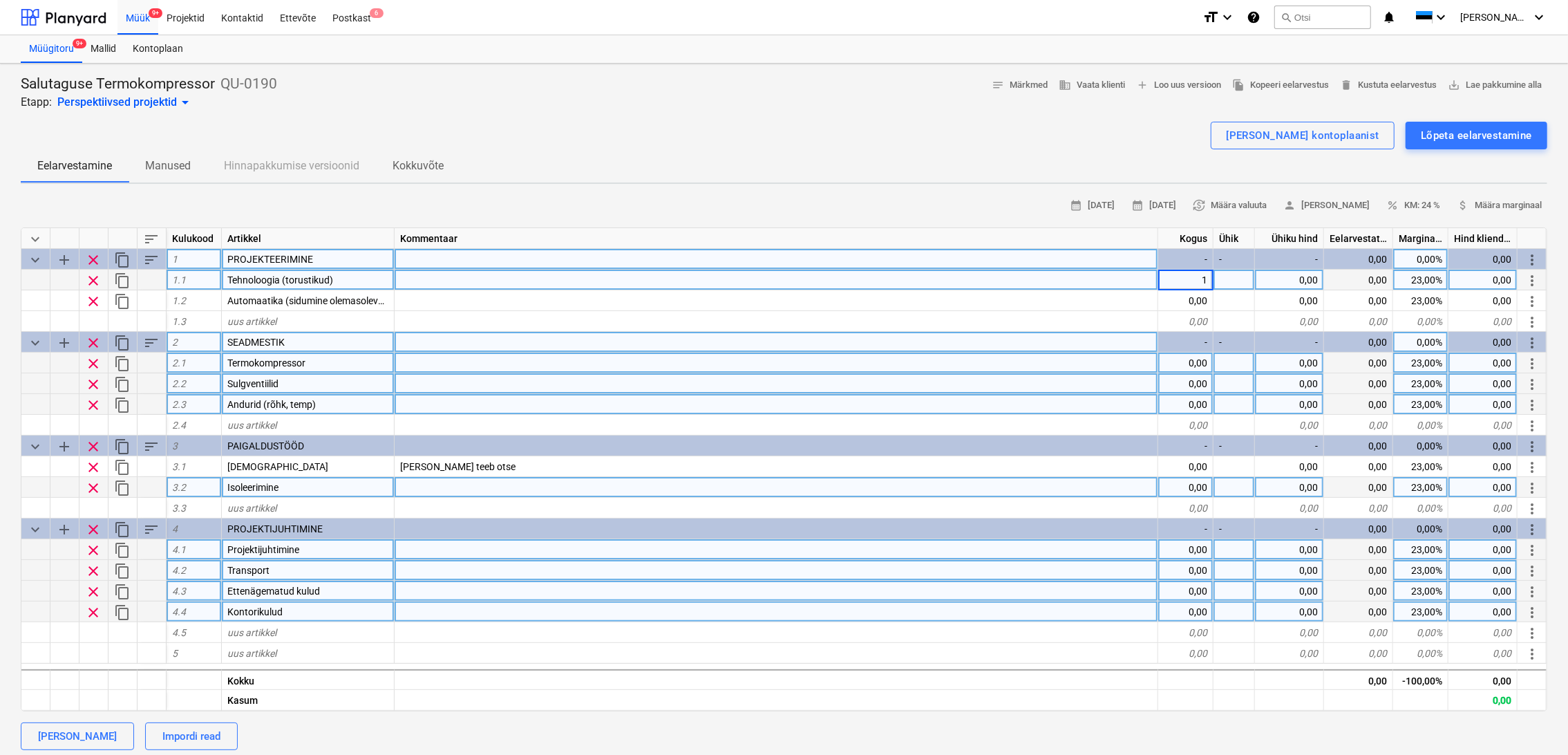
type textarea "x"
click at [1242, 273] on div at bounding box center [1234, 280] width 42 height 20
type input "tk"
type textarea "x"
type input "300"
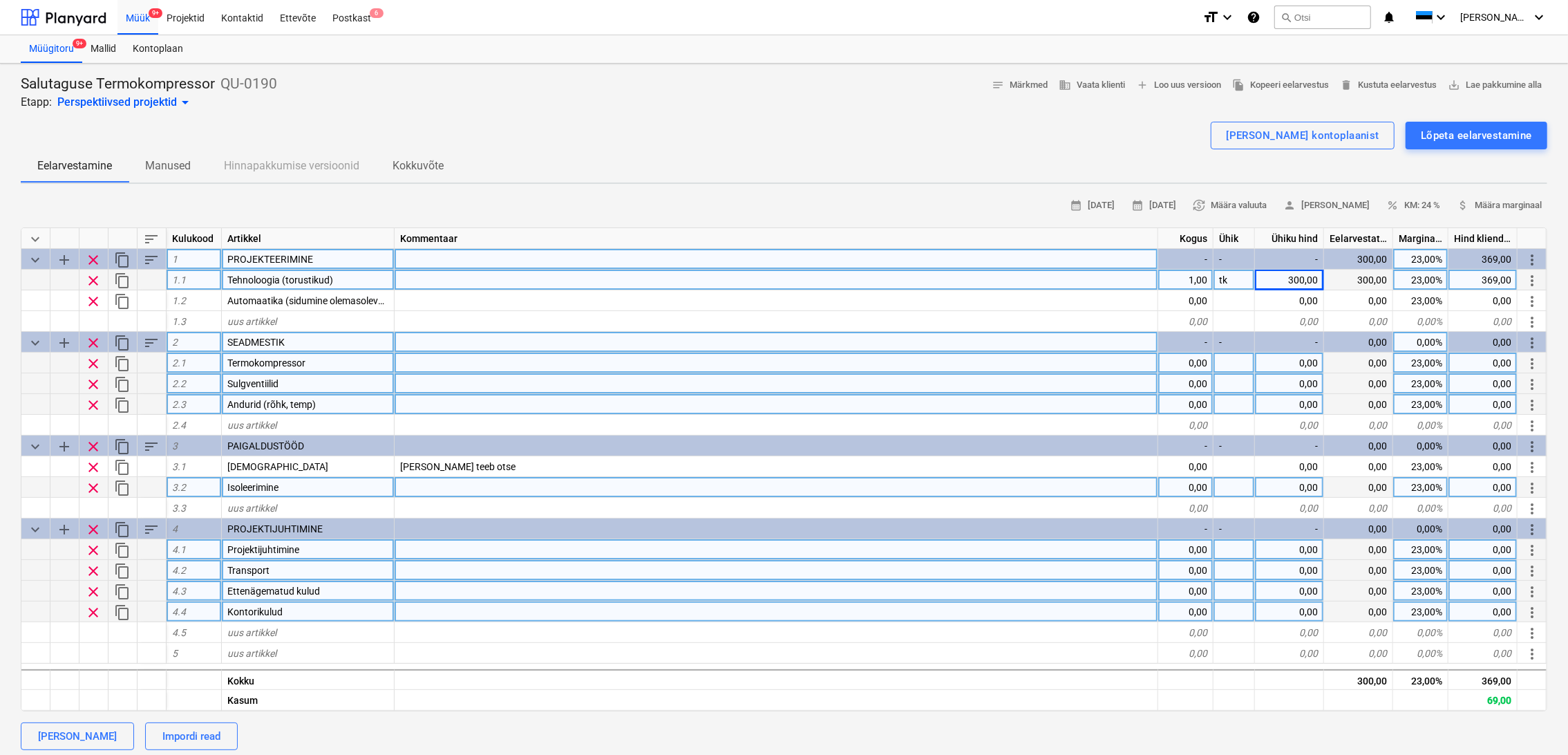
type textarea "x"
click at [1304, 282] on div "300,00" at bounding box center [1289, 280] width 69 height 20
click at [1313, 281] on input "300" at bounding box center [1289, 280] width 69 height 20
click at [1316, 282] on input "300" at bounding box center [1289, 280] width 69 height 20
type input "3000"
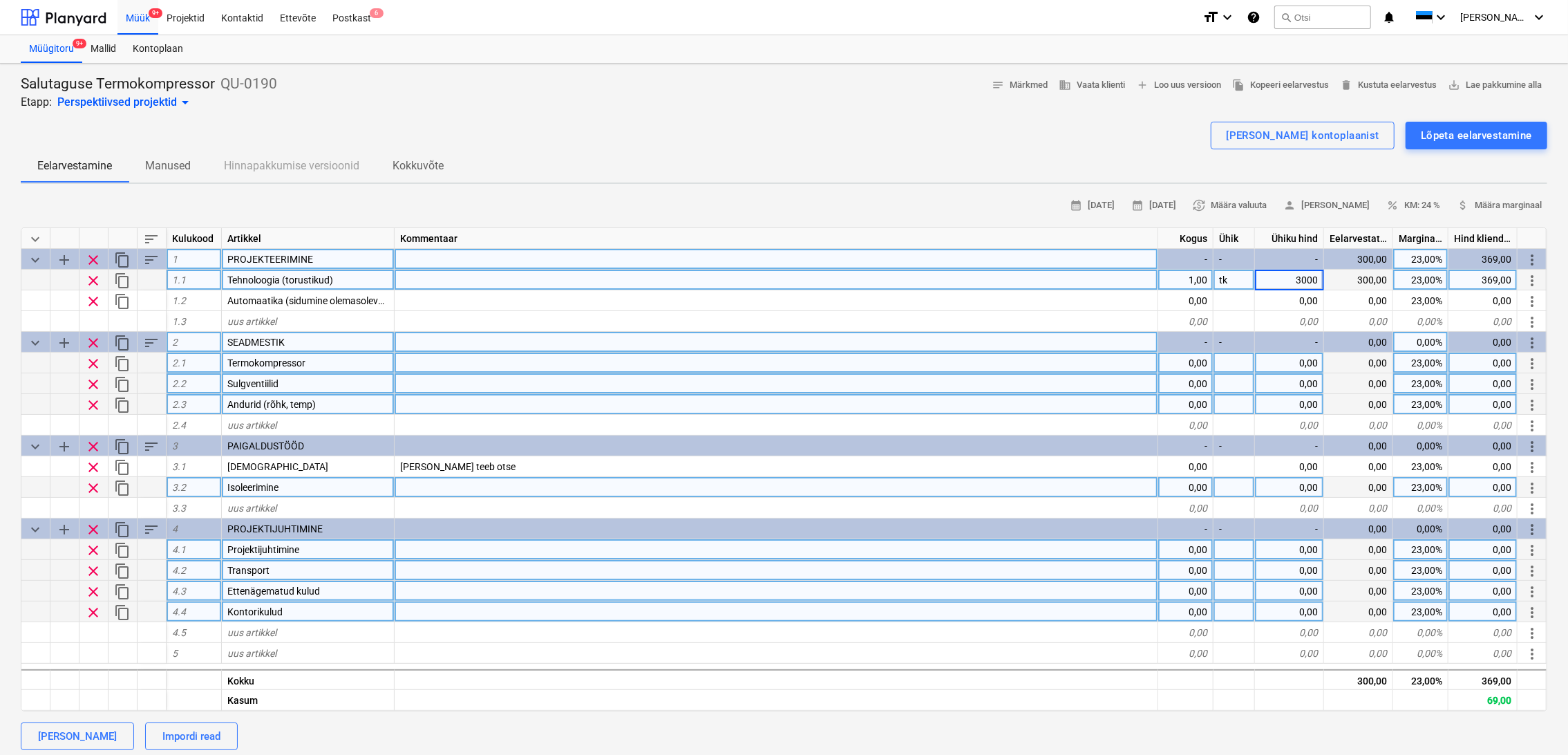
type textarea "x"
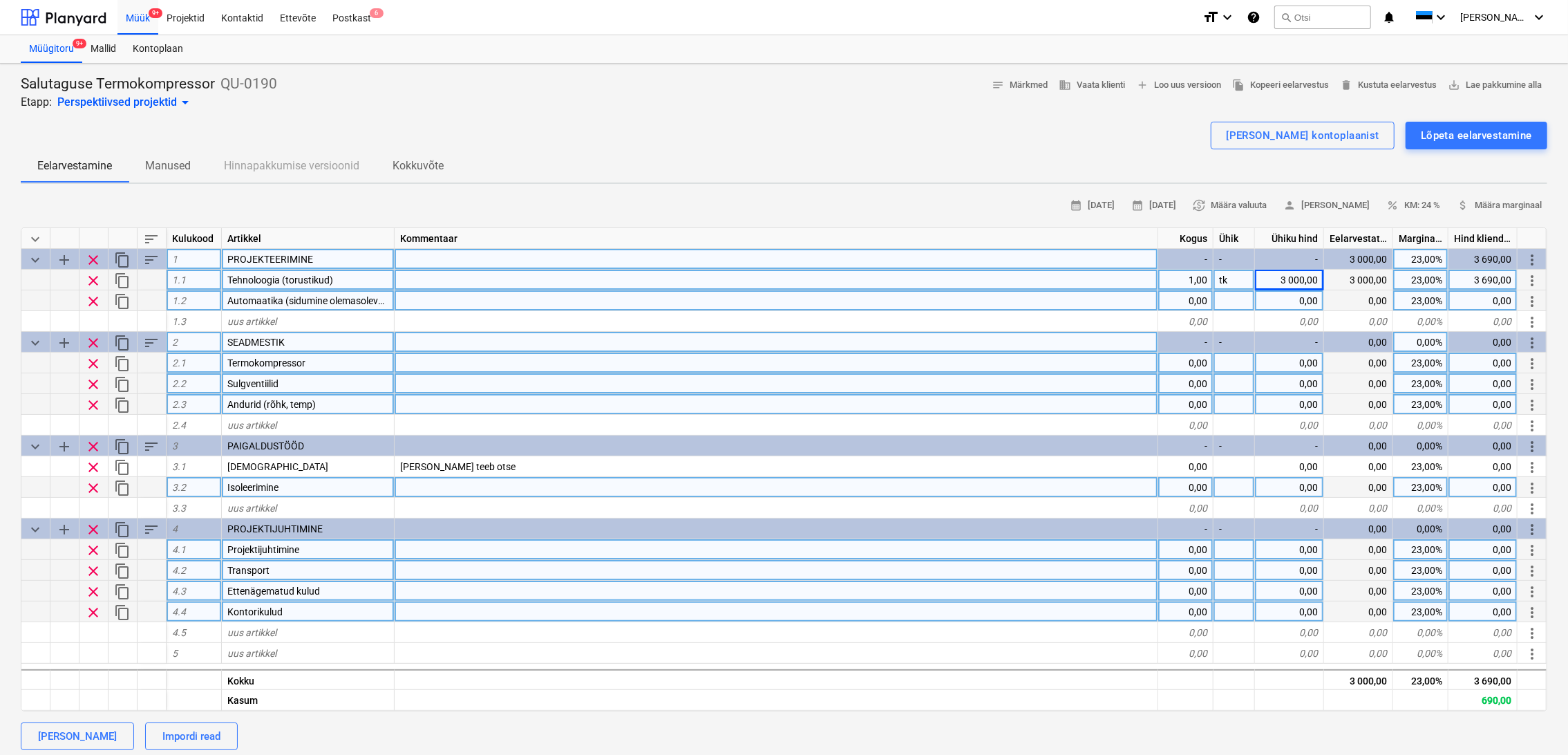
click at [1197, 302] on div "0,00" at bounding box center [1185, 300] width 55 height 20
type input "1"
click at [1230, 300] on div at bounding box center [1234, 300] width 42 height 20
type textarea "x"
type input "tk"
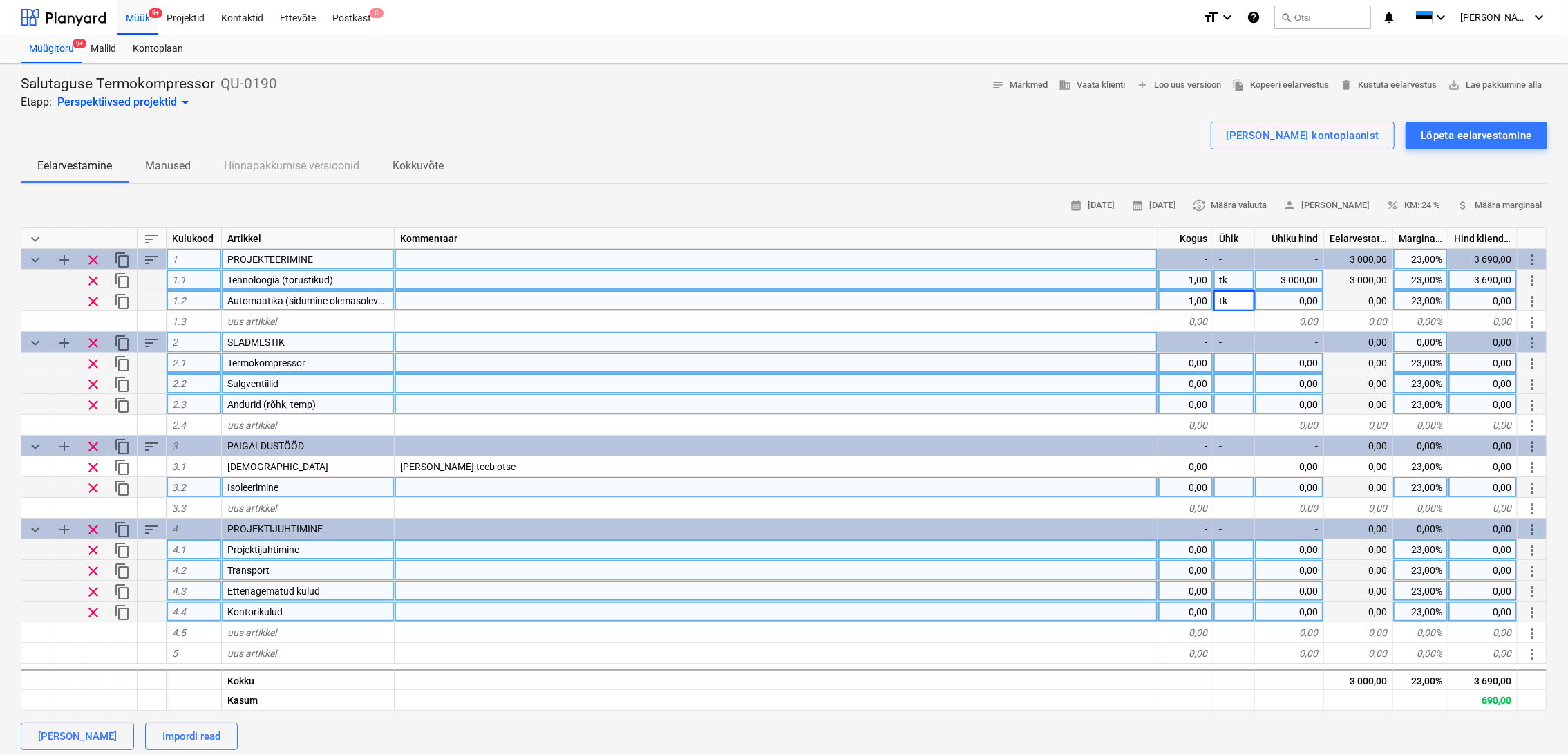
type textarea "x"
type input "3000"
click at [1186, 365] on div "0,00" at bounding box center [1185, 363] width 55 height 20
click at [1200, 381] on div "0,00" at bounding box center [1185, 383] width 55 height 20
type textarea "x"
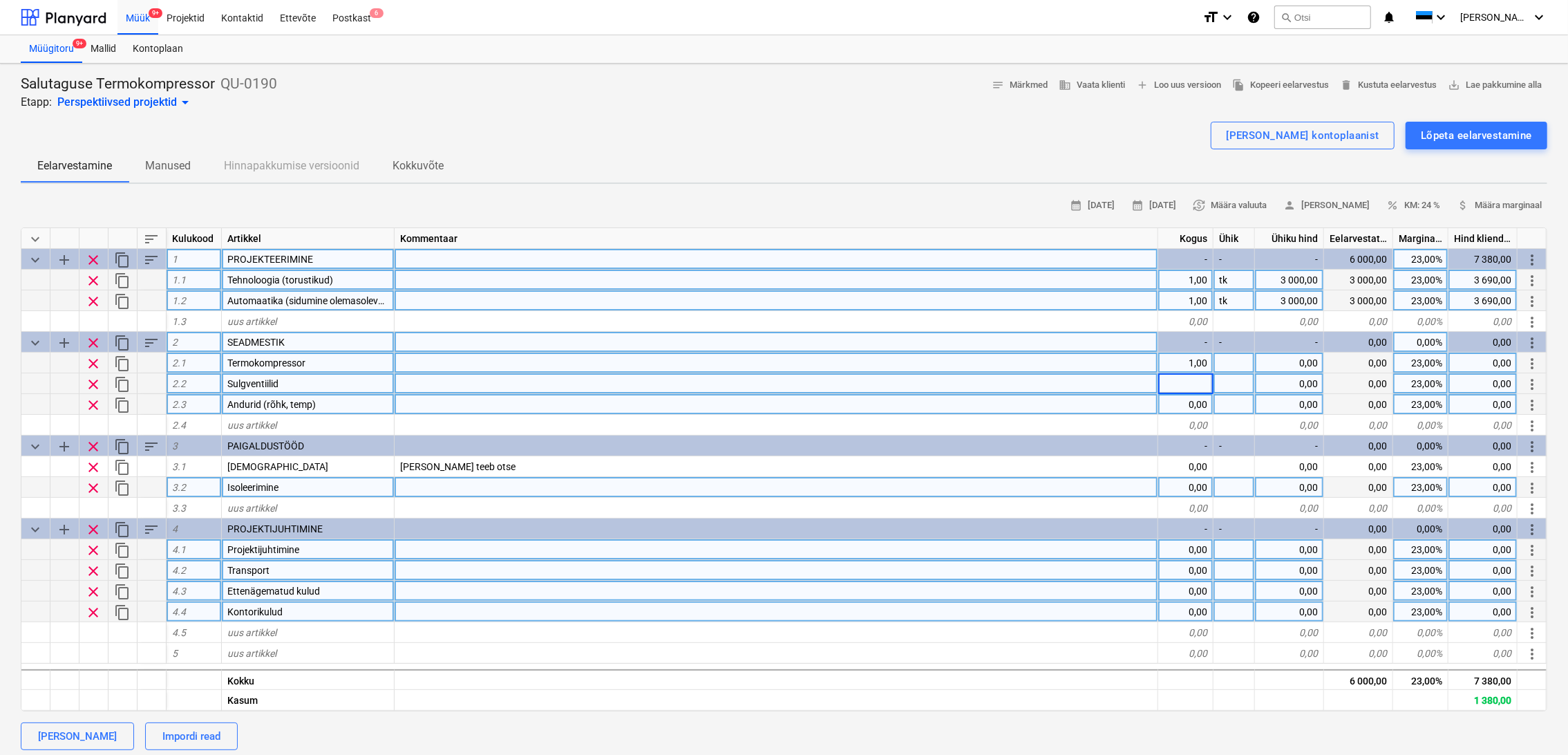
type input "1"
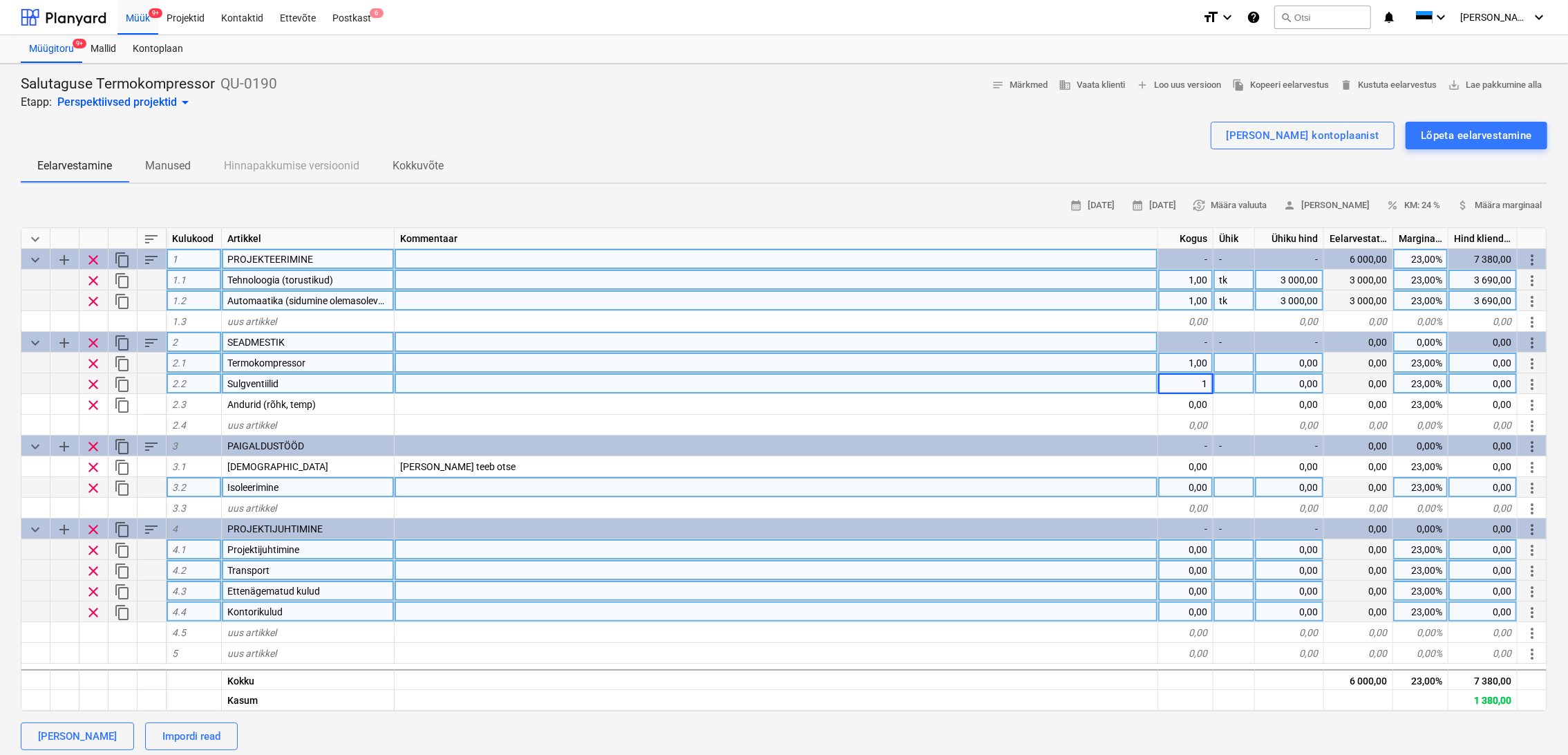
click at [1219, 387] on div at bounding box center [1234, 383] width 42 height 20
type textarea "x"
type input "kmpl"
type textarea "x"
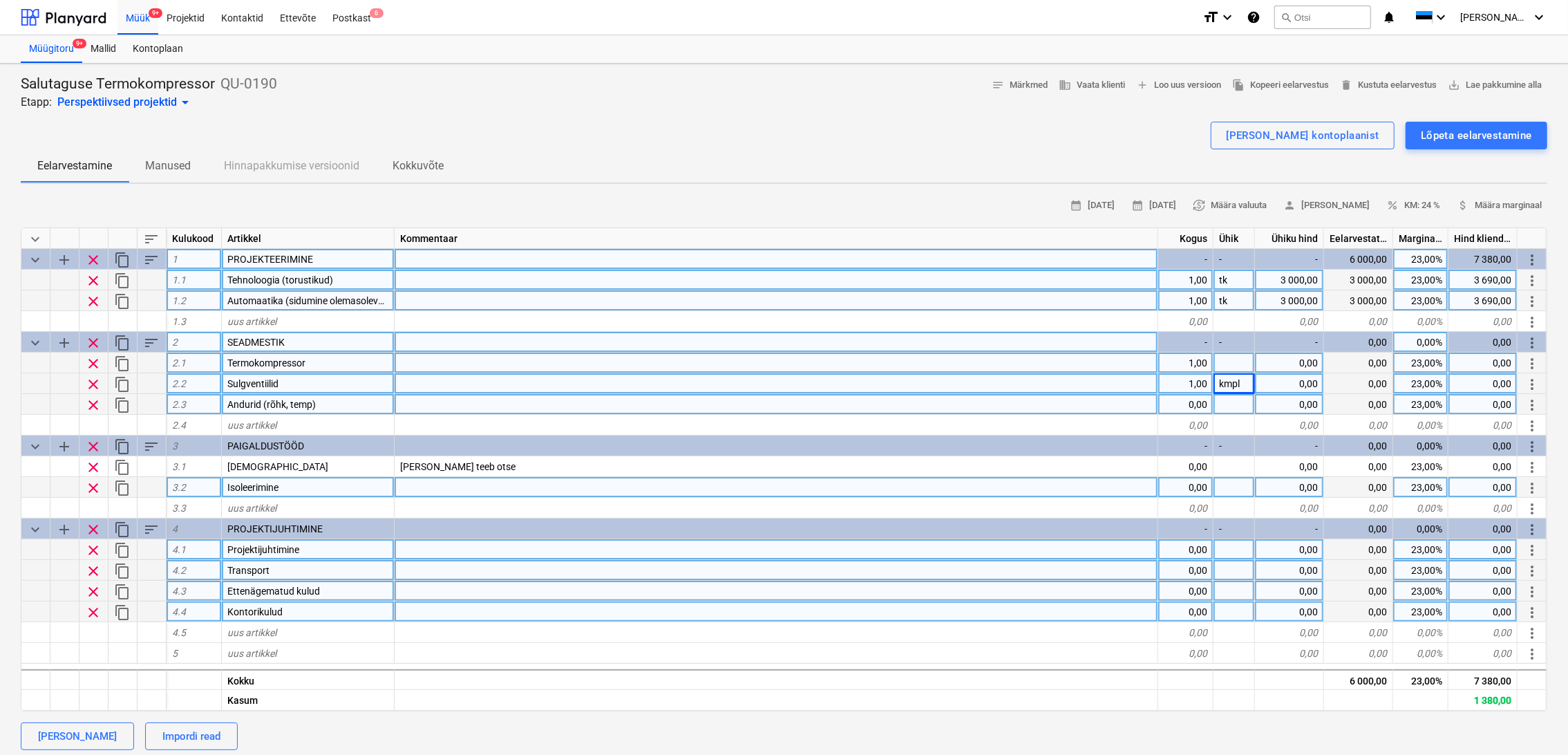
click at [1207, 409] on div "0,00" at bounding box center [1185, 404] width 55 height 20
type input "1"
click at [1247, 401] on div at bounding box center [1234, 404] width 42 height 20
type textarea "x"
click at [310, 500] on div "uus artikkel" at bounding box center [309, 508] width 173 height 20
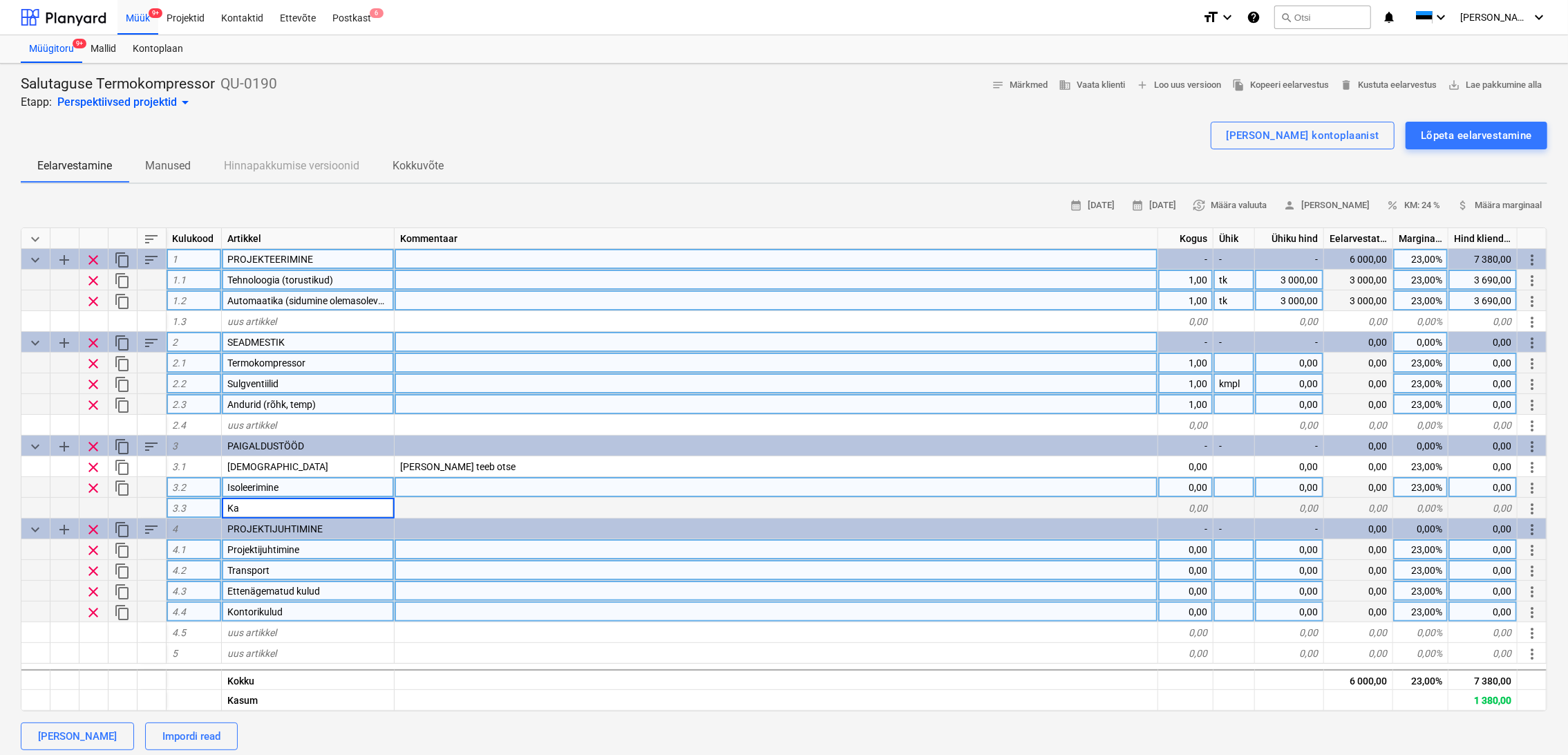
type input "K"
type input "Elektripaigaldis"
type textarea "x"
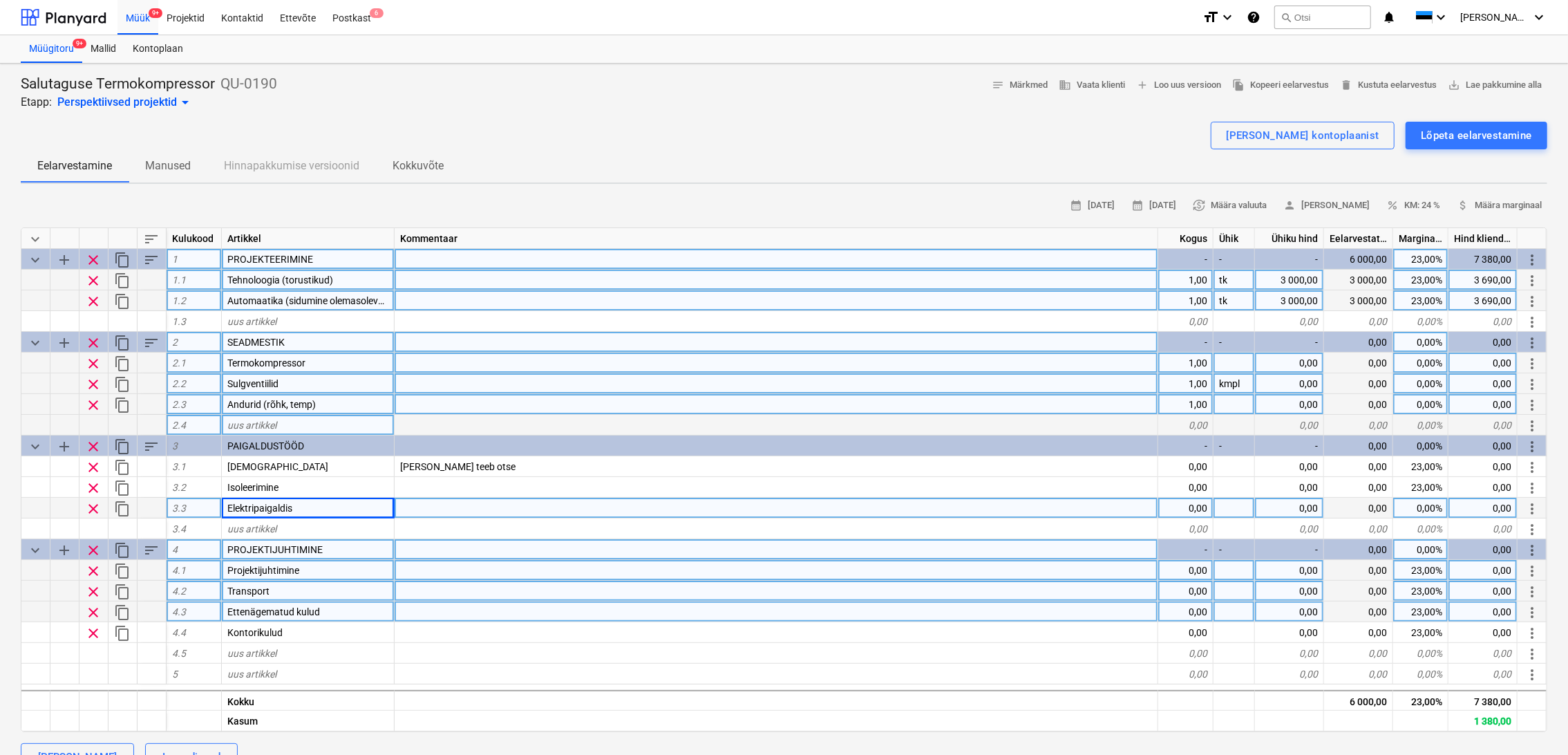
click at [299, 425] on div "uus artikkel" at bounding box center [309, 425] width 173 height 20
type input "Uus [PERSON_NAME] seadmestikule"
type textarea "x"
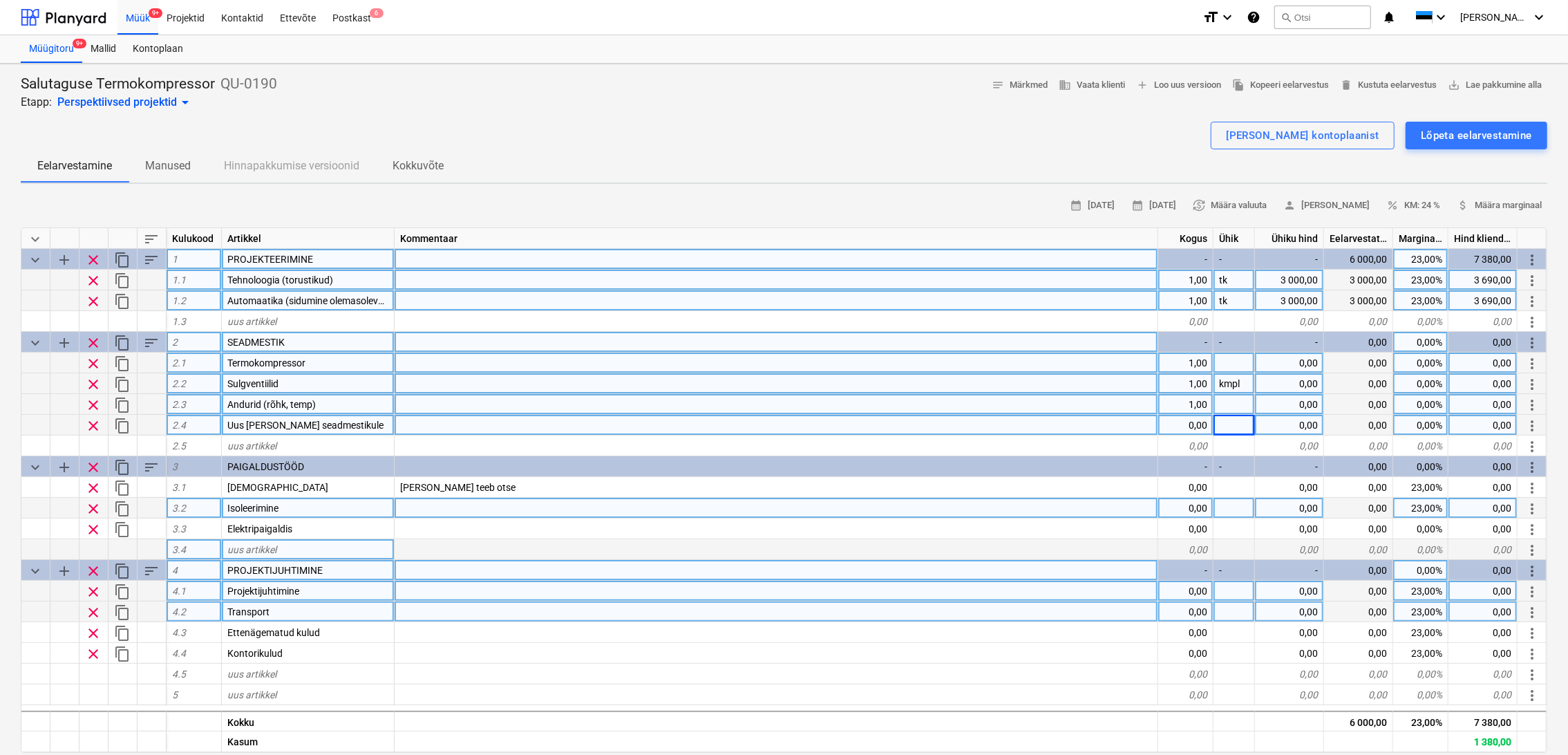
click at [1189, 424] on div "0,00" at bounding box center [1185, 425] width 55 height 20
type input "1"
type textarea "x"
click at [1231, 417] on div at bounding box center [1234, 425] width 42 height 20
type input "tk"
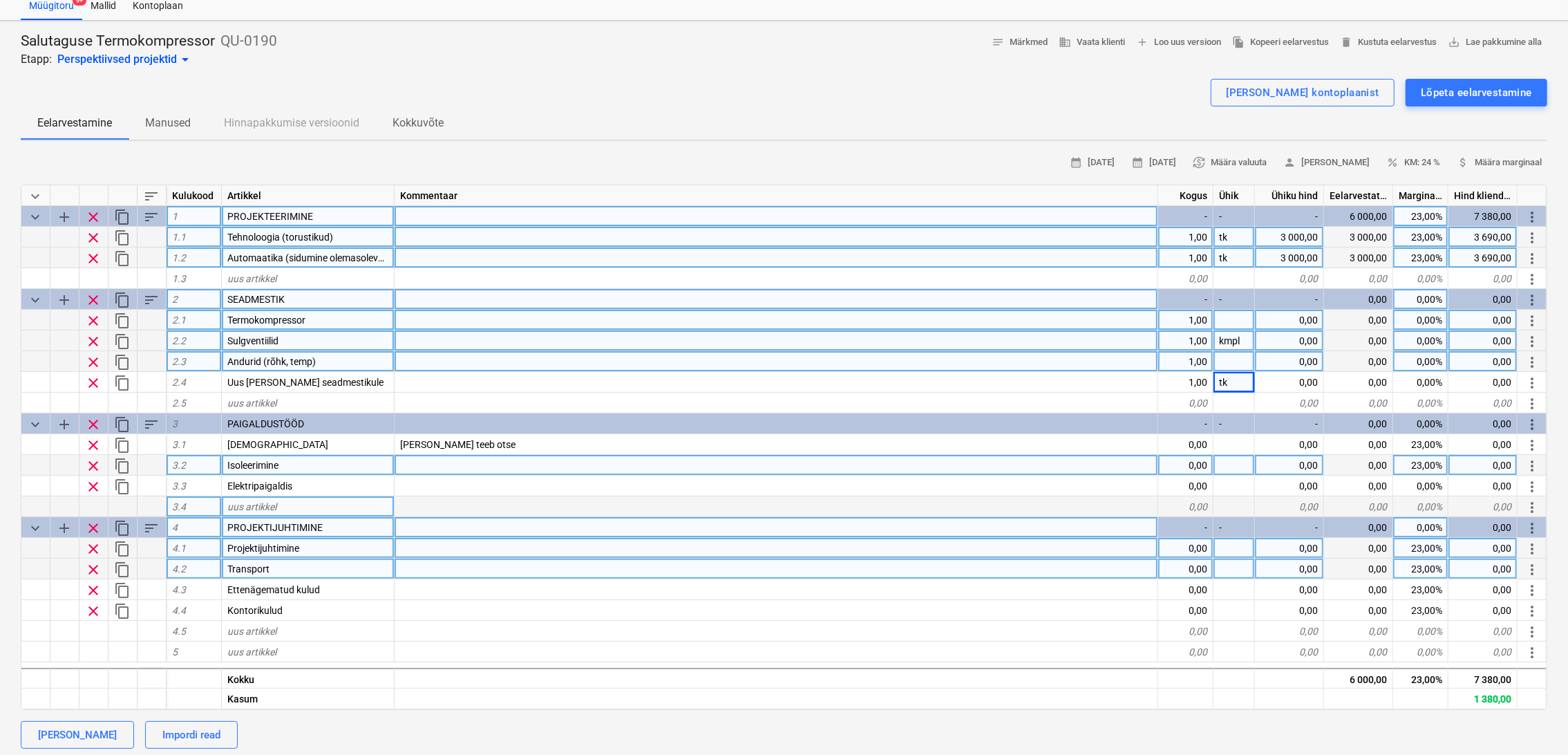
scroll to position [77, 0]
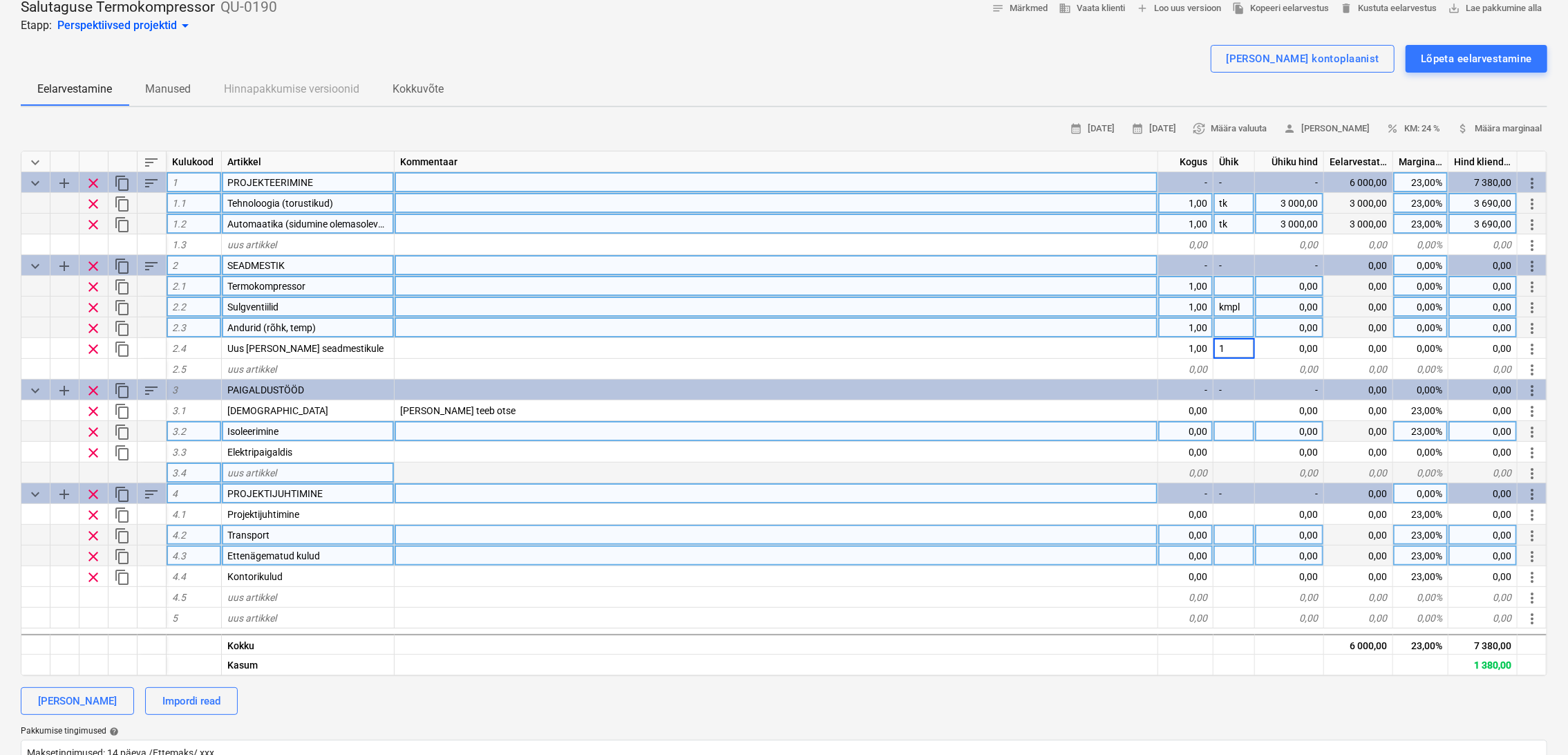
click at [1191, 558] on div "0,00" at bounding box center [1185, 556] width 55 height 20
type textarea "x"
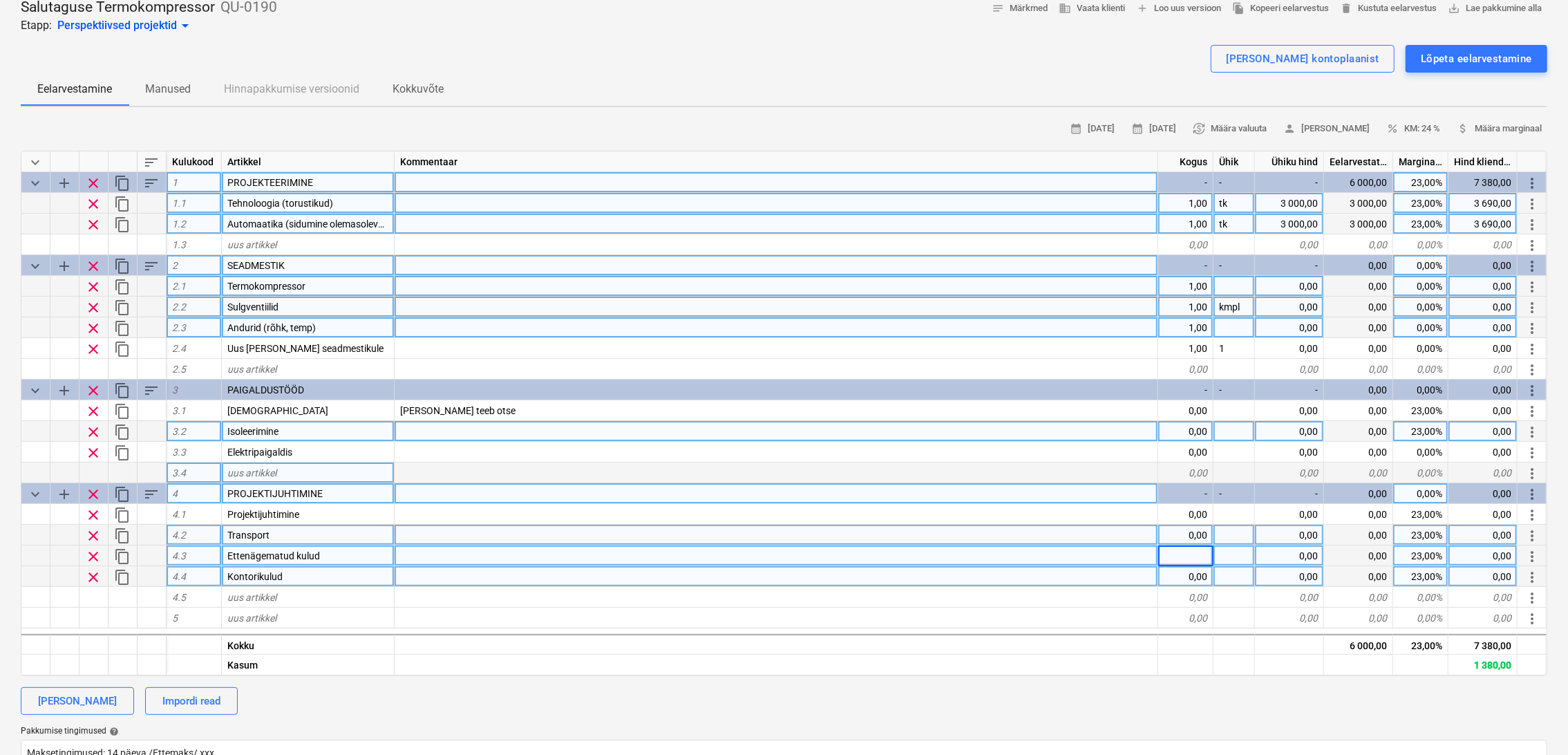
type input "1"
click at [1193, 576] on div "0,00" at bounding box center [1185, 576] width 55 height 20
type textarea "x"
type input "1"
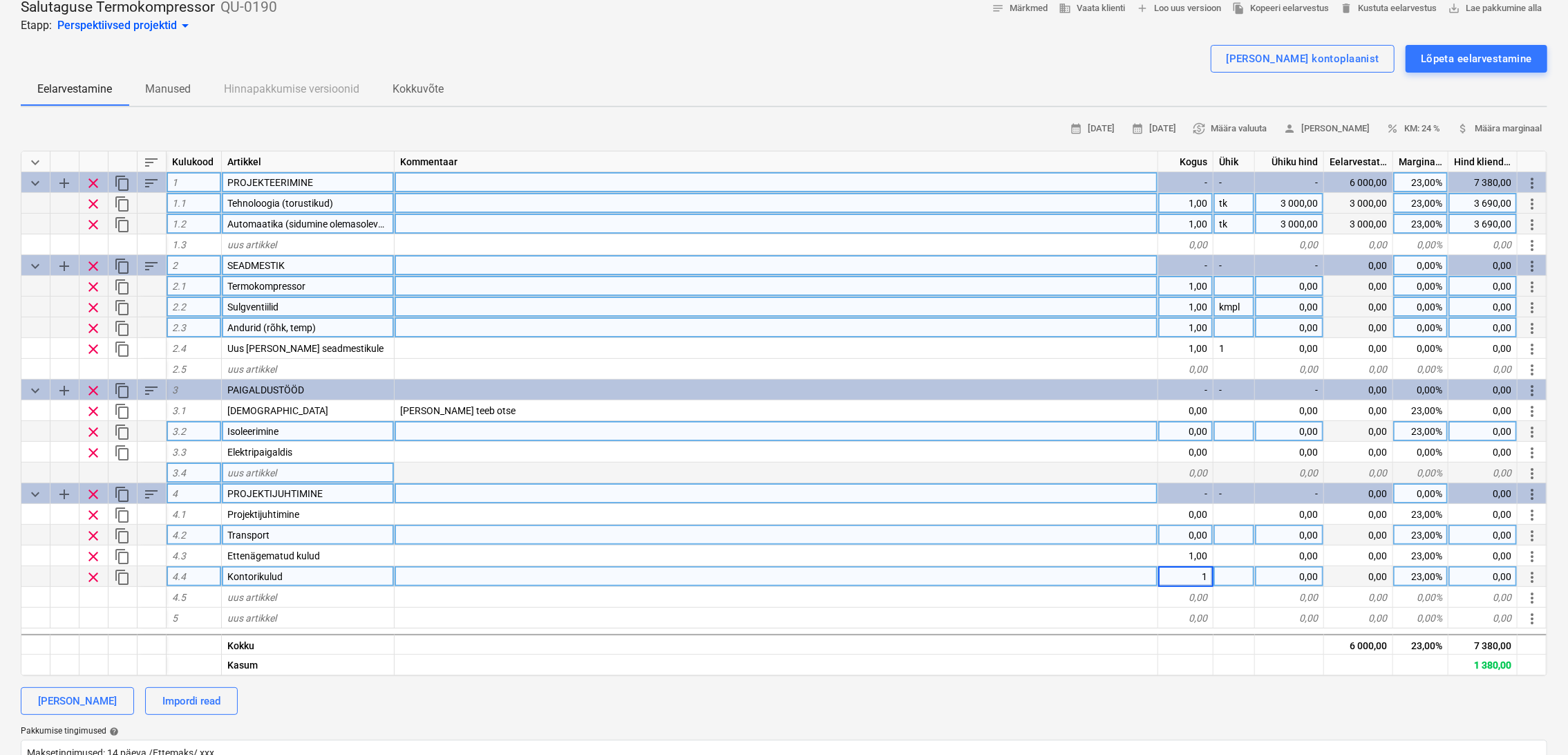
click at [1199, 536] on div "0,00" at bounding box center [1185, 535] width 55 height 20
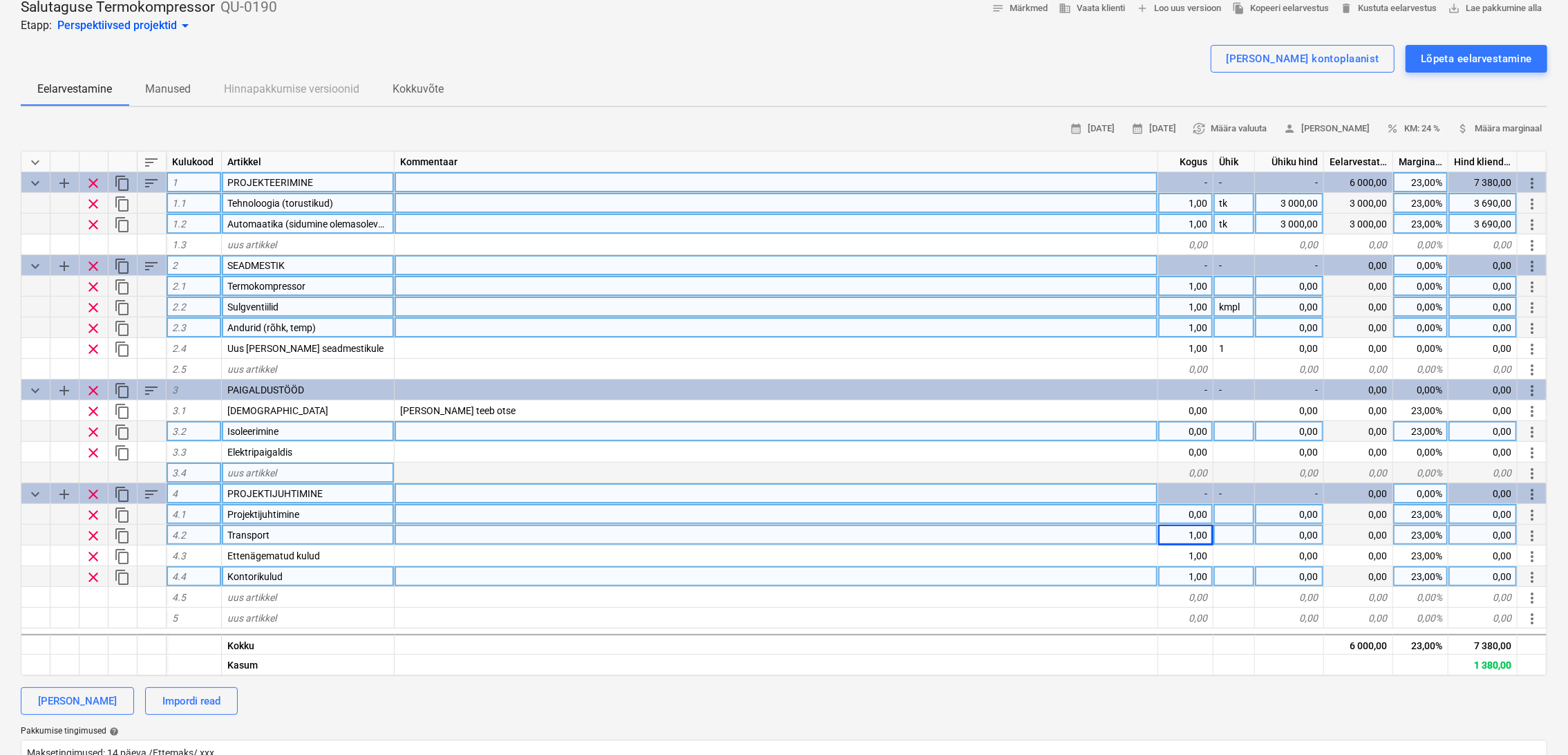
click at [1200, 511] on div "0,00" at bounding box center [1185, 514] width 55 height 20
type textarea "x"
click at [1225, 517] on div at bounding box center [1234, 514] width 42 height 20
click at [1299, 519] on div "0,00" at bounding box center [1289, 514] width 69 height 20
type input "5000"
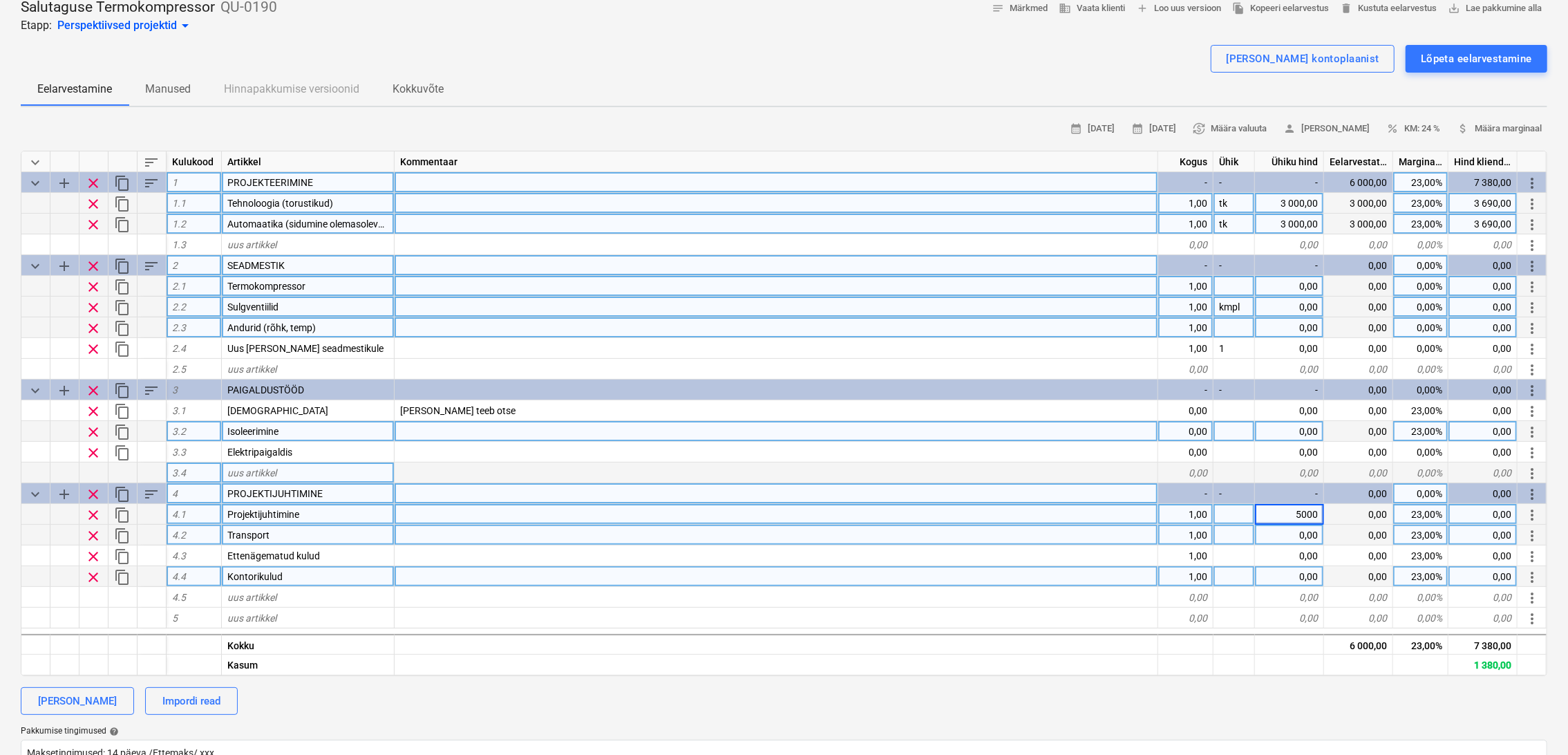
type textarea "x"
click at [1312, 535] on div "0,00" at bounding box center [1289, 535] width 69 height 20
type input "1500"
type textarea "x"
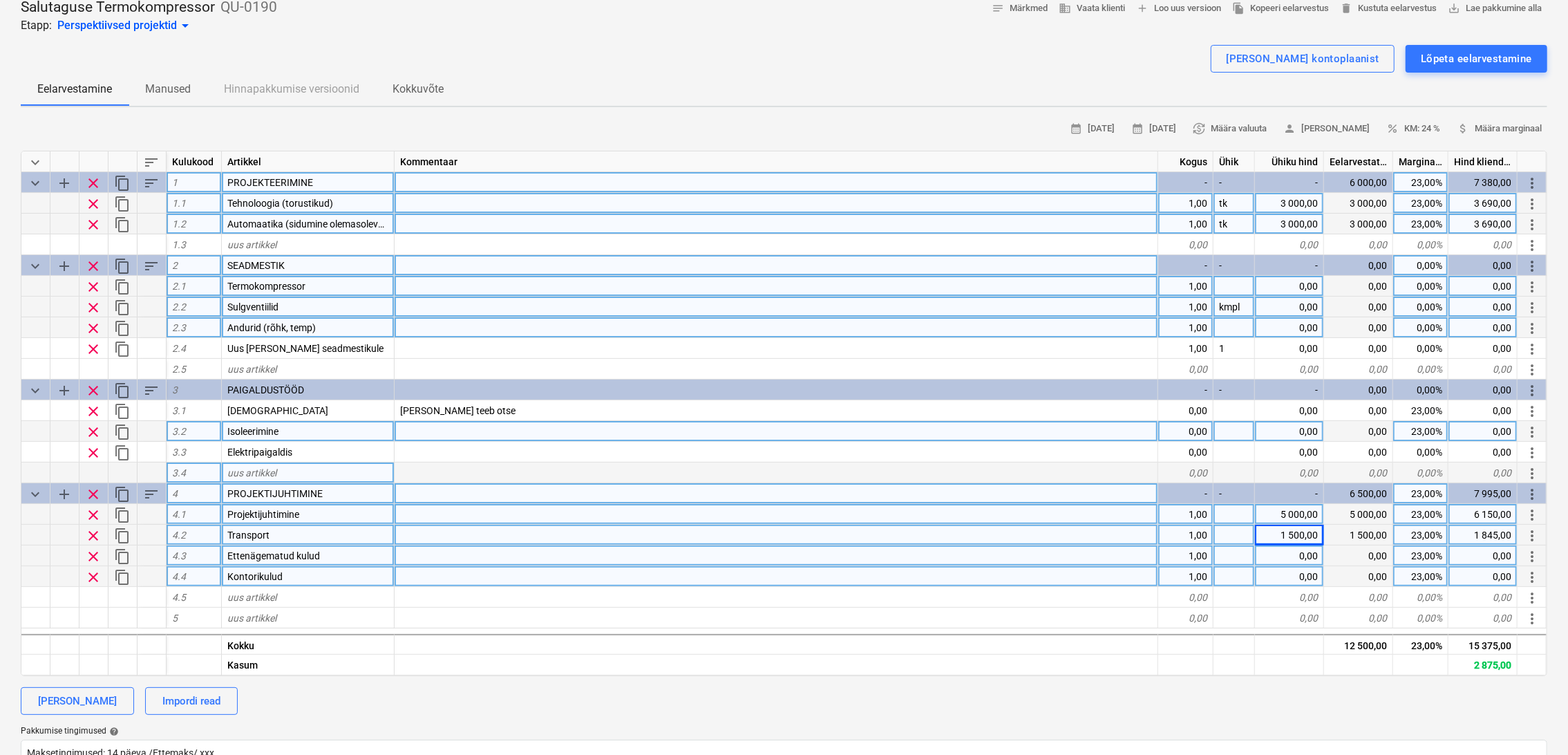
click at [1311, 549] on div "0,00" at bounding box center [1289, 556] width 69 height 20
type input "1000"
type textarea "x"
click at [1309, 569] on div "0,00" at bounding box center [1289, 576] width 69 height 20
type input "400"
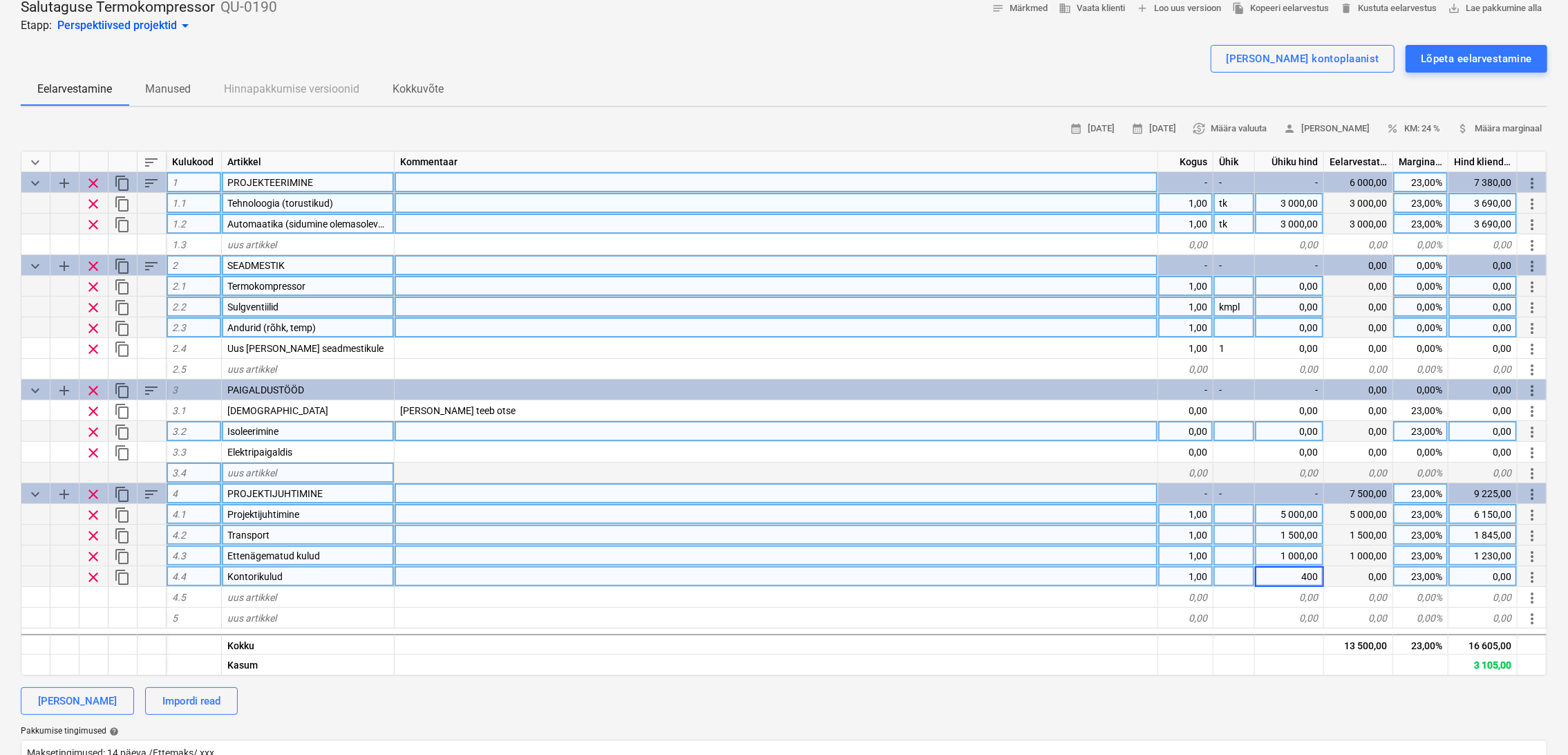
type textarea "x"
click at [1283, 424] on div "0,00" at bounding box center [1289, 431] width 69 height 20
type input "3000"
type textarea "x"
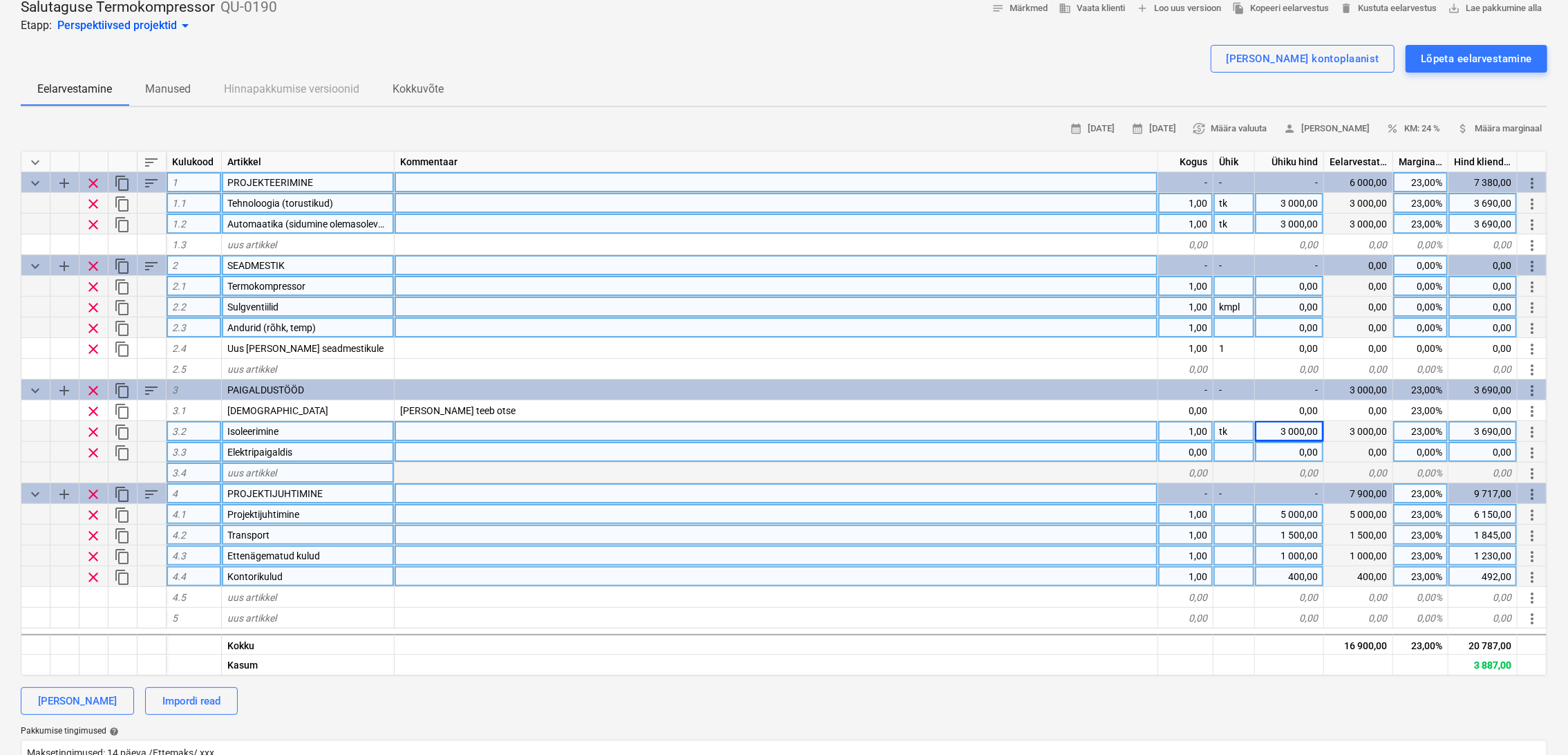
click at [1285, 447] on div "0,00" at bounding box center [1289, 452] width 69 height 20
type input "3000"
type textarea "x"
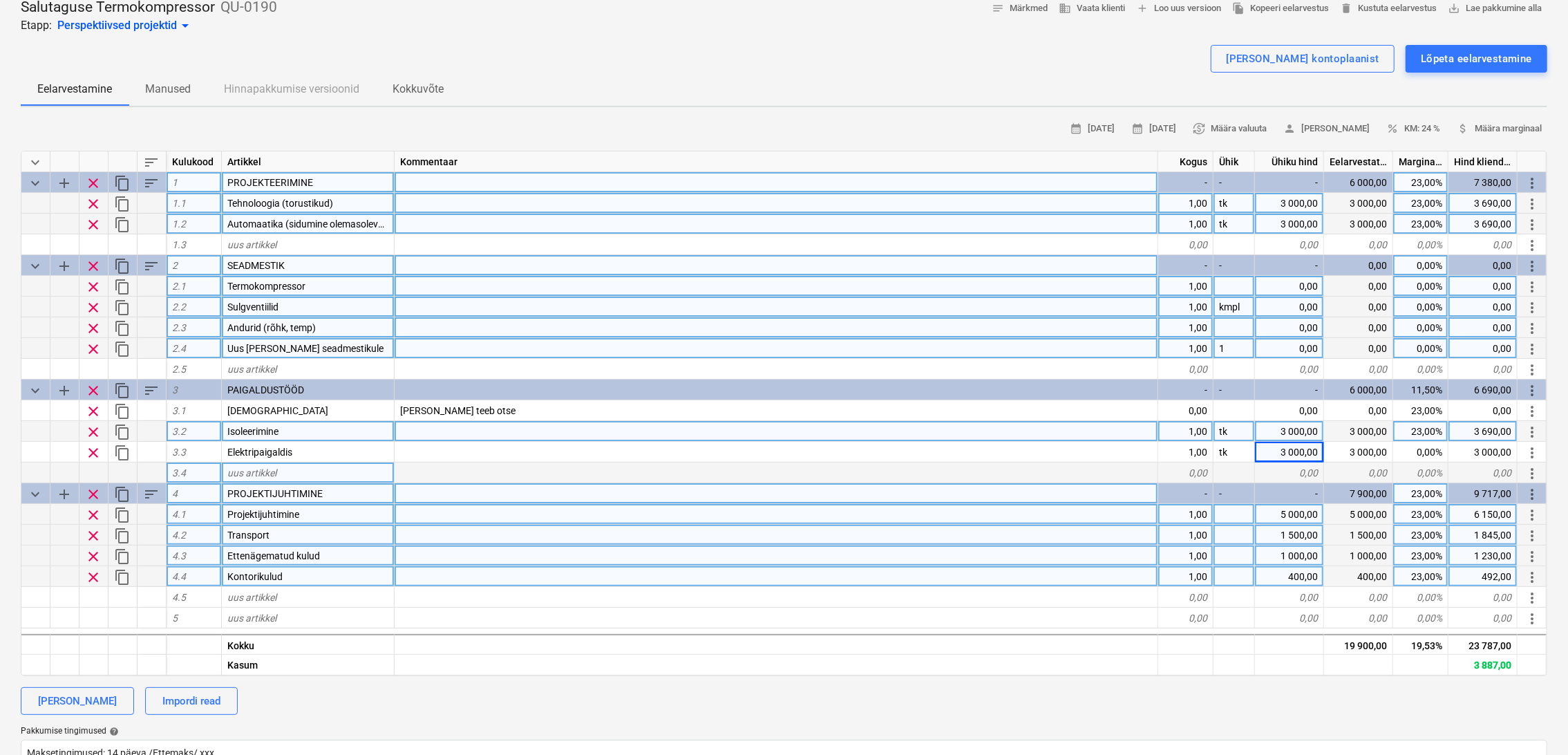
click at [1311, 344] on div "0,00" at bounding box center [1289, 349] width 69 height 20
type input "1000"
type textarea "x"
type input "1000"
type textarea "x"
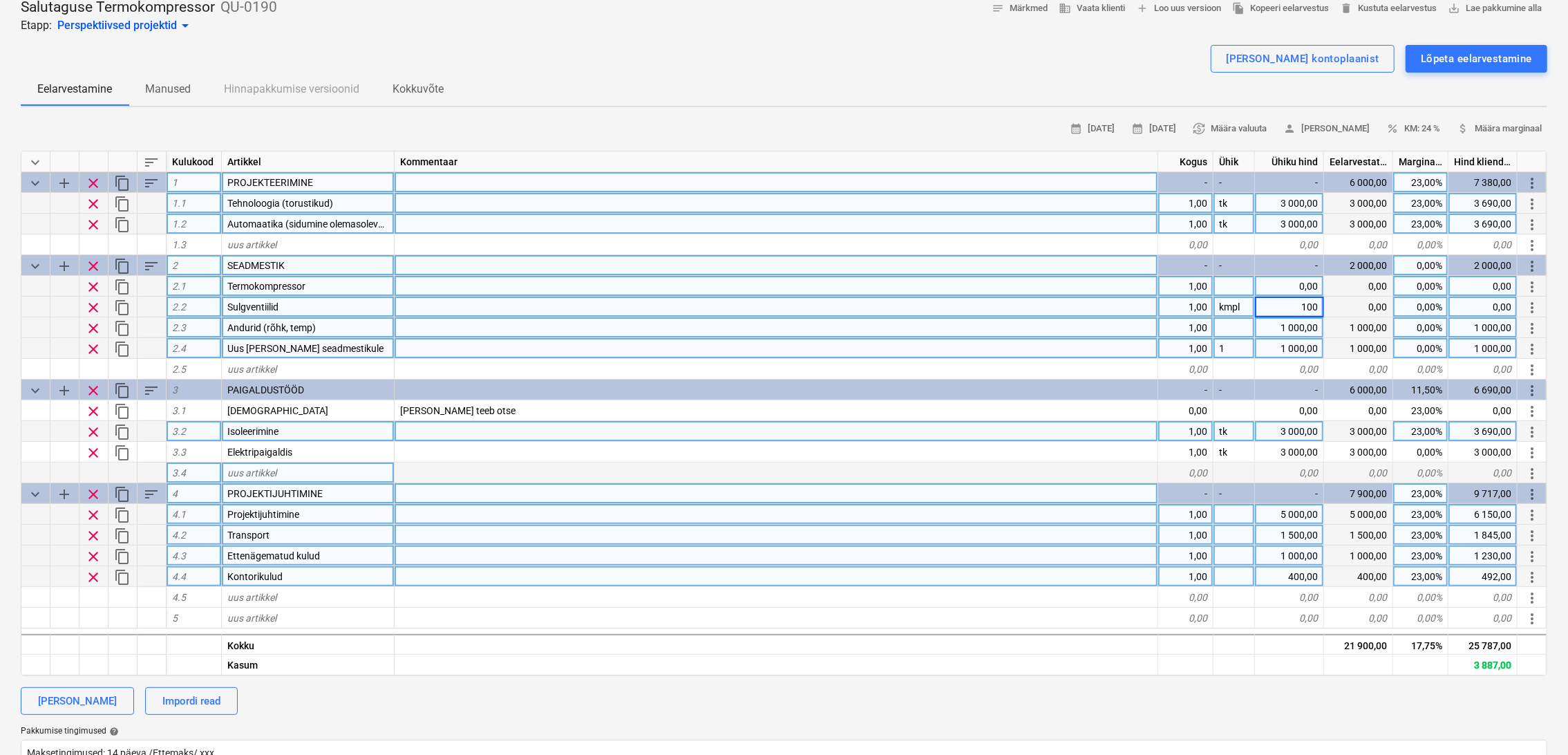
type input "1000"
type textarea "x"
type input "12000"
type textarea "x"
click at [1522, 126] on span "attach_money Määra marginaal" at bounding box center [1498, 128] width 85 height 16
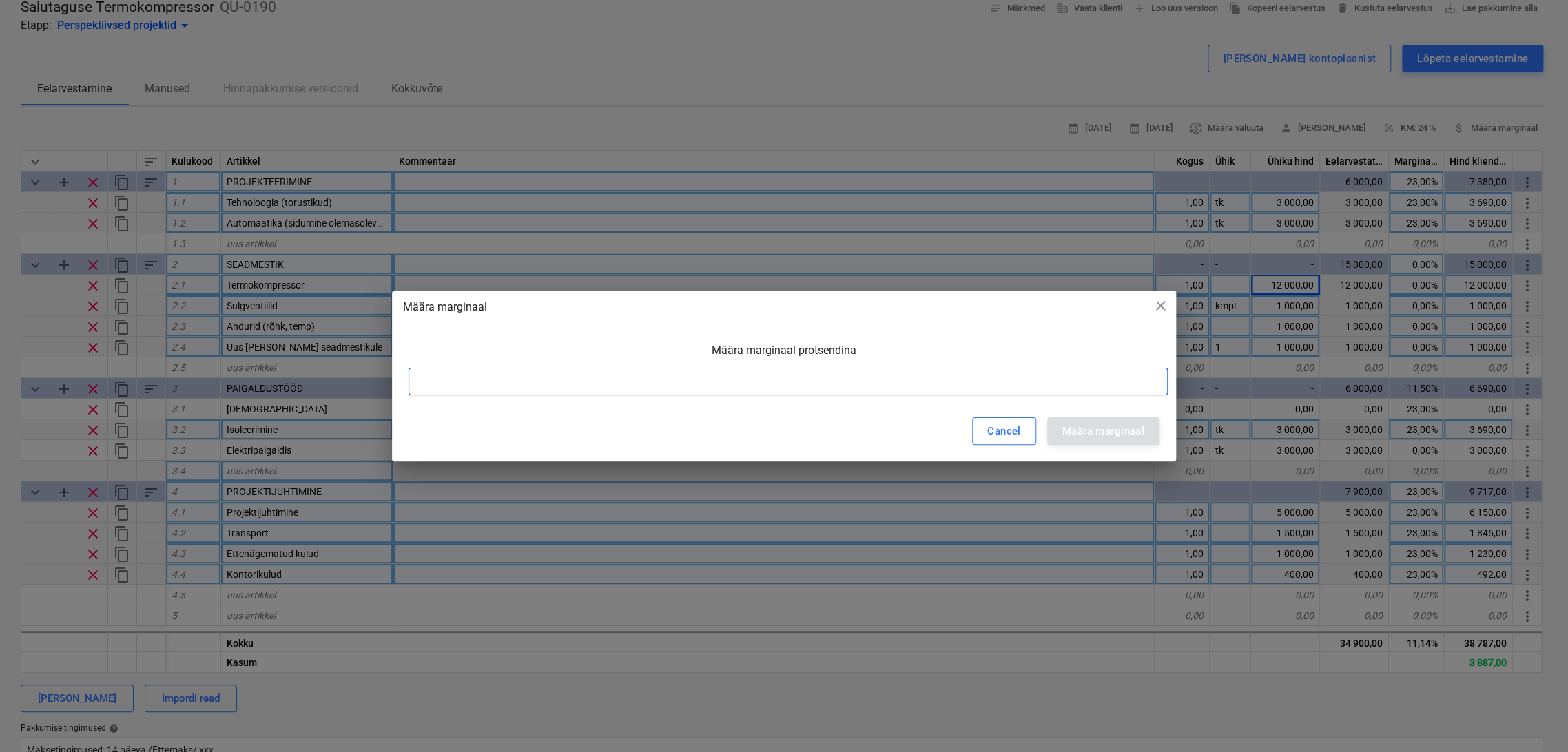
click at [935, 380] on input at bounding box center [788, 382] width 759 height 28
type input "23"
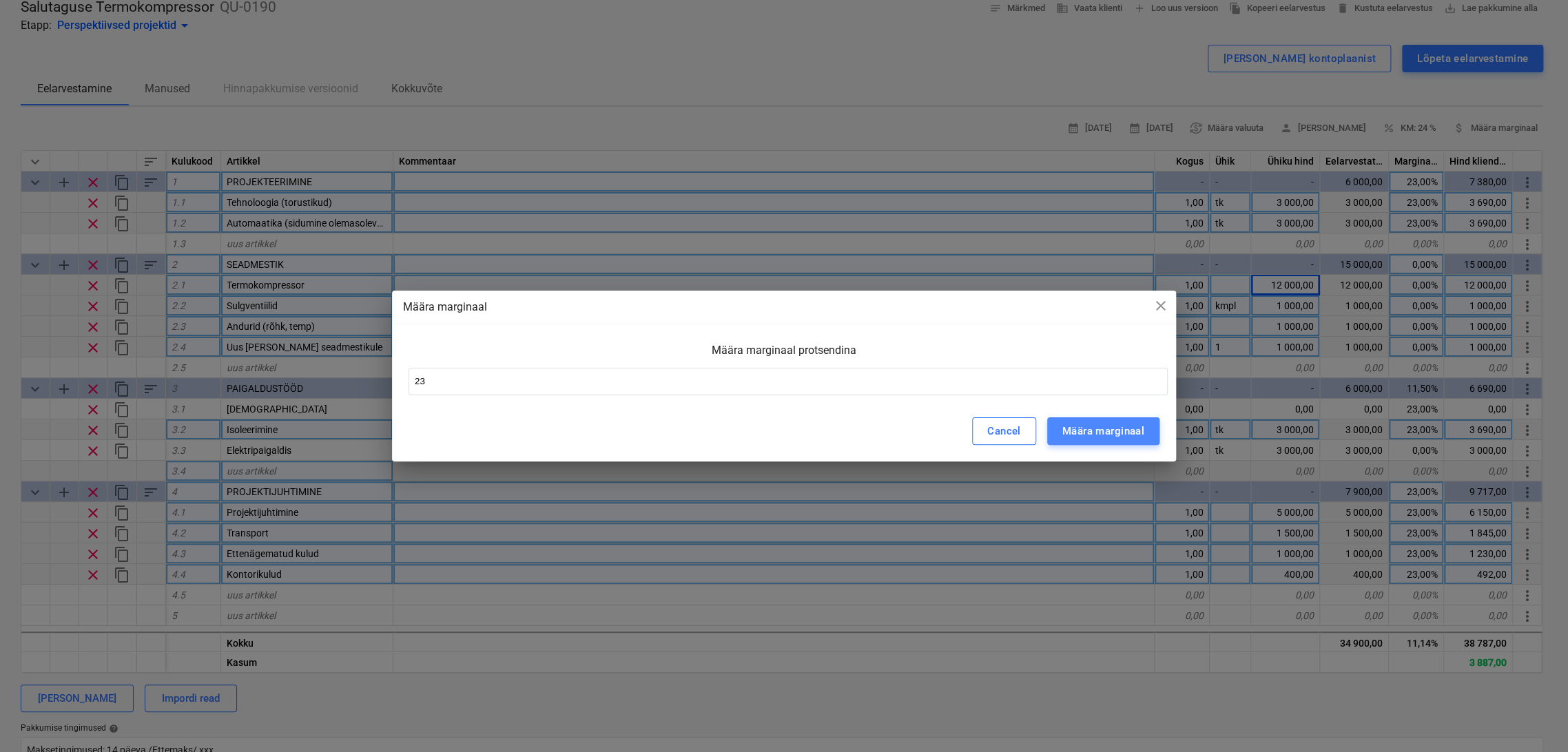
click at [1130, 432] on div "Määra marginaal" at bounding box center [1103, 431] width 82 height 18
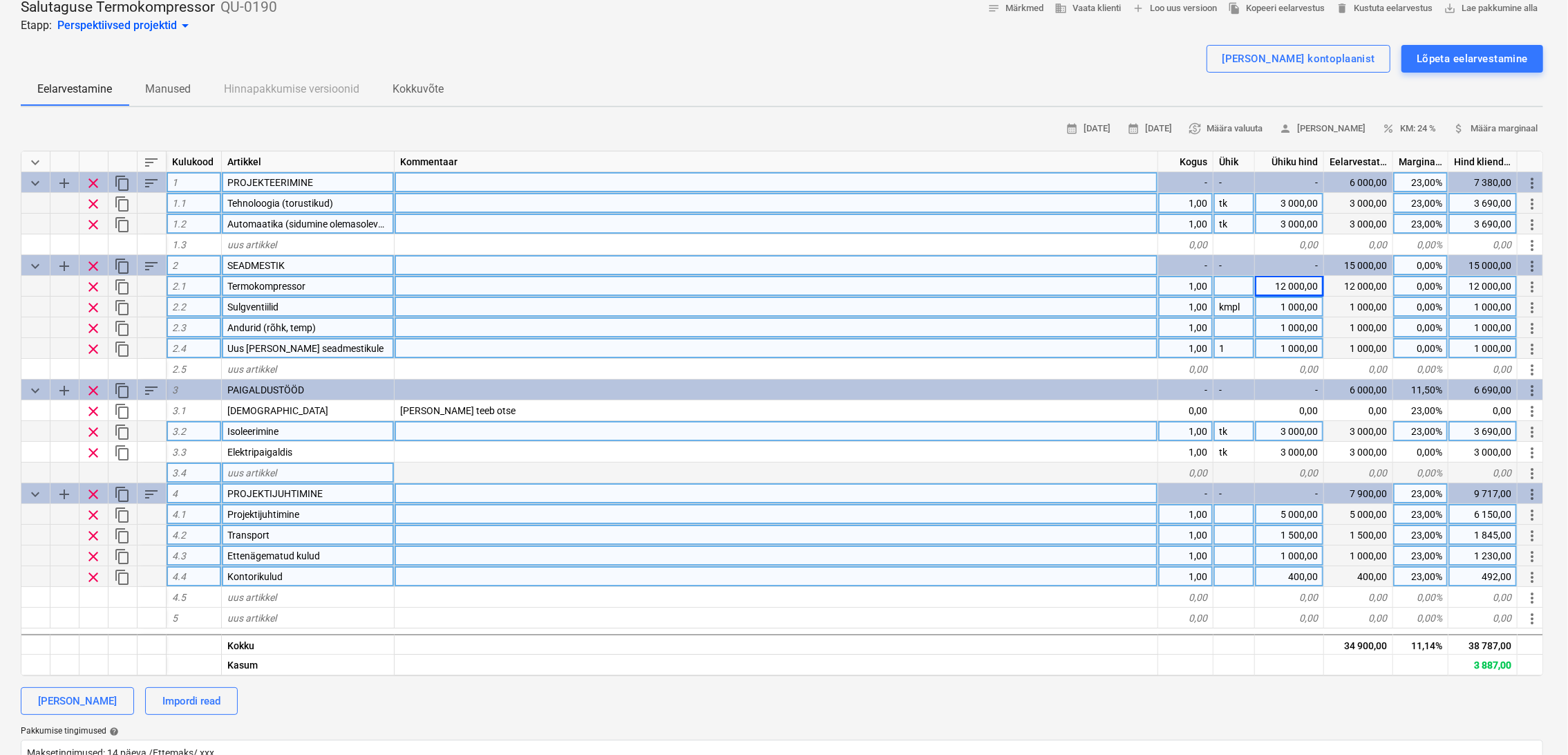
type textarea "x"
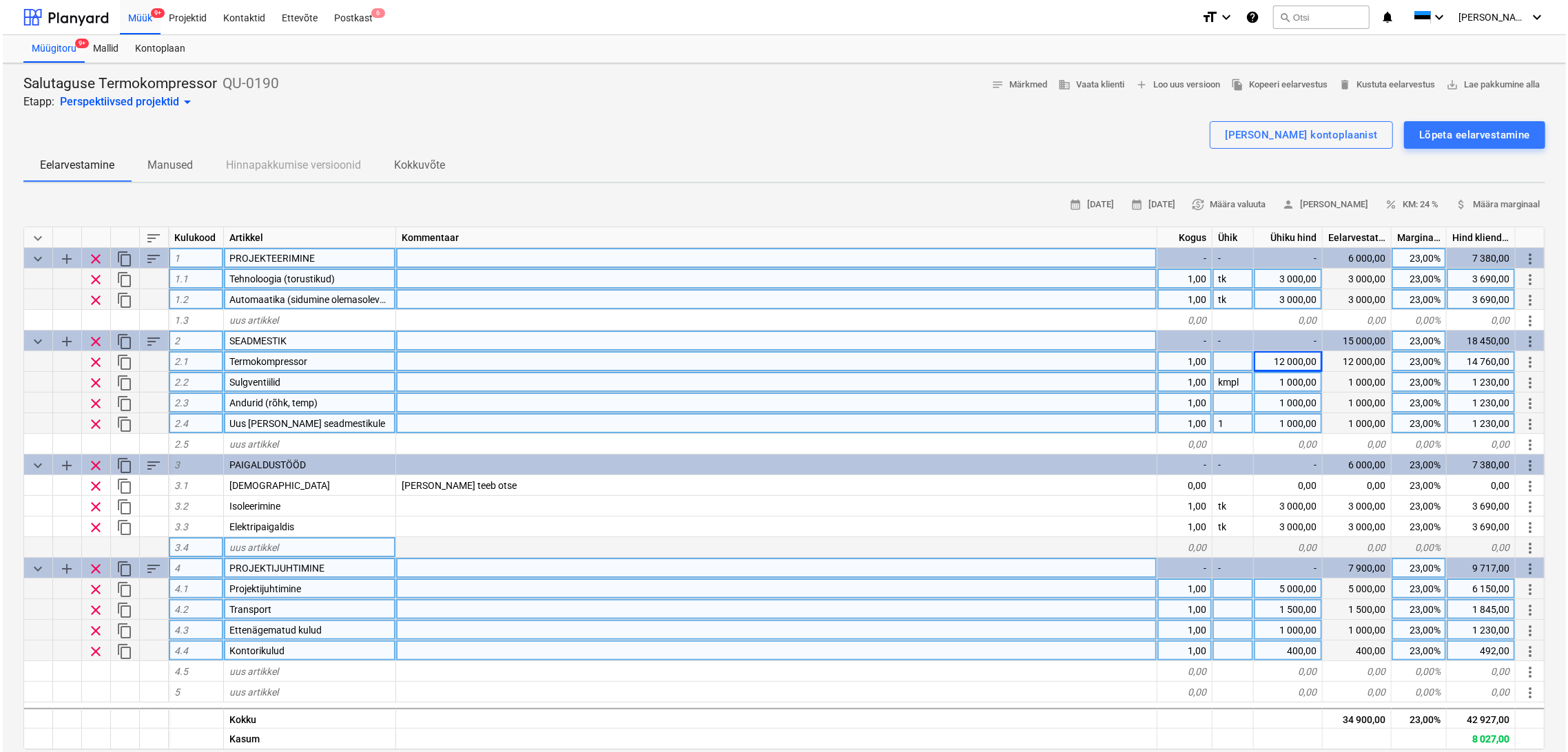
scroll to position [0, 0]
click at [138, 18] on div "Müük 9+" at bounding box center [137, 17] width 41 height 35
